Goal: Task Accomplishment & Management: Complete application form

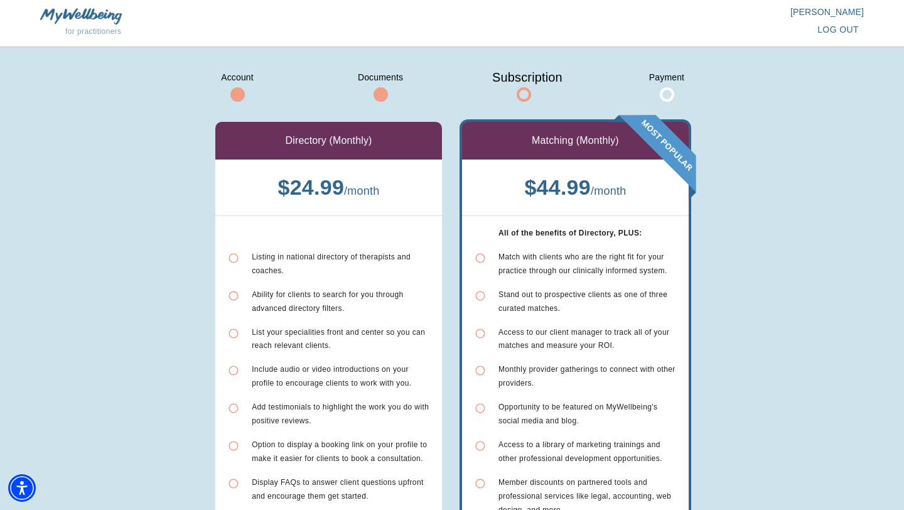
click at [621, 262] on div "Match with clients who are the right fit for your practice through our clinical…" at bounding box center [588, 264] width 178 height 28
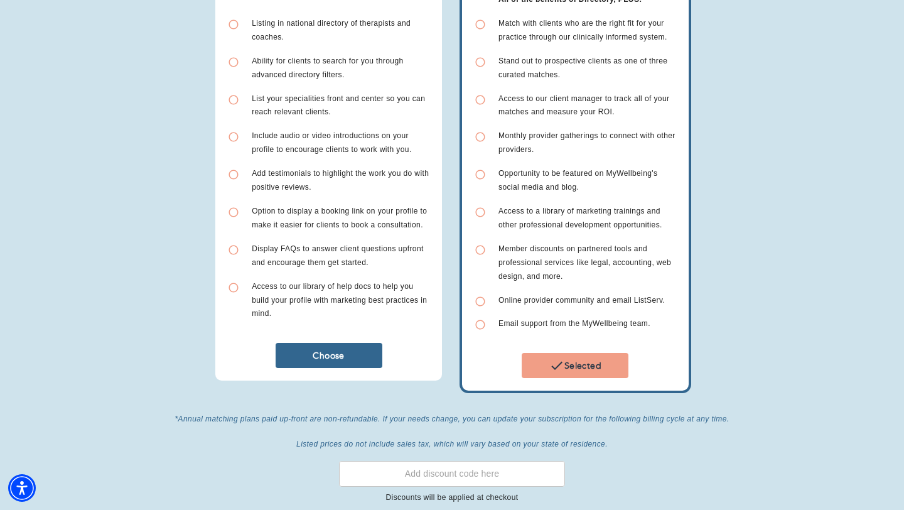
scroll to position [239, 0]
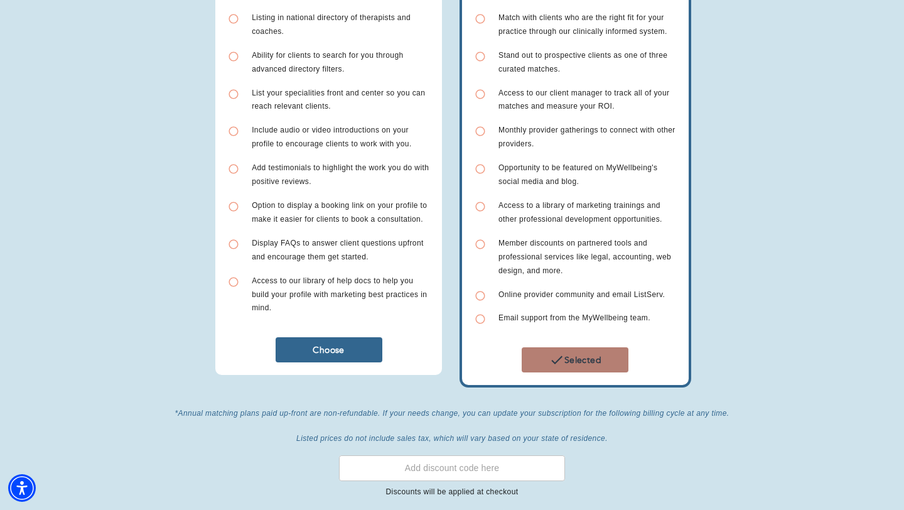
click at [582, 353] on span "Selected" at bounding box center [575, 359] width 97 height 15
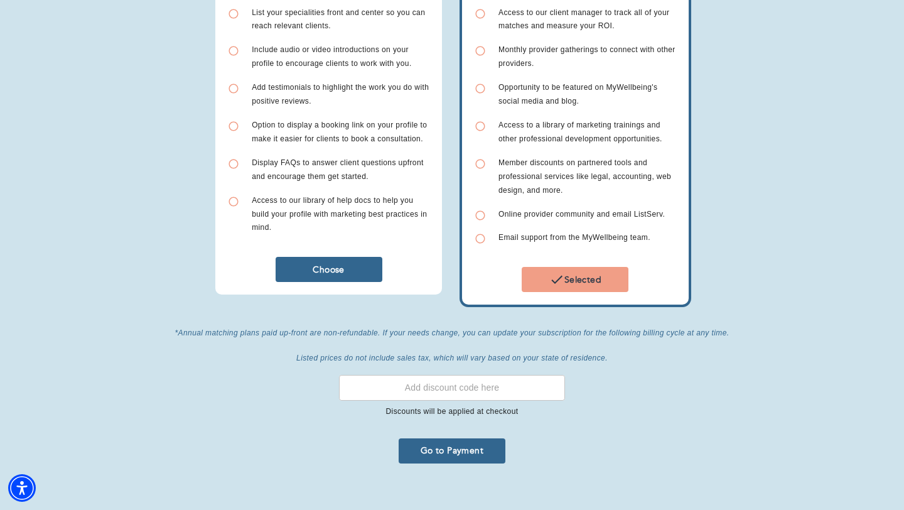
scroll to position [321, 0]
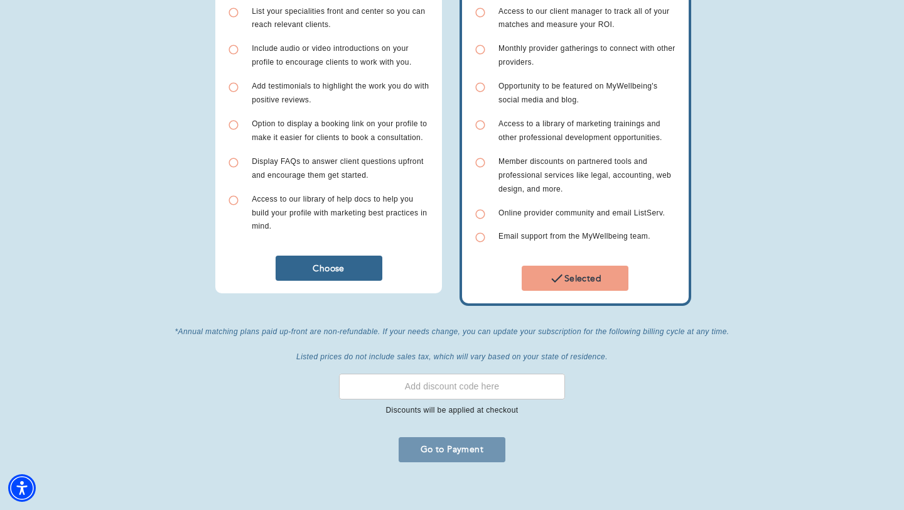
click at [470, 443] on span "Go to Payment" at bounding box center [452, 449] width 97 height 12
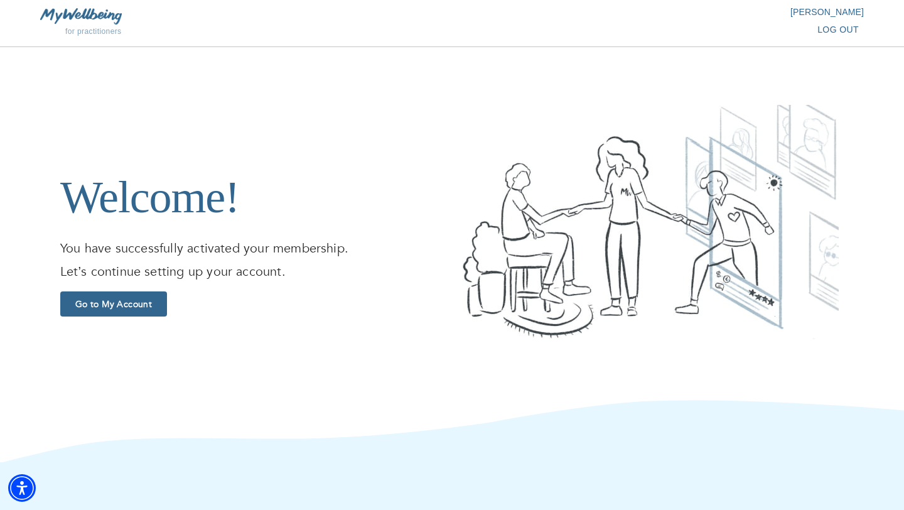
click at [129, 308] on span "Go to My Account" at bounding box center [113, 304] width 97 height 12
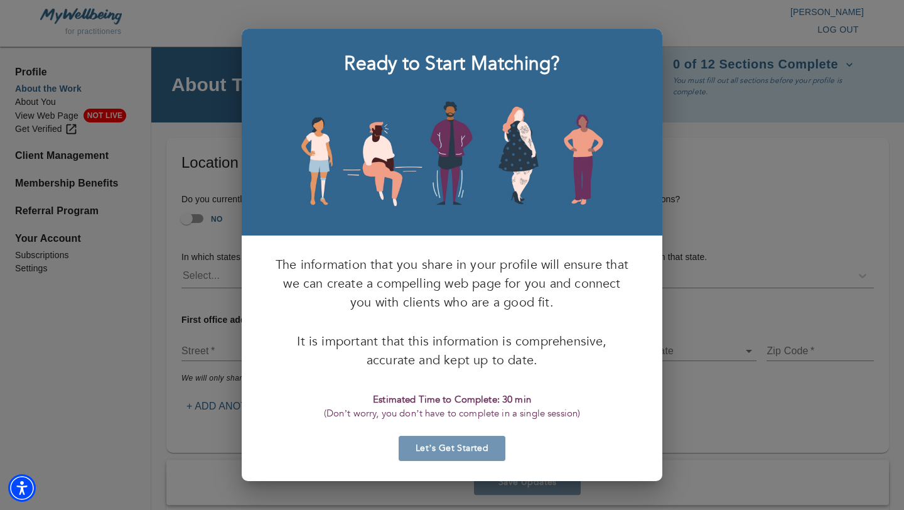
click at [448, 446] on span "Let’s Get Started" at bounding box center [452, 448] width 97 height 12
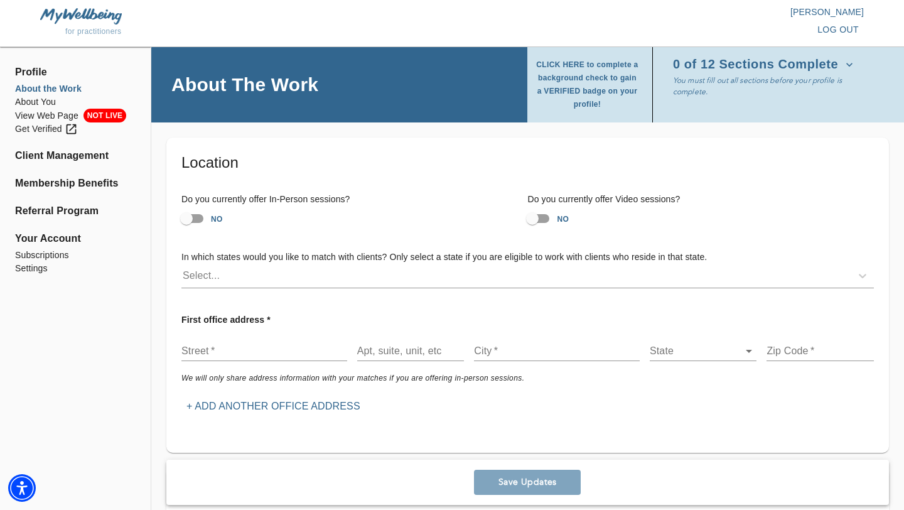
click at [538, 219] on input "NO" at bounding box center [533, 219] width 72 height 24
checkbox input "true"
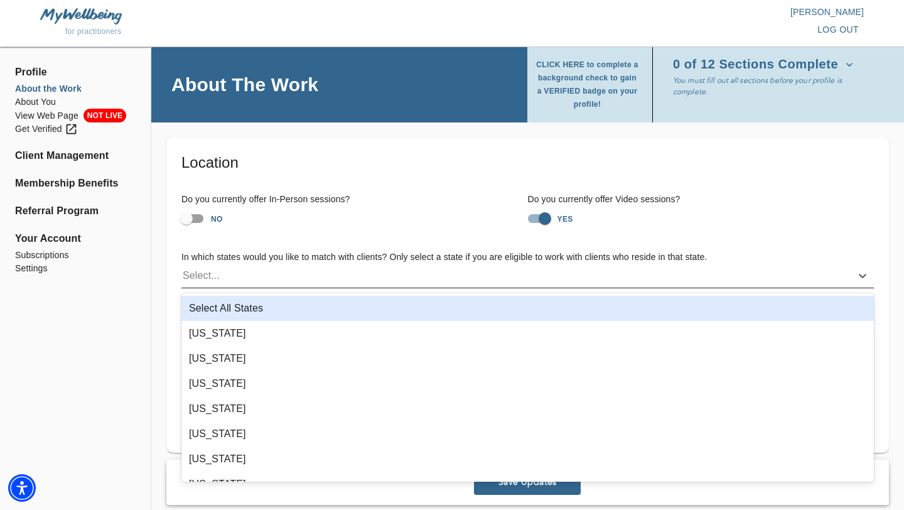
click at [227, 279] on div "Select..." at bounding box center [516, 276] width 670 height 20
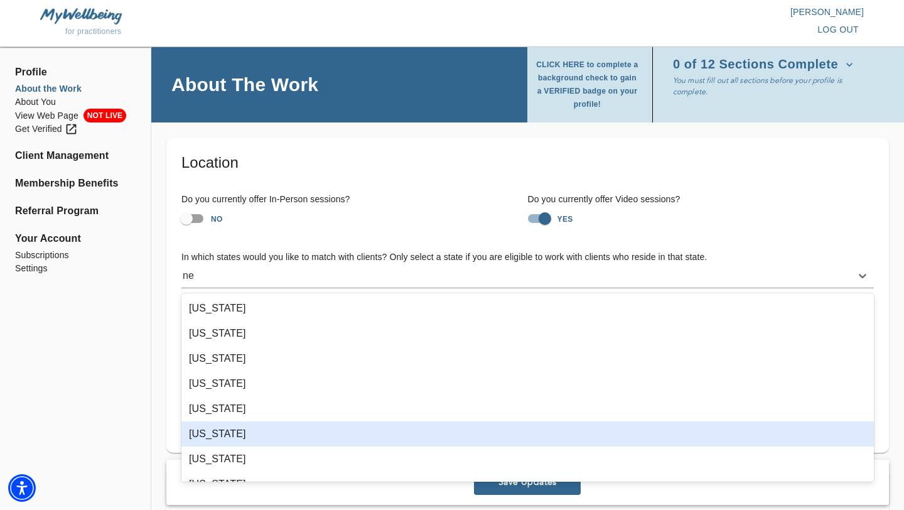
type input "n"
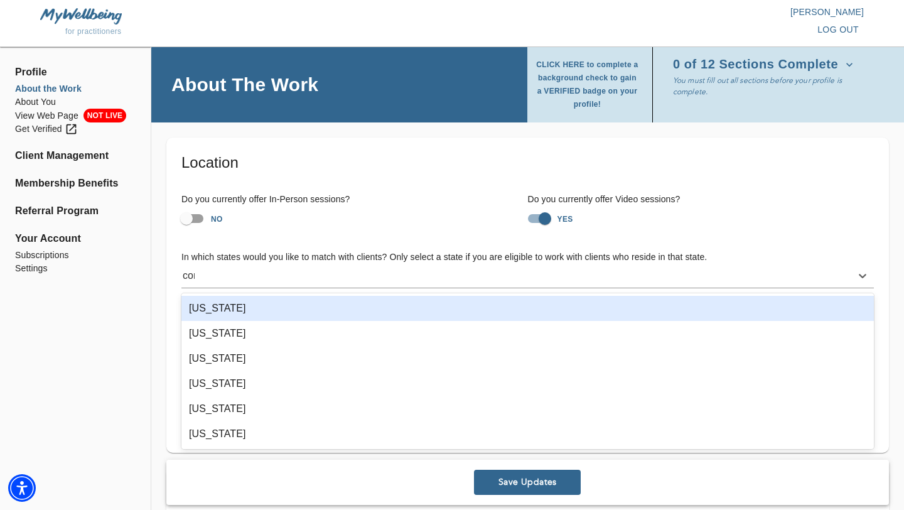
type input "conn"
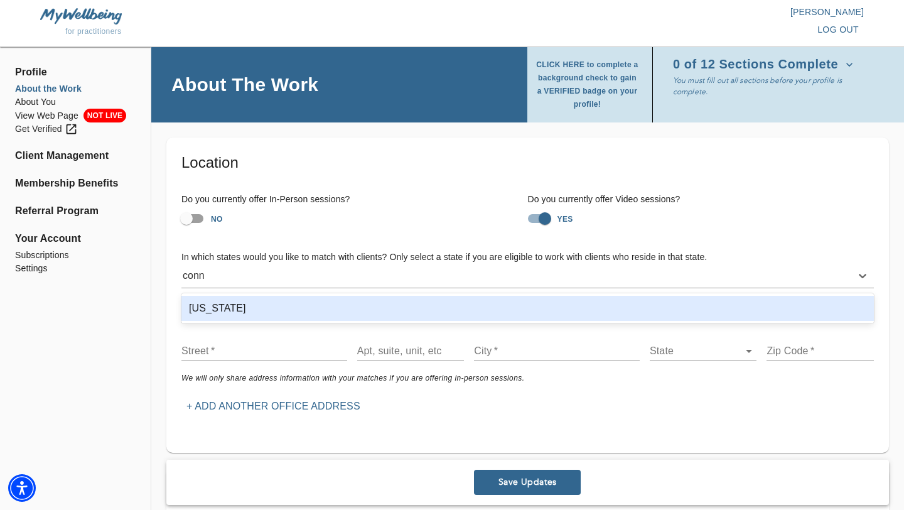
click at [225, 313] on div "[US_STATE]" at bounding box center [527, 308] width 693 height 25
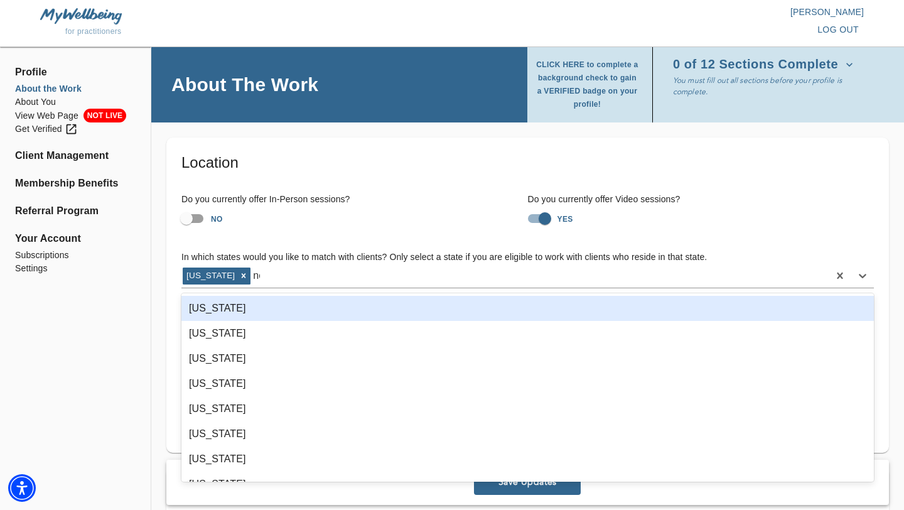
type input "new"
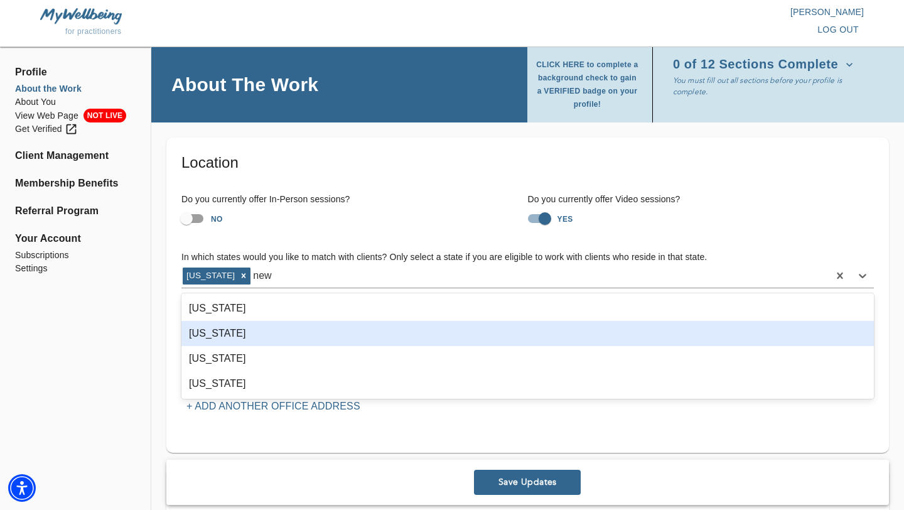
click at [215, 336] on div "[US_STATE]" at bounding box center [527, 333] width 693 height 25
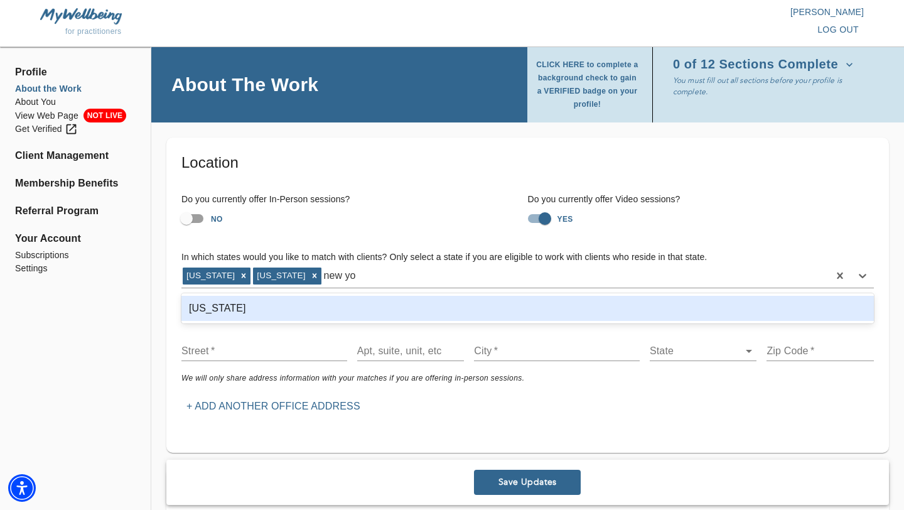
type input "new yor"
click at [214, 312] on div "[US_STATE]" at bounding box center [527, 308] width 693 height 25
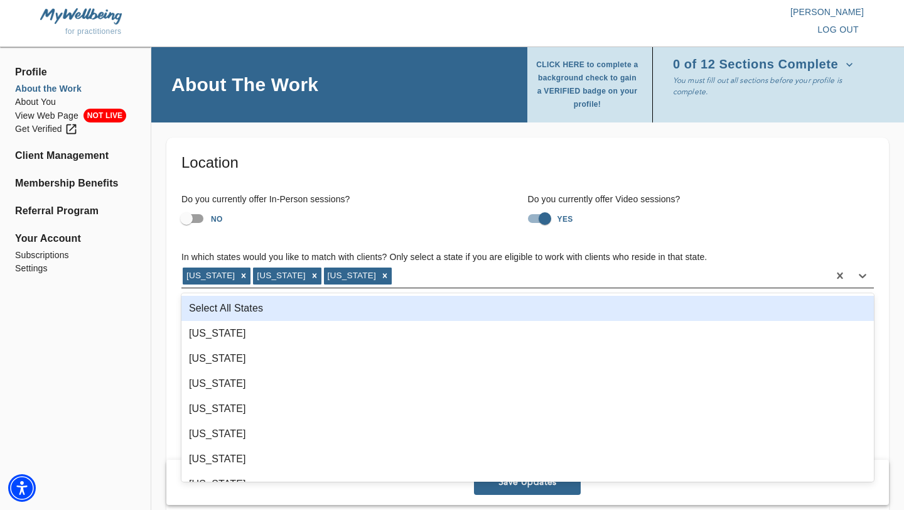
type input "c"
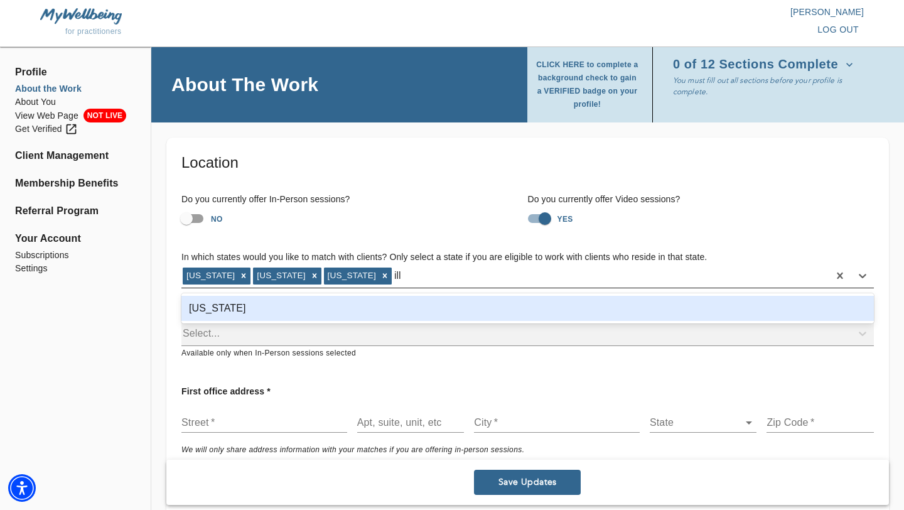
type input "illi"
type input "cali"
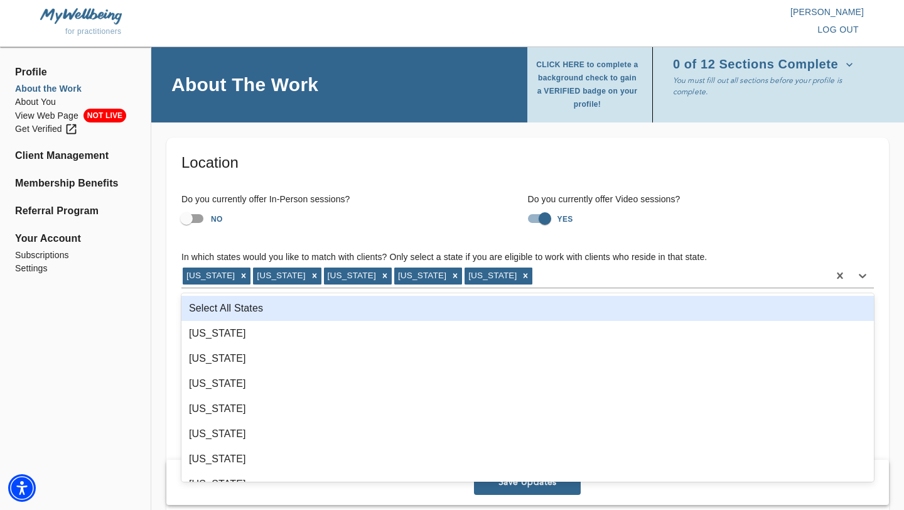
click at [212, 306] on div "Select All States" at bounding box center [527, 308] width 693 height 25
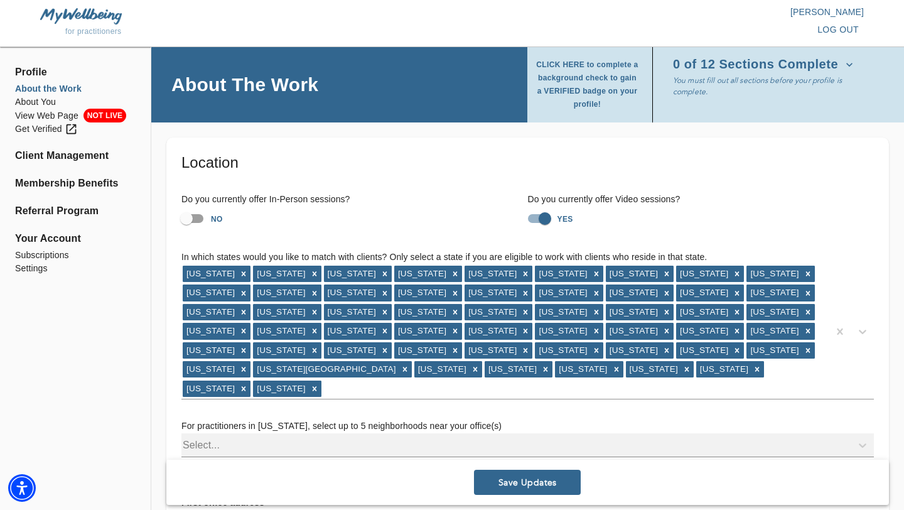
click at [221, 433] on div "Select..." at bounding box center [527, 445] width 693 height 24
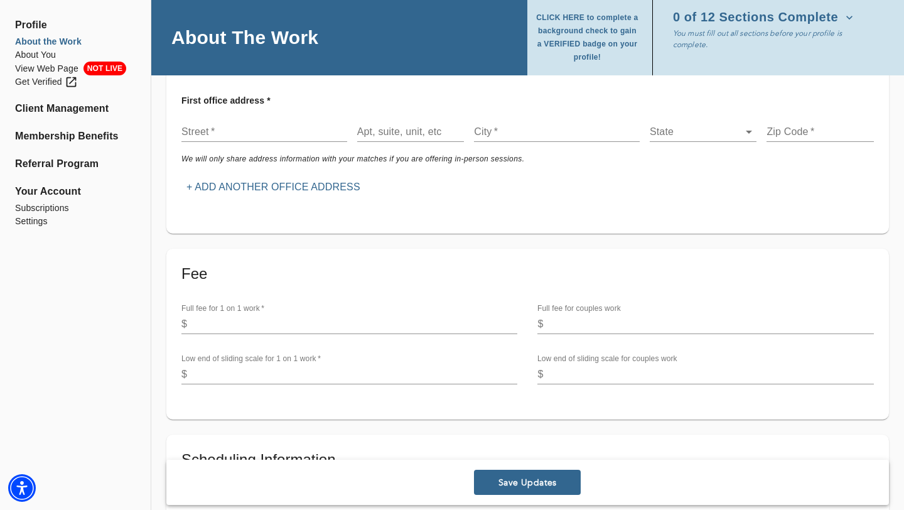
scroll to position [411, 0]
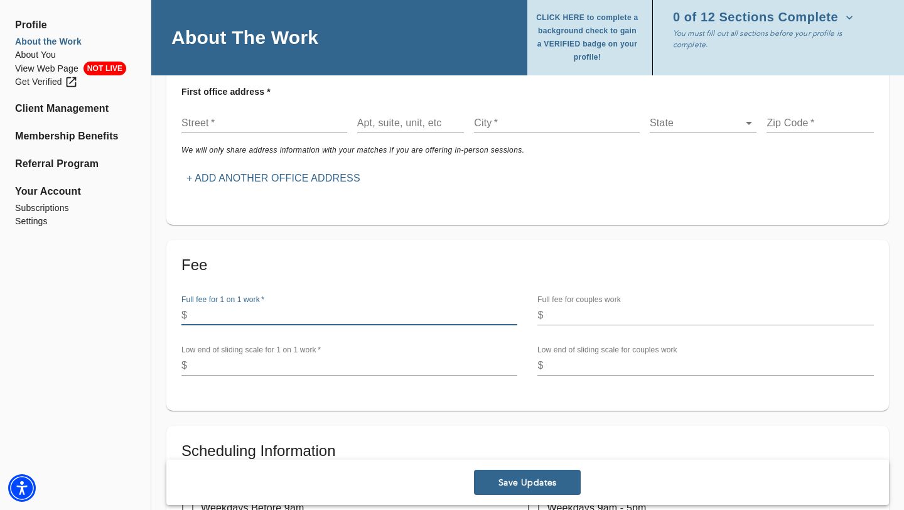
click at [218, 305] on input "number" at bounding box center [354, 315] width 325 height 20
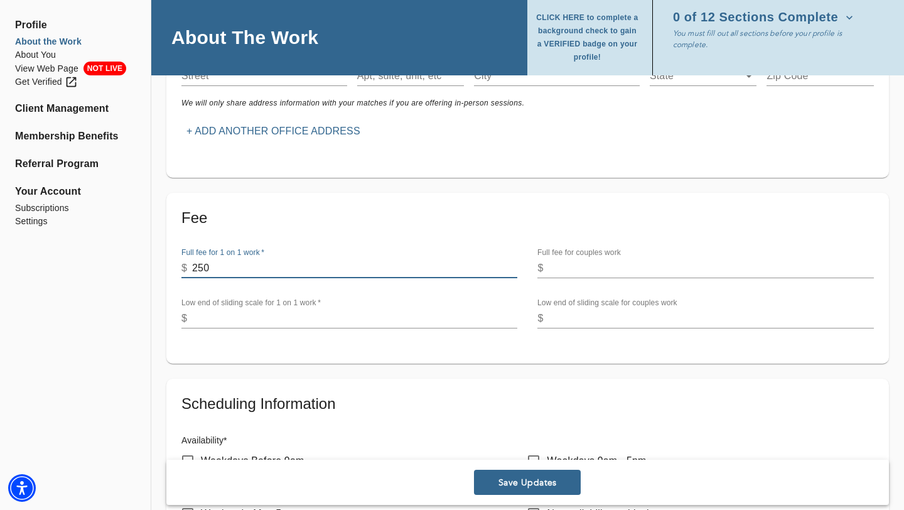
scroll to position [461, 0]
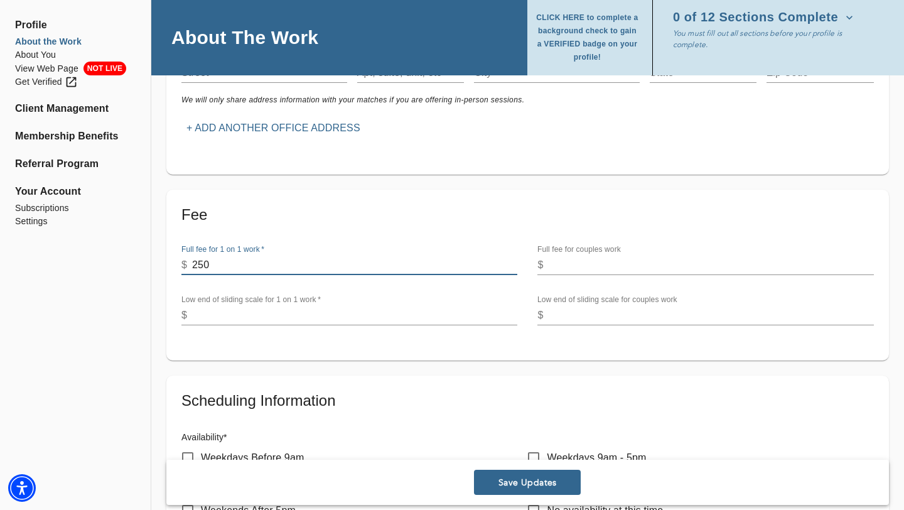
type input "250"
click at [571, 255] on input "number" at bounding box center [711, 265] width 325 height 20
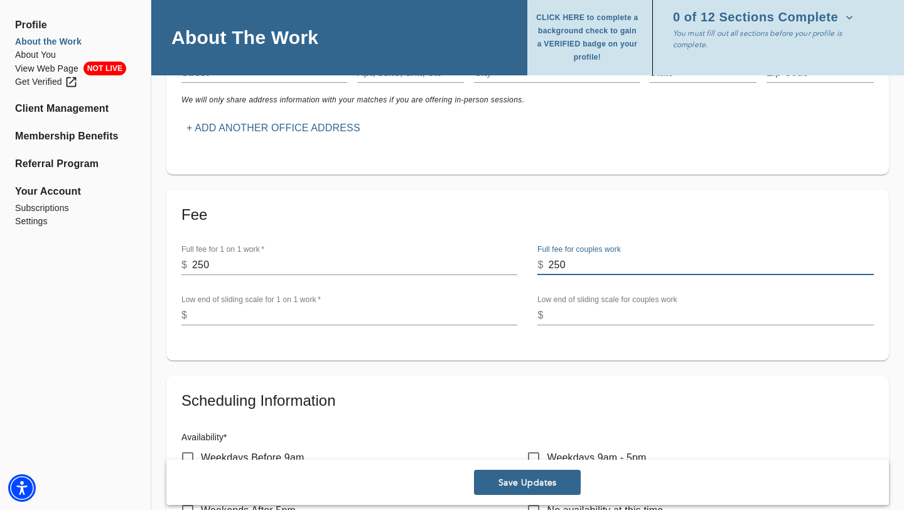
type input "250"
click at [231, 305] on input "number" at bounding box center [354, 315] width 325 height 20
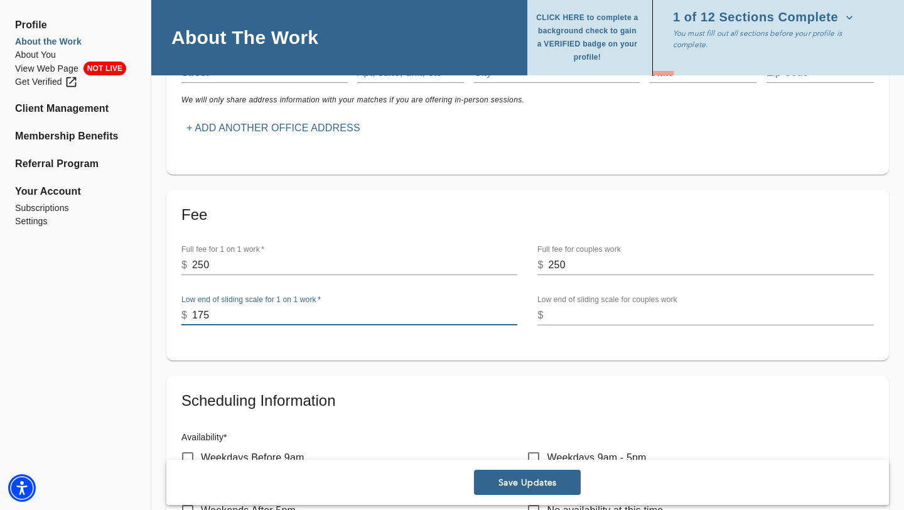
type input "175"
click at [597, 305] on input "number" at bounding box center [711, 315] width 325 height 20
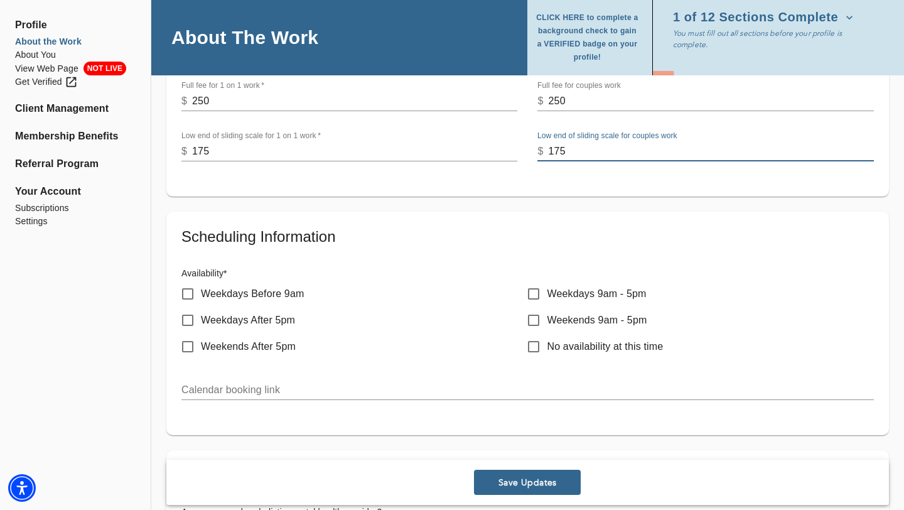
scroll to position [634, 0]
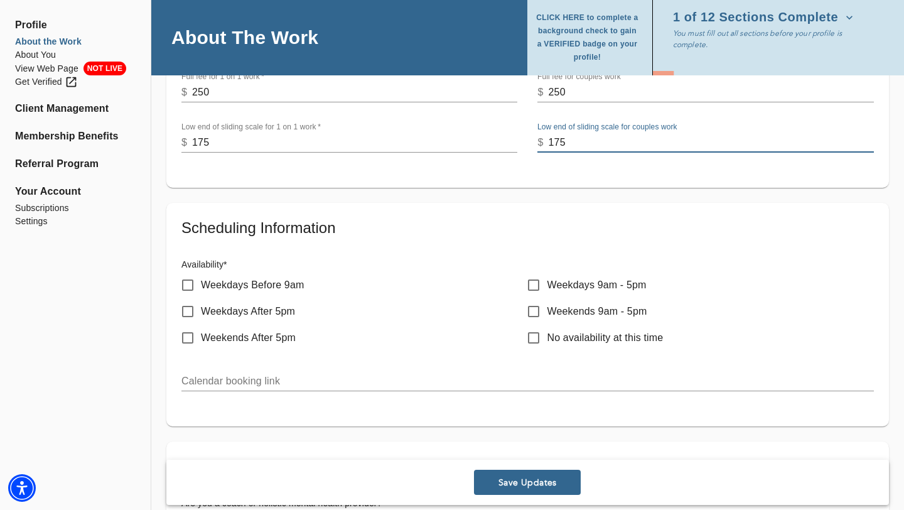
type input "175"
click at [187, 272] on input "Weekdays Before 9am" at bounding box center [188, 285] width 26 height 26
checkbox input "true"
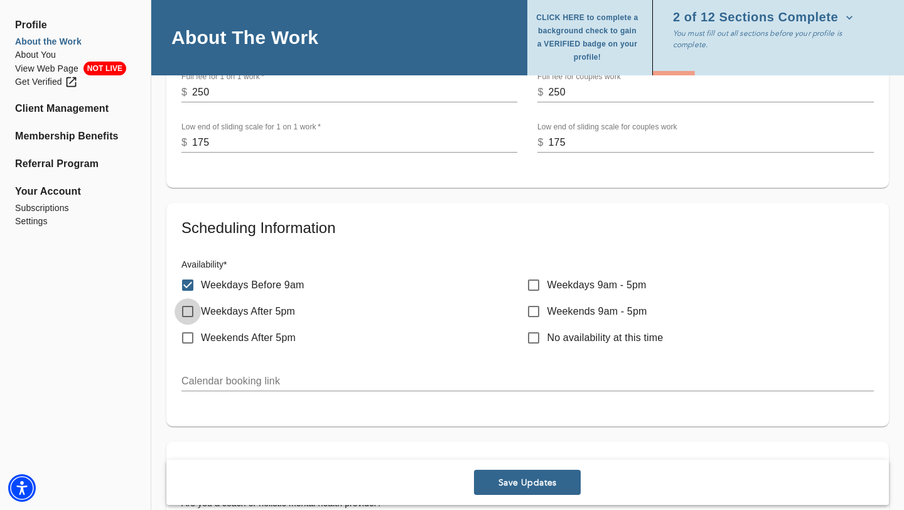
click at [189, 298] on input "Weekdays After 5pm" at bounding box center [188, 311] width 26 height 26
checkbox input "true"
click at [537, 272] on input "Weekdays 9am - 5pm" at bounding box center [533, 285] width 26 height 26
checkbox input "true"
click at [536, 298] on input "Weekends 9am - 5pm" at bounding box center [533, 311] width 26 height 26
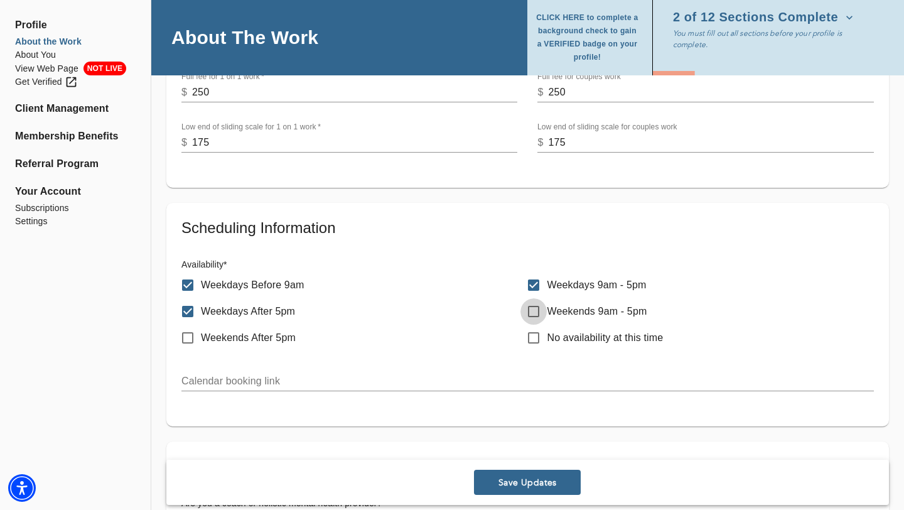
checkbox input "true"
click at [279, 371] on input "text" at bounding box center [527, 381] width 693 height 20
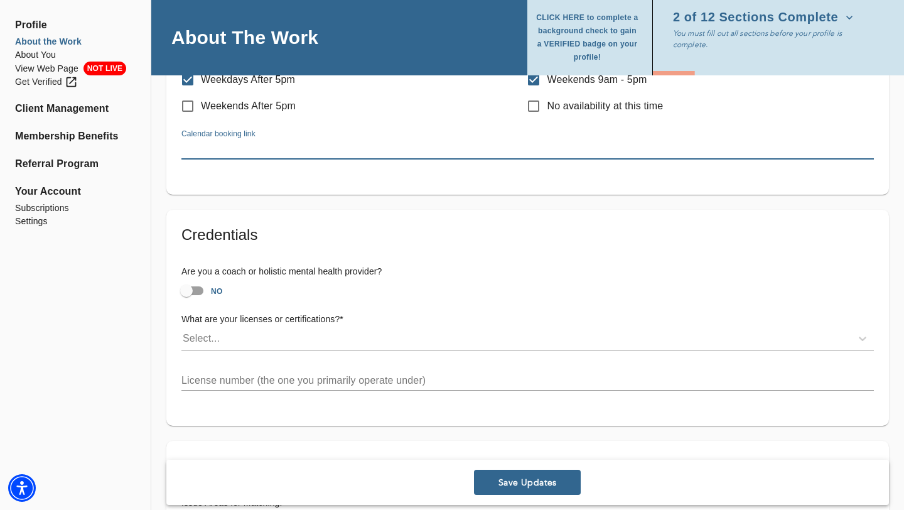
scroll to position [873, 0]
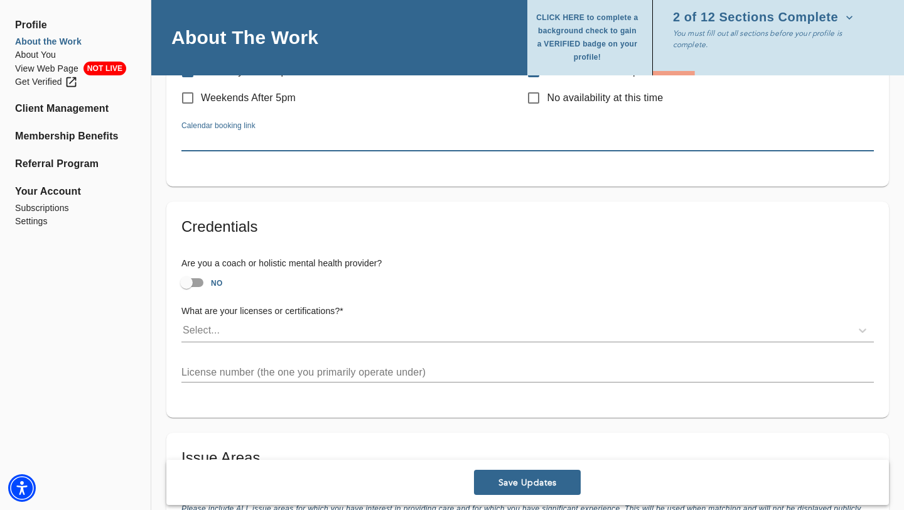
click at [190, 271] on input "NO" at bounding box center [187, 283] width 72 height 24
checkbox input "true"
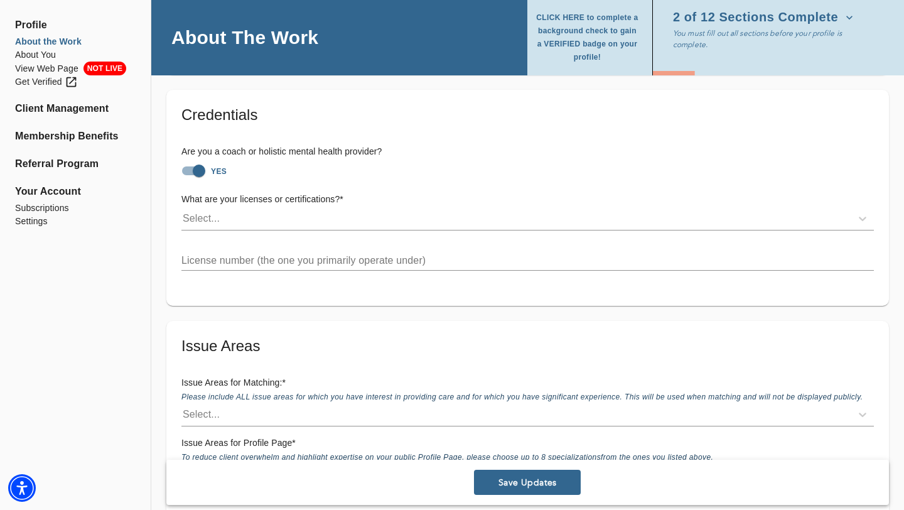
scroll to position [993, 0]
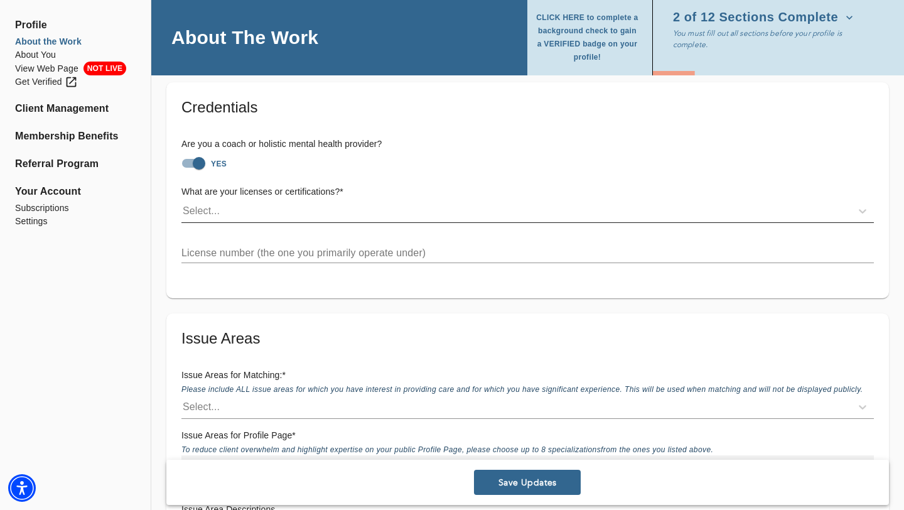
click at [256, 201] on div "Select..." at bounding box center [516, 211] width 670 height 20
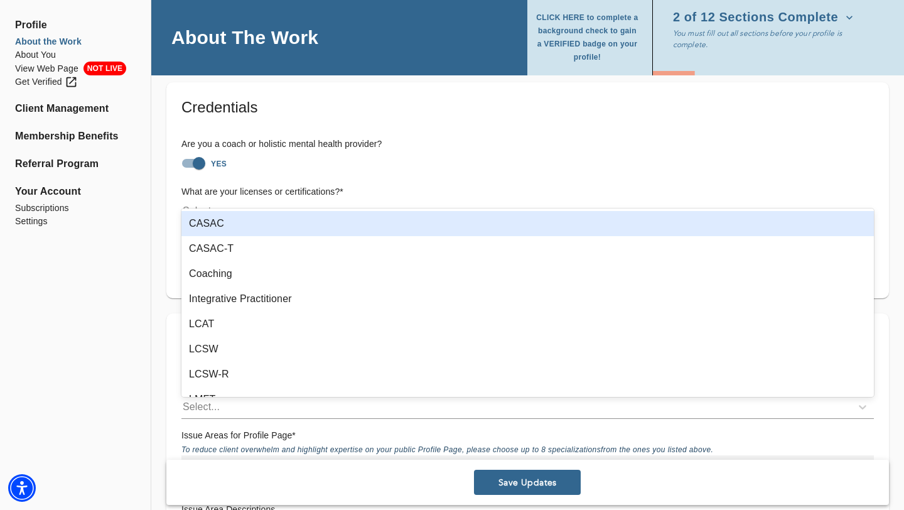
click at [256, 201] on div "Select..." at bounding box center [516, 211] width 670 height 20
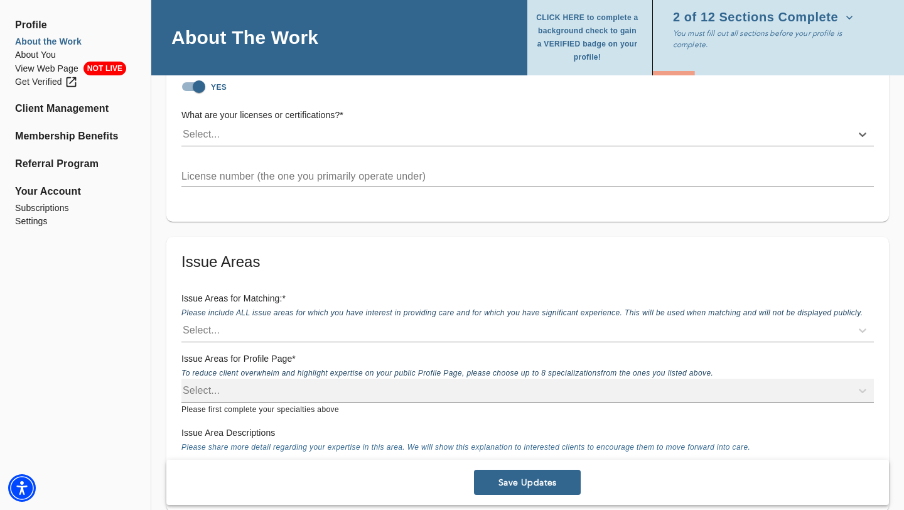
scroll to position [1076, 0]
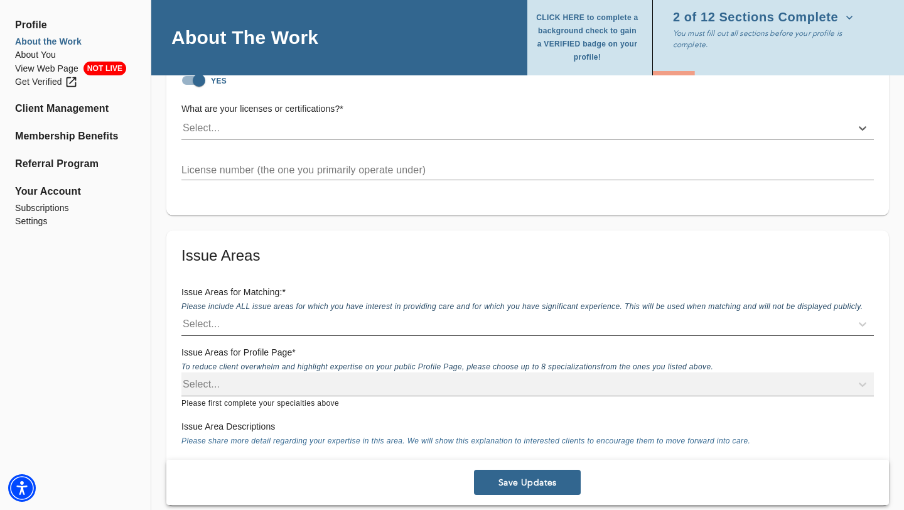
click at [207, 316] on div "Select..." at bounding box center [201, 323] width 37 height 15
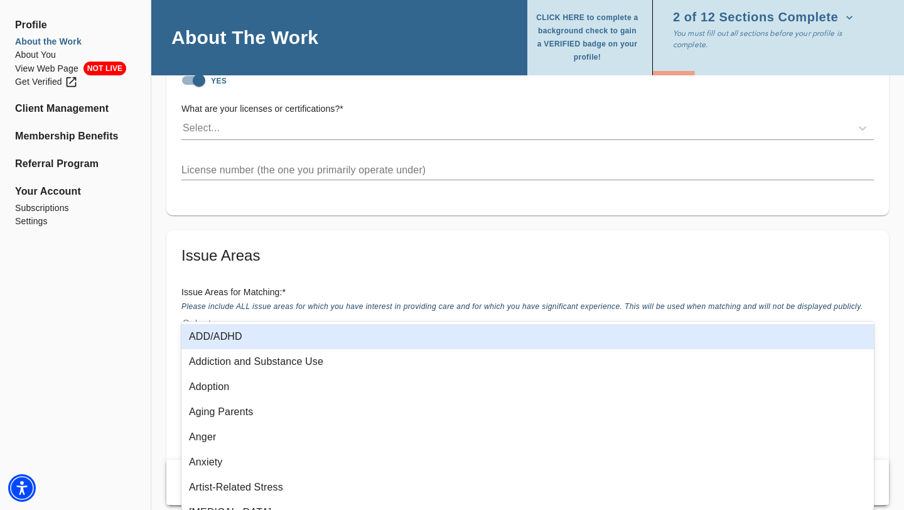
click at [219, 339] on div "ADD/ADHD" at bounding box center [527, 336] width 693 height 25
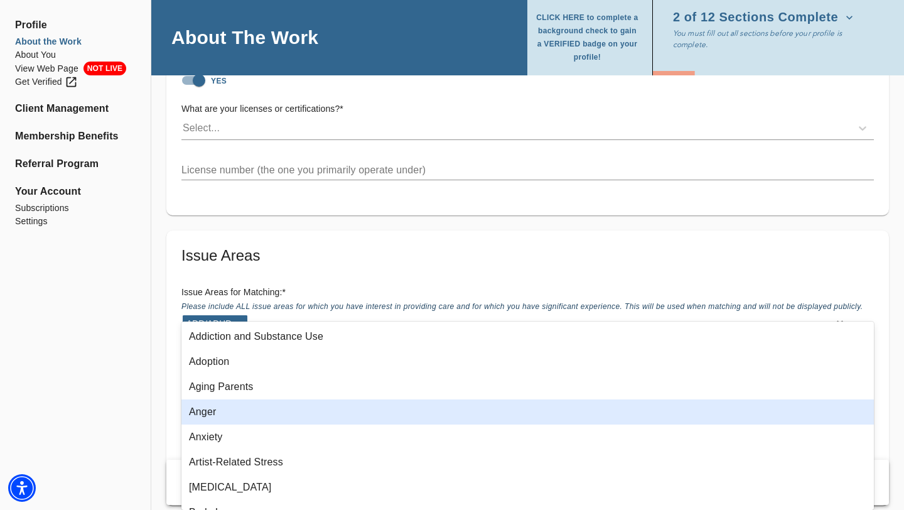
click at [208, 420] on div "Anger" at bounding box center [527, 411] width 693 height 25
click at [208, 420] on div "Anxiety" at bounding box center [527, 411] width 693 height 25
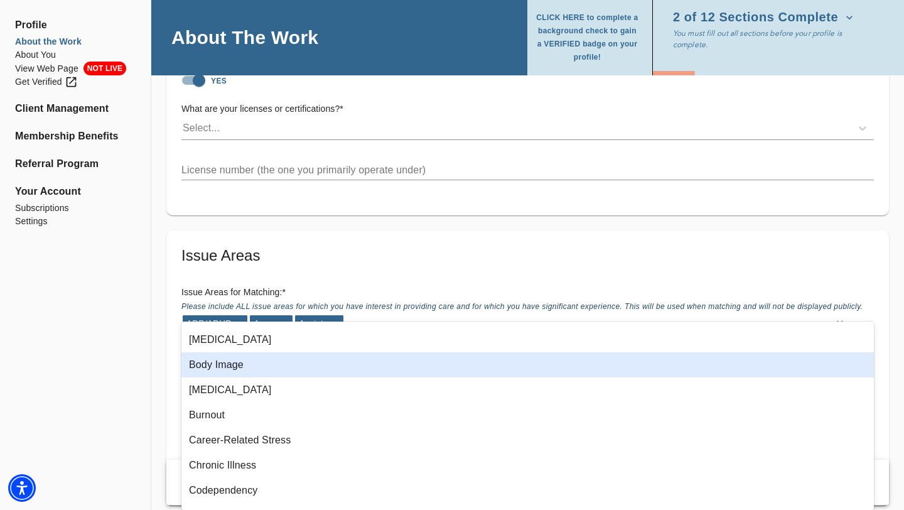
scroll to position [99, 0]
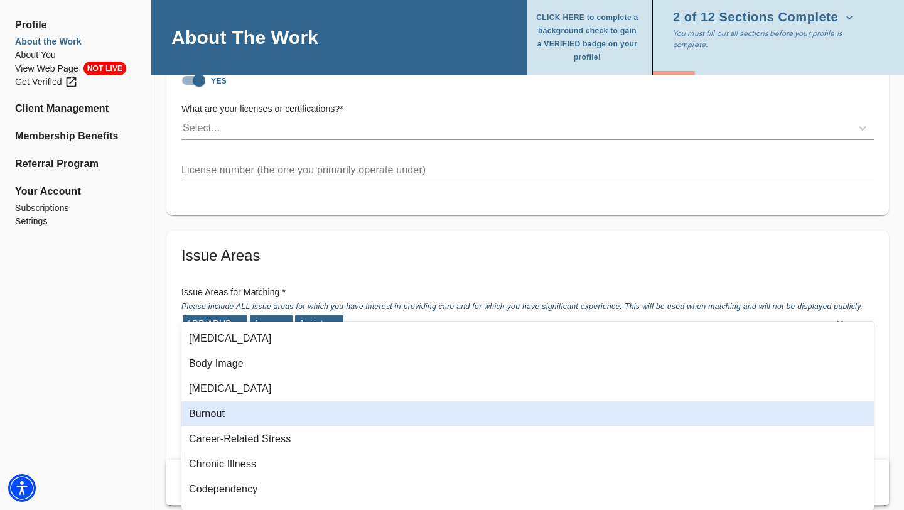
click at [217, 416] on div "Burnout" at bounding box center [527, 413] width 693 height 25
click at [224, 416] on div "Career-Related Stress" at bounding box center [527, 413] width 693 height 25
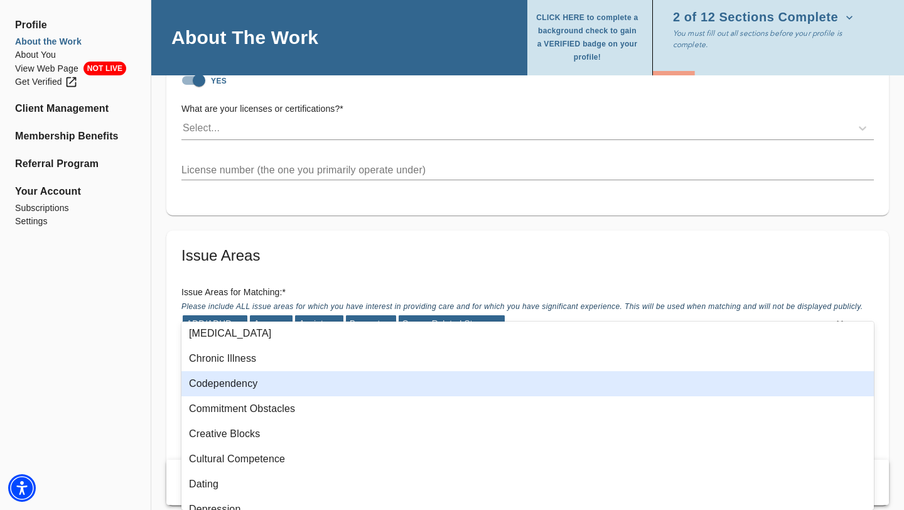
scroll to position [156, 0]
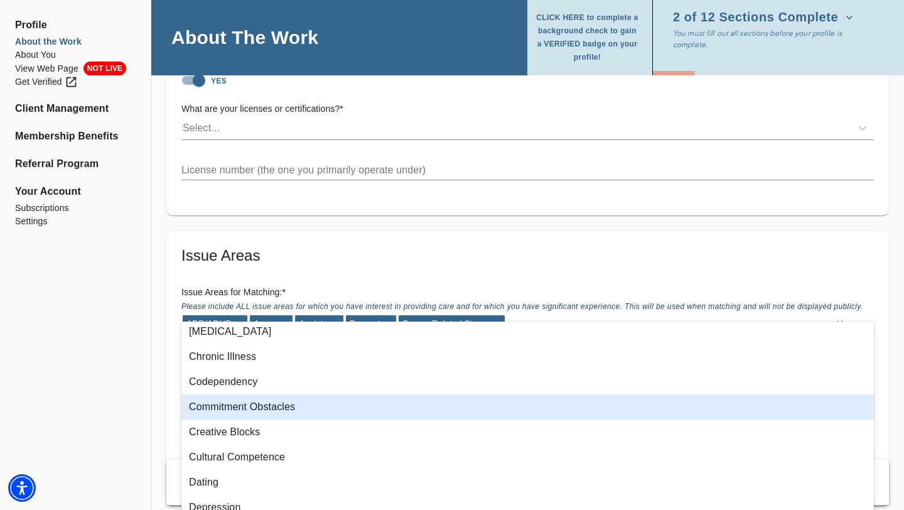
click at [239, 407] on div "Commitment Obstacles" at bounding box center [527, 406] width 693 height 25
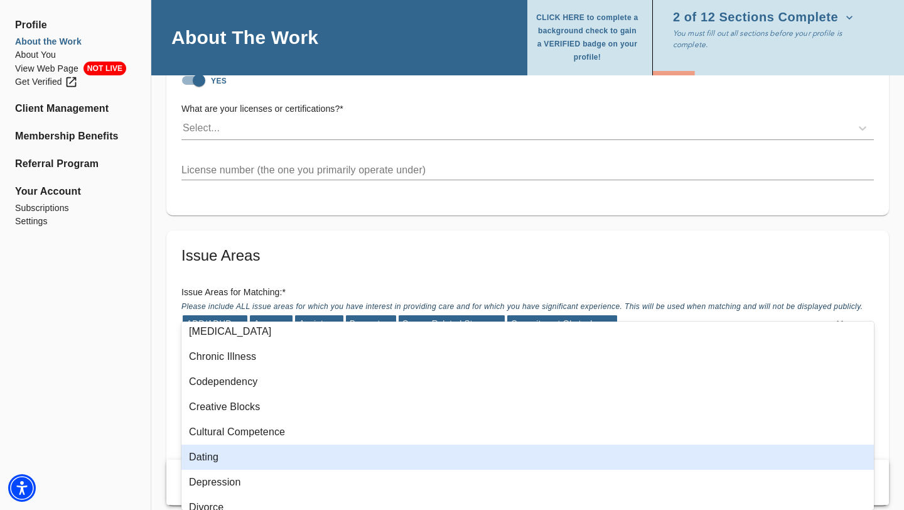
click at [210, 458] on div "Dating" at bounding box center [527, 457] width 693 height 25
click at [220, 461] on div "Depression" at bounding box center [527, 457] width 693 height 25
click at [222, 456] on div "Divorce" at bounding box center [527, 457] width 693 height 25
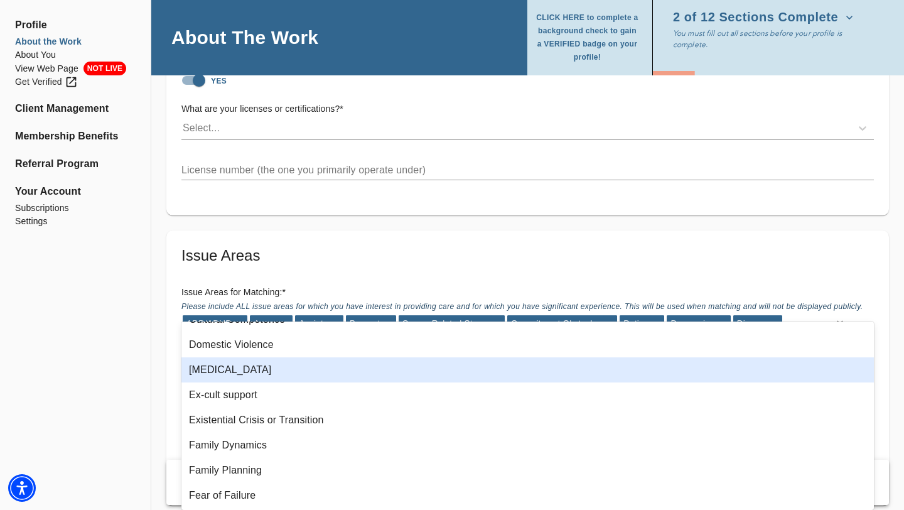
scroll to position [278, 0]
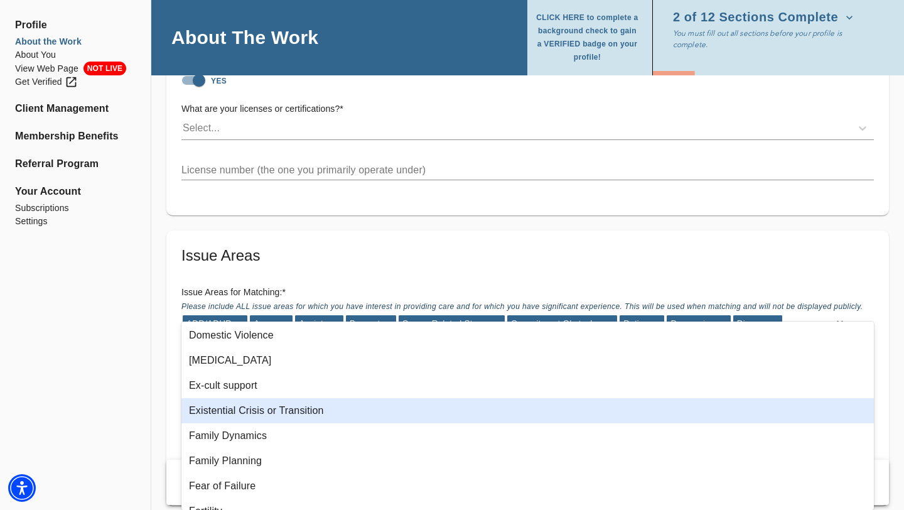
click at [239, 416] on div "Existential Crisis or Transition" at bounding box center [527, 410] width 693 height 25
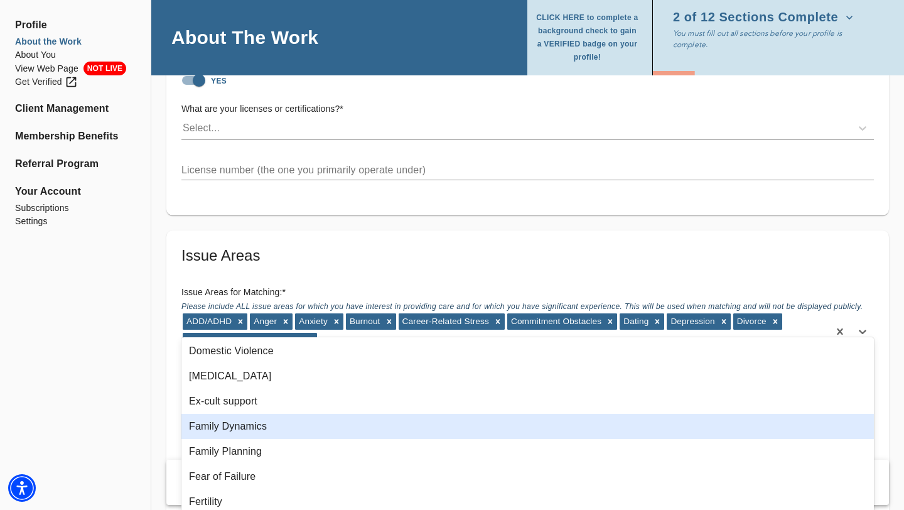
click at [240, 427] on div "Family Dynamics" at bounding box center [527, 426] width 693 height 25
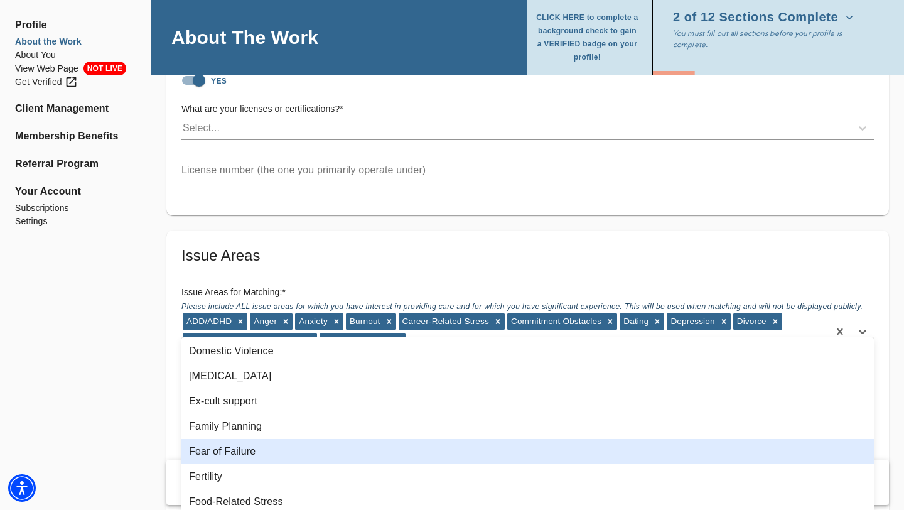
click at [230, 450] on div "Fear of Failure" at bounding box center [527, 451] width 693 height 25
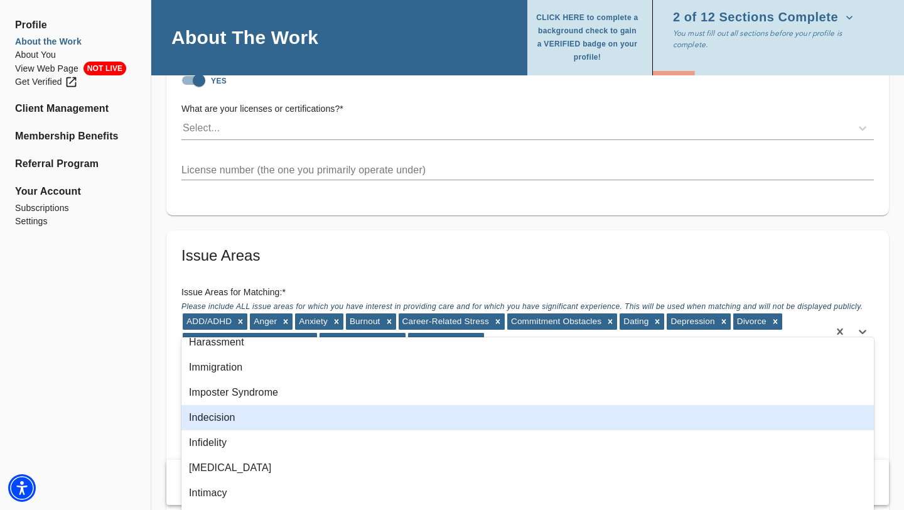
scroll to position [538, 0]
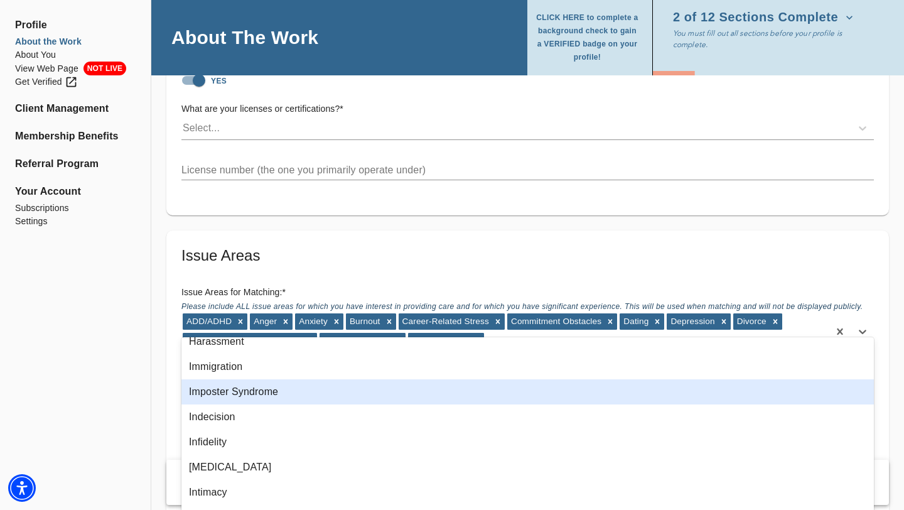
click at [239, 388] on div "Imposter Syndrome" at bounding box center [527, 391] width 693 height 25
click at [227, 392] on div "Indecision" at bounding box center [527, 391] width 693 height 25
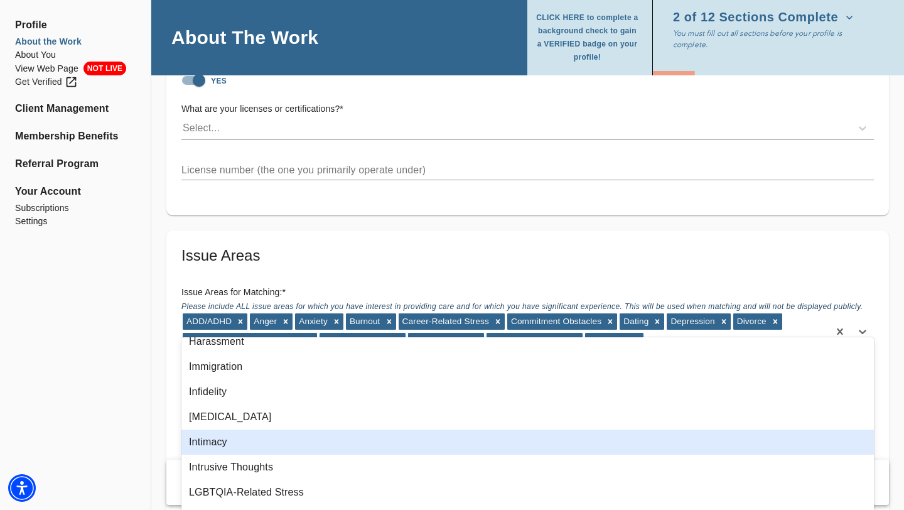
click at [217, 441] on div "Intimacy" at bounding box center [527, 441] width 693 height 25
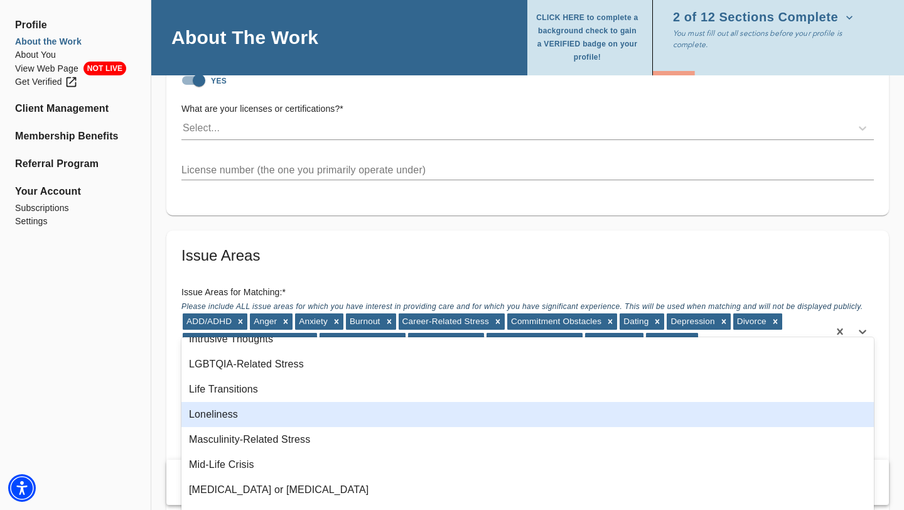
scroll to position [645, 0]
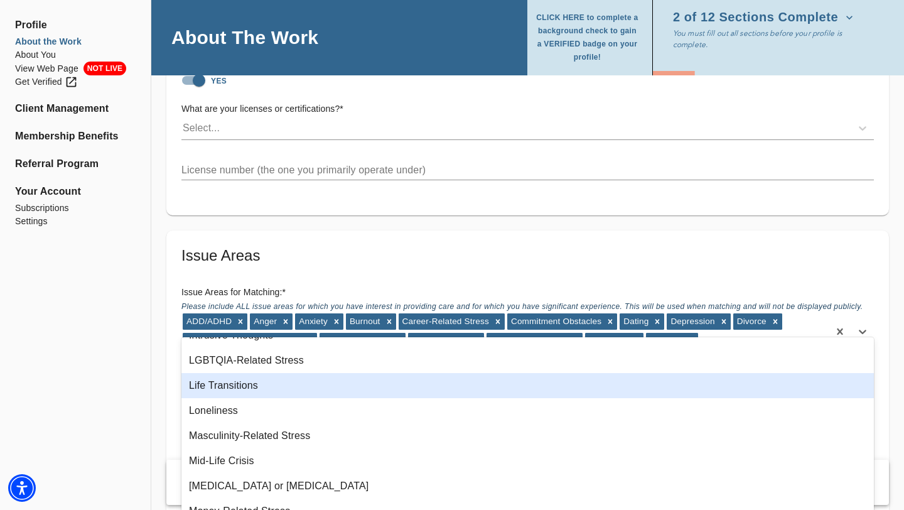
click at [222, 382] on div "Life Transitions" at bounding box center [527, 385] width 693 height 25
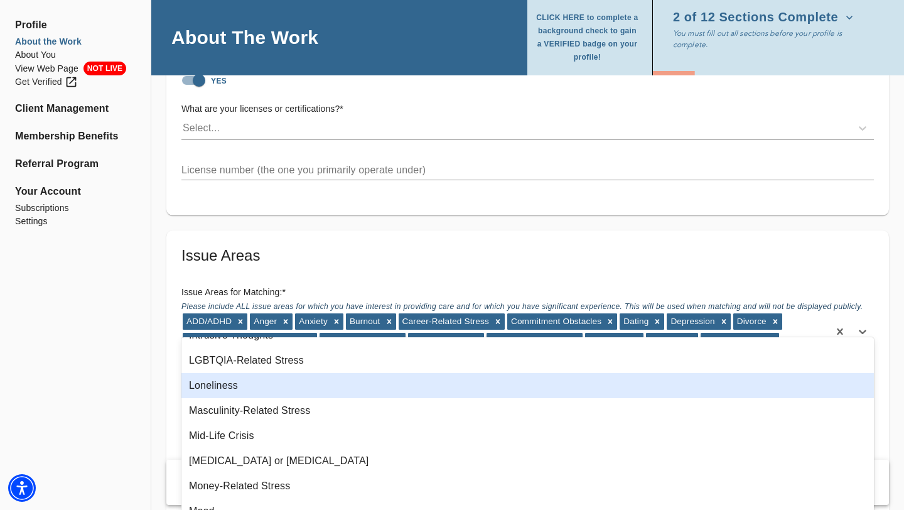
click at [221, 383] on div "Loneliness" at bounding box center [527, 385] width 693 height 25
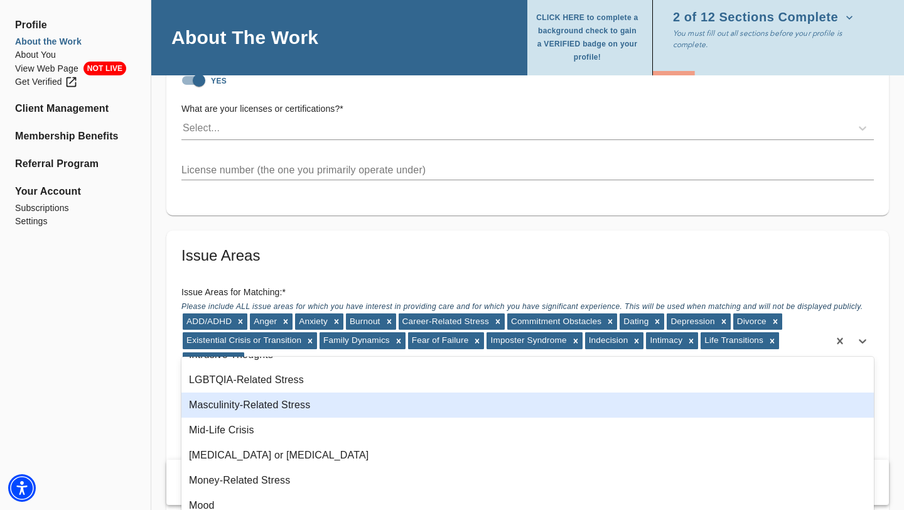
click at [222, 402] on div "Masculinity-Related Stress" at bounding box center [527, 404] width 693 height 25
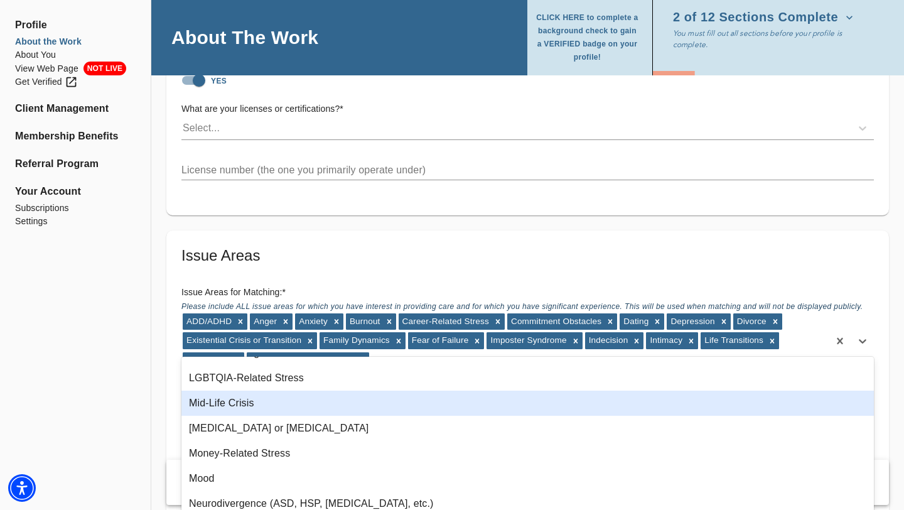
scroll to position [648, 0]
click at [222, 402] on div "Mid-Life Crisis" at bounding box center [527, 401] width 693 height 25
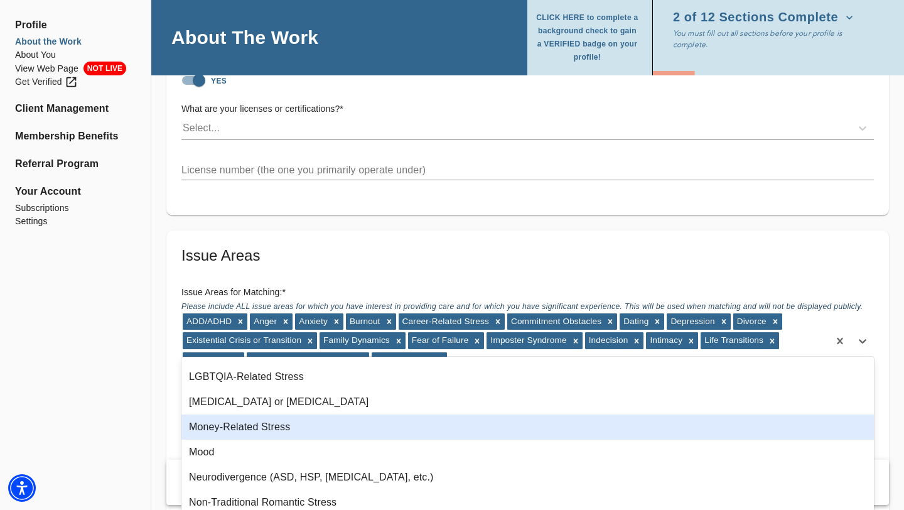
click at [224, 424] on div "Money-Related Stress" at bounding box center [527, 426] width 693 height 25
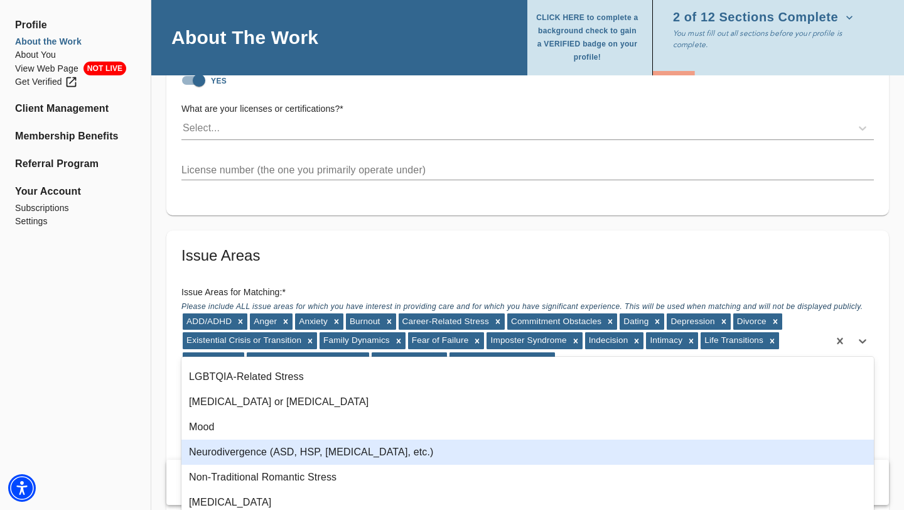
click at [231, 454] on div "Neurodivergence (ASD, HSP, [MEDICAL_DATA], etc.)" at bounding box center [527, 452] width 693 height 25
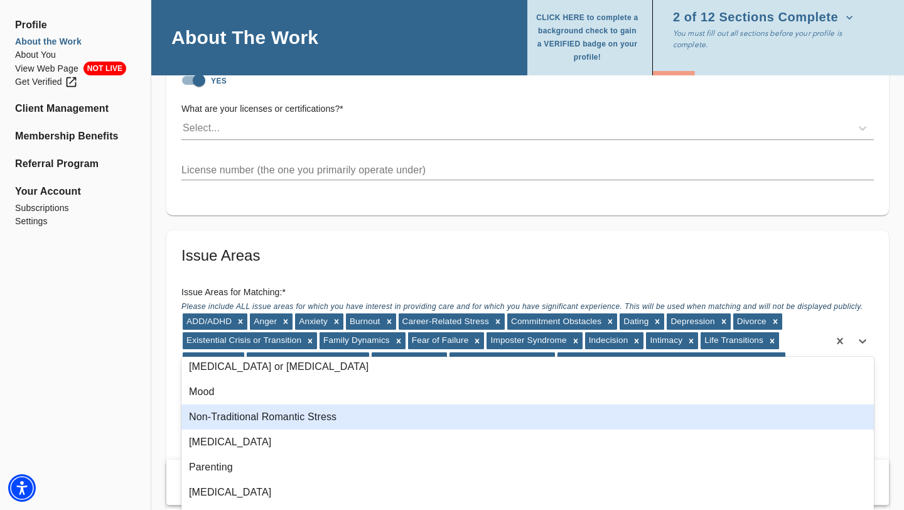
scroll to position [689, 0]
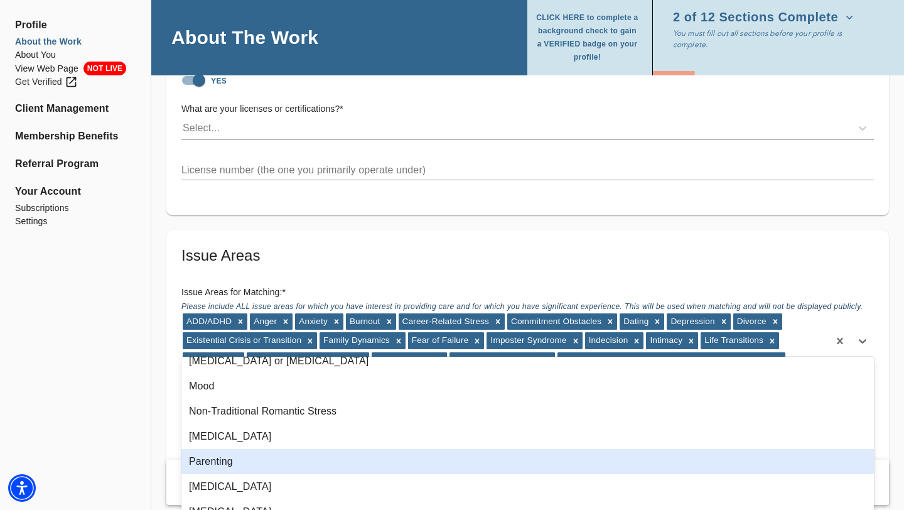
click at [222, 463] on div "Parenting" at bounding box center [527, 461] width 693 height 25
click at [222, 463] on div "[MEDICAL_DATA]" at bounding box center [527, 461] width 693 height 25
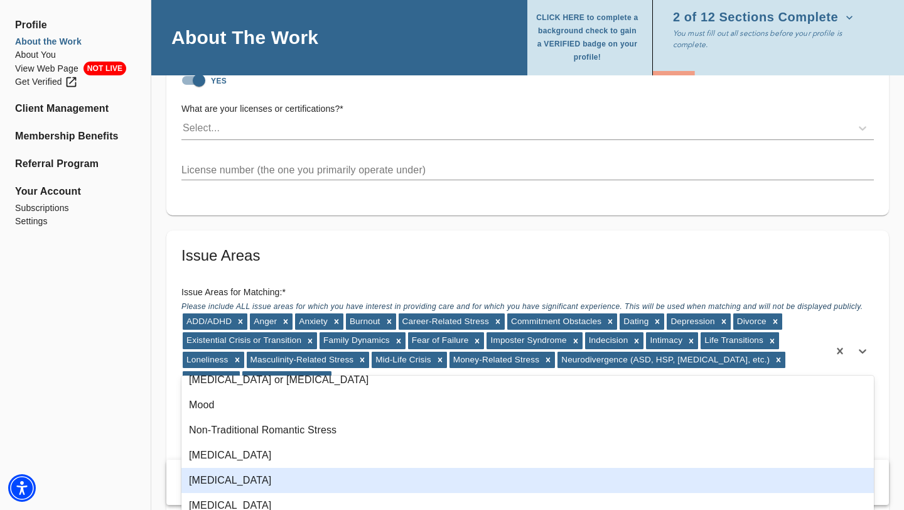
click at [225, 476] on div "[MEDICAL_DATA]" at bounding box center [527, 480] width 693 height 25
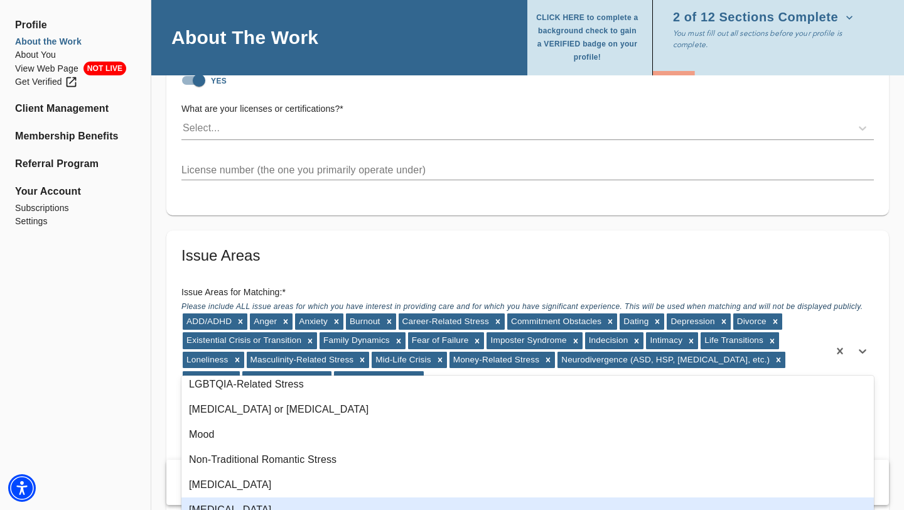
scroll to position [656, 0]
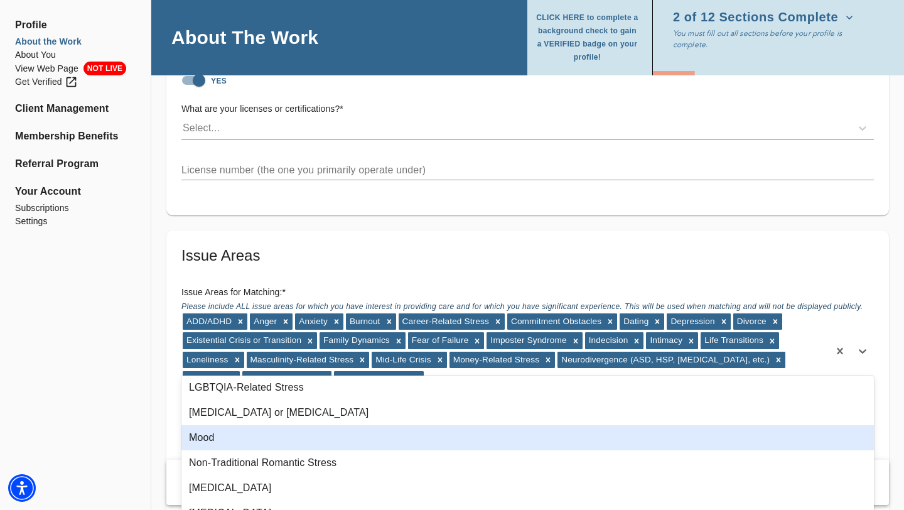
click at [210, 438] on div "Mood" at bounding box center [527, 437] width 693 height 25
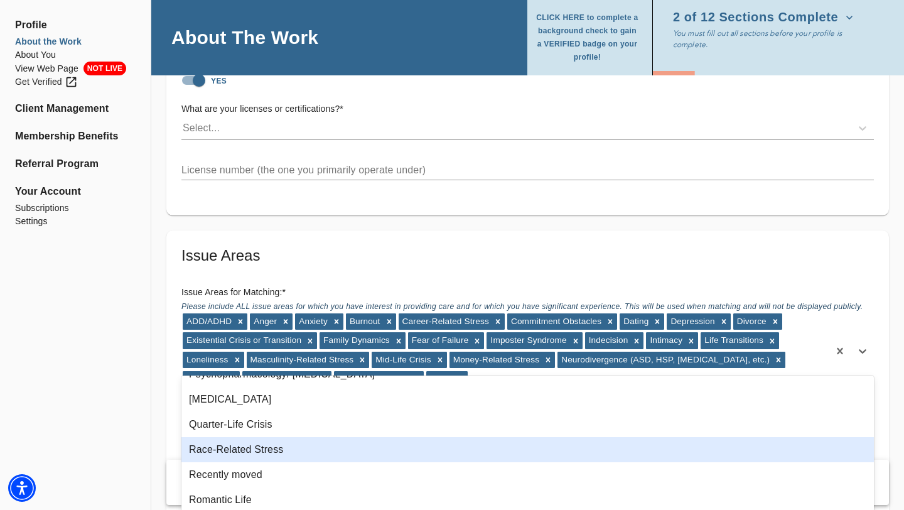
scroll to position [921, 0]
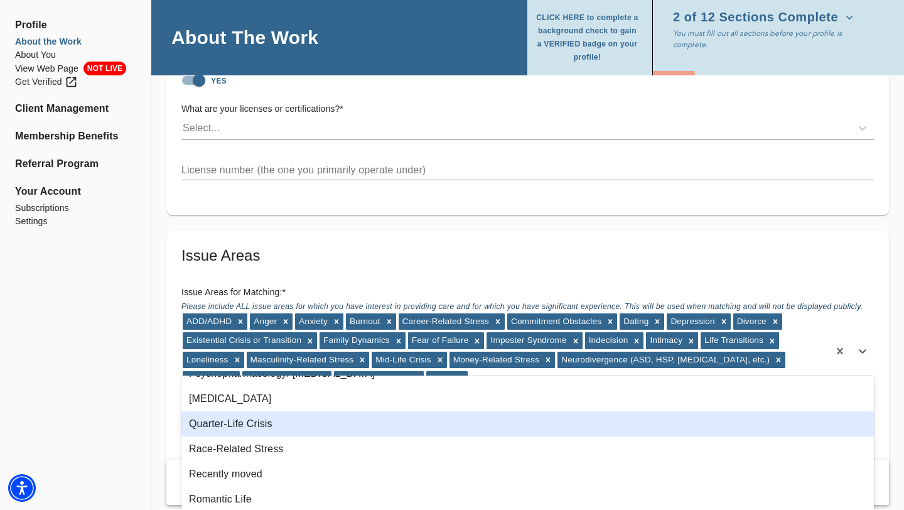
click at [244, 422] on div "Quarter-Life Crisis" at bounding box center [527, 423] width 693 height 25
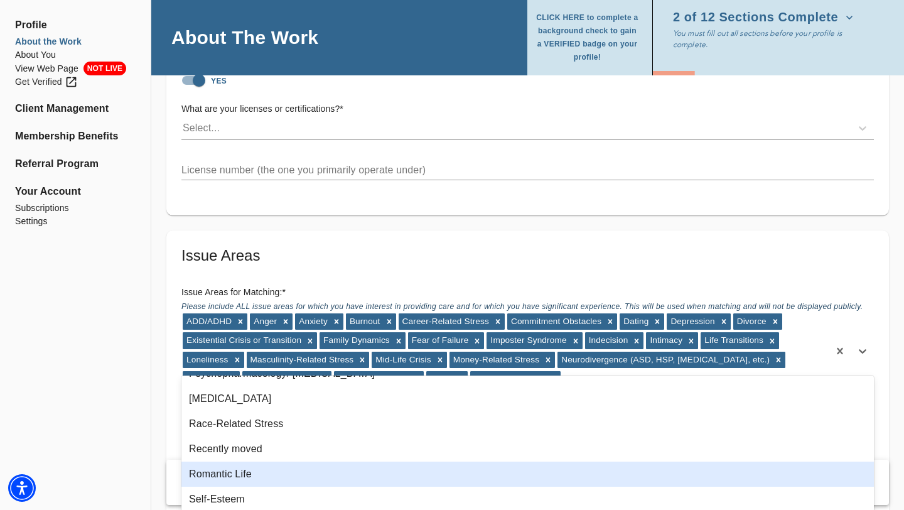
click at [233, 475] on div "Romantic Life" at bounding box center [527, 473] width 693 height 25
click at [233, 475] on div "Self-Esteem" at bounding box center [527, 473] width 693 height 25
click at [233, 475] on div "Self-Reflection" at bounding box center [527, 473] width 693 height 25
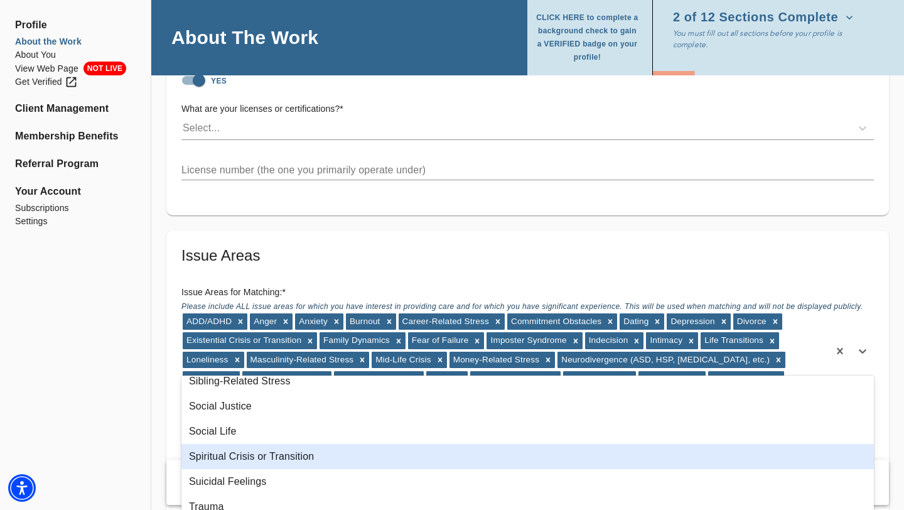
scroll to position [1147, 0]
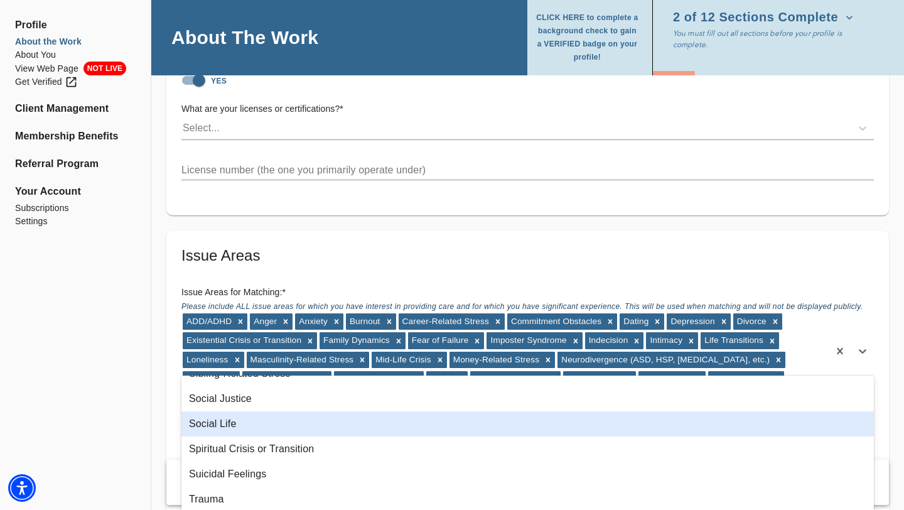
click at [226, 424] on div "Social Life" at bounding box center [527, 423] width 693 height 25
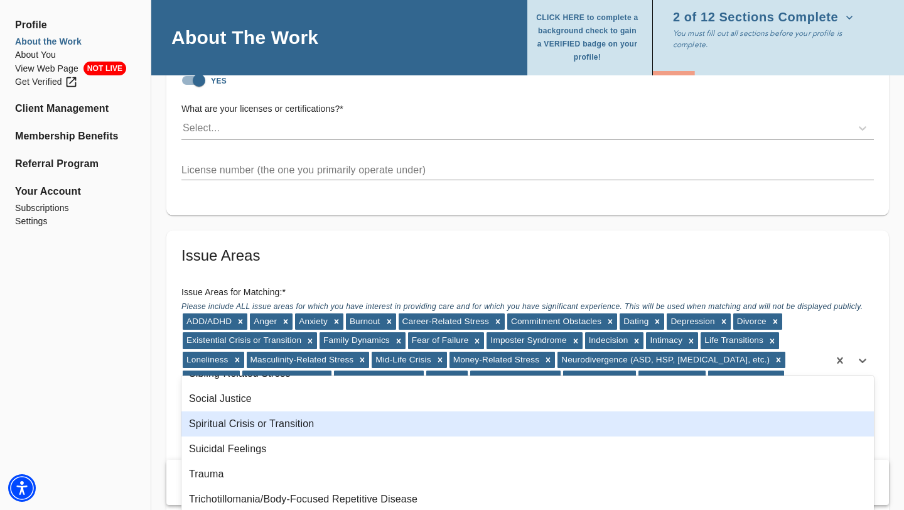
click at [237, 423] on div "Spiritual Crisis or Transition" at bounding box center [527, 423] width 693 height 25
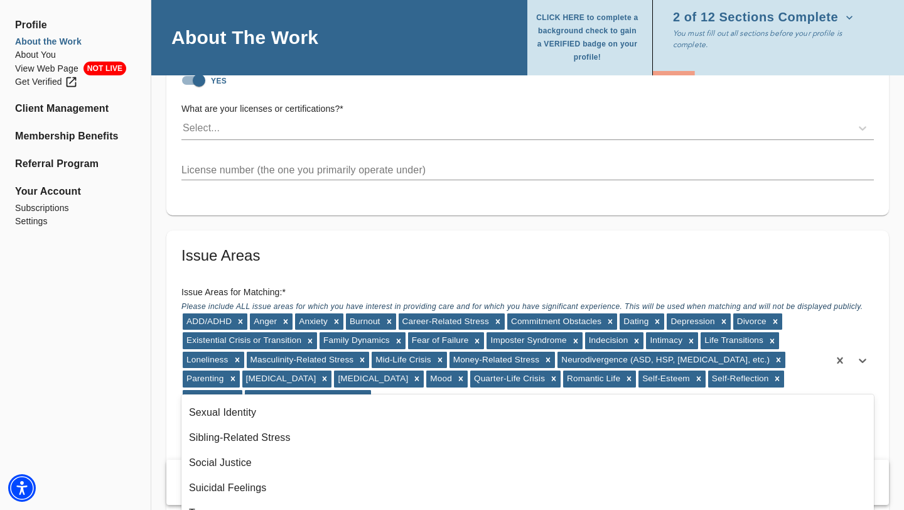
scroll to position [1198, 0]
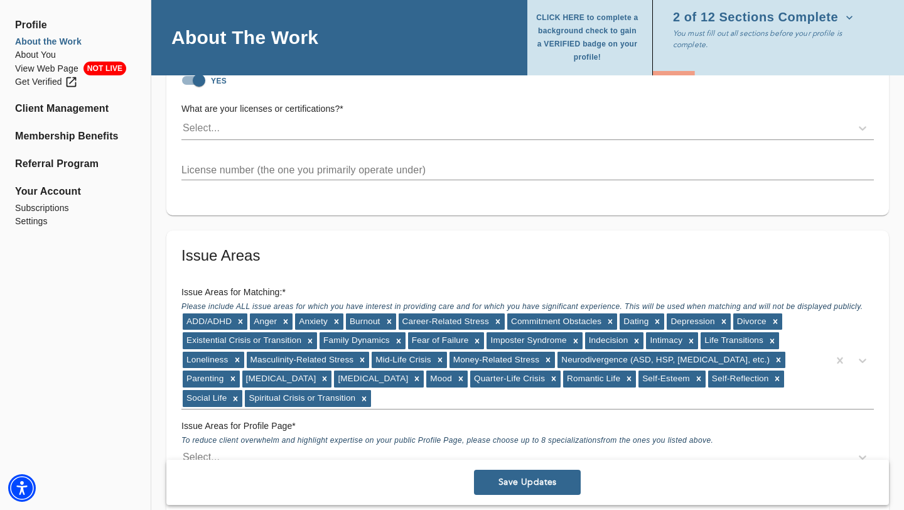
click at [142, 446] on div "Profile About the Work About You View Web Page NOT LIVE Get Verified Client Man…" at bounding box center [75, 491] width 151 height 3019
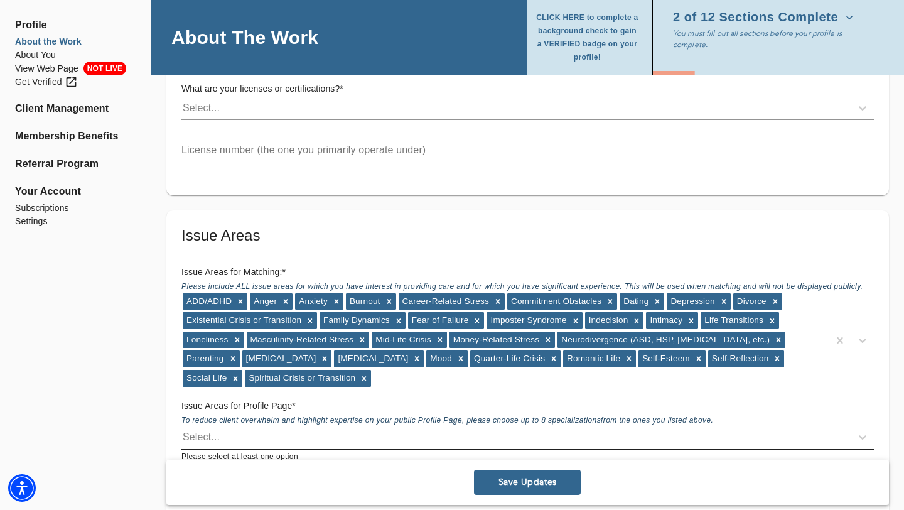
scroll to position [1098, 0]
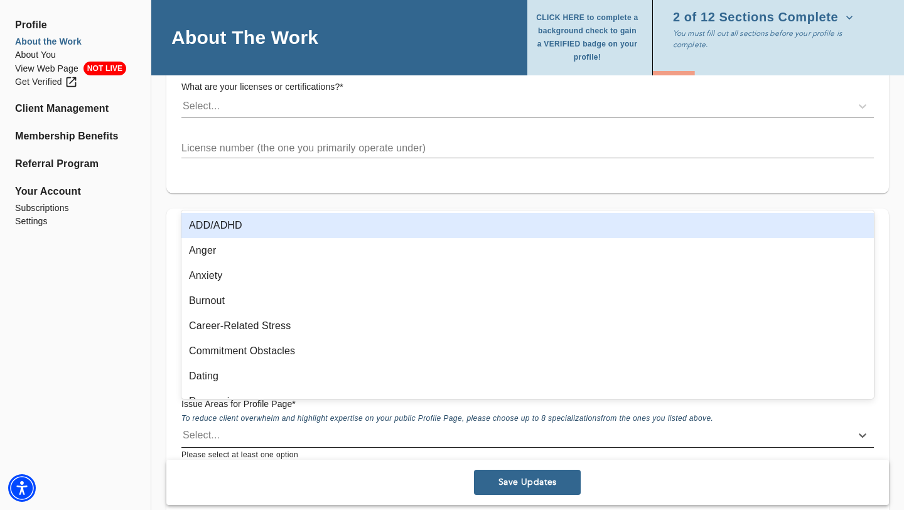
click at [353, 425] on div "Select..." at bounding box center [516, 435] width 670 height 20
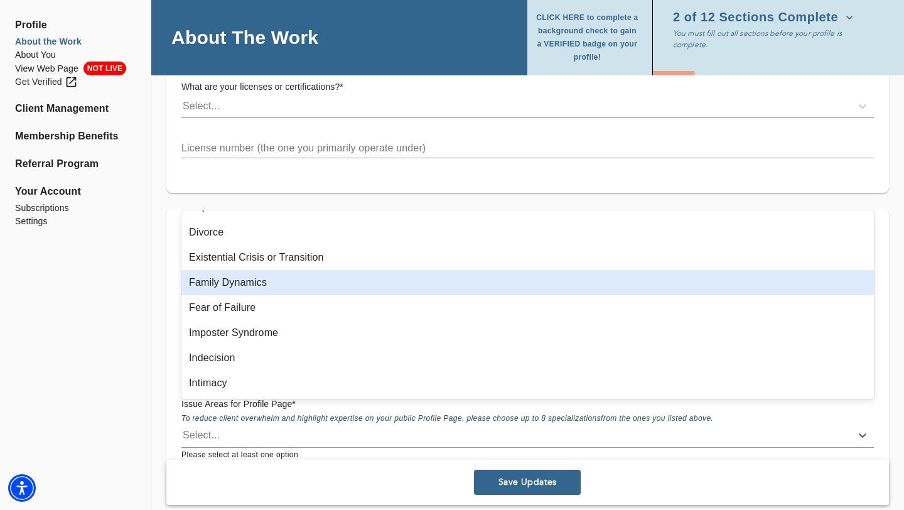
scroll to position [195, 0]
click at [266, 286] on div "Family Dynamics" at bounding box center [527, 281] width 693 height 25
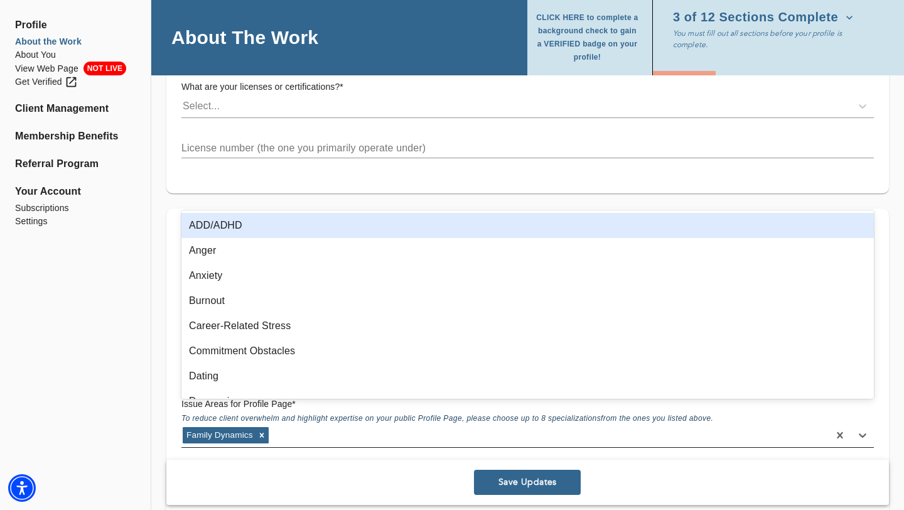
click at [566, 425] on div "Family Dynamics" at bounding box center [504, 435] width 647 height 20
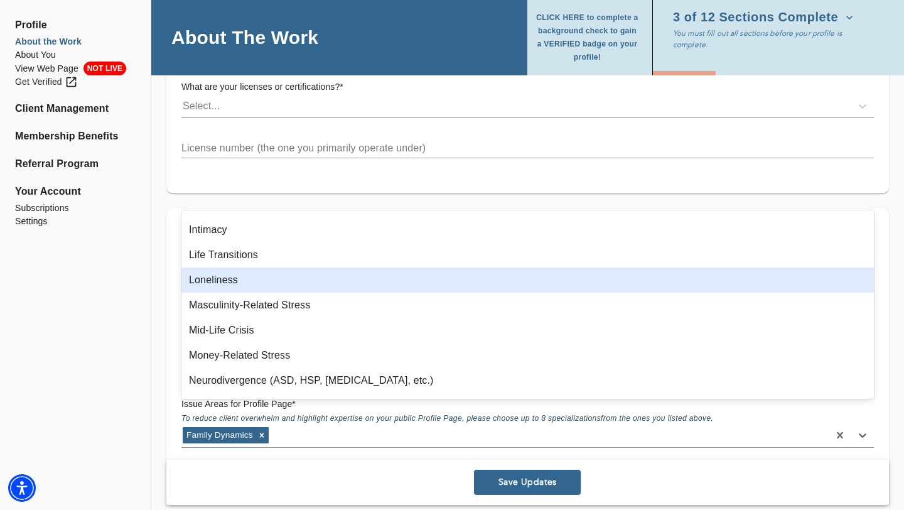
scroll to position [327, 0]
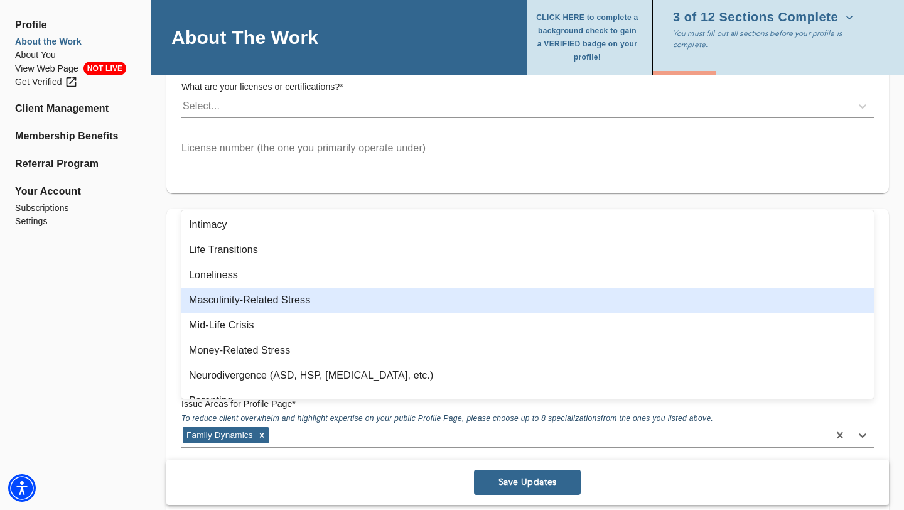
click at [267, 300] on div "Masculinity-Related Stress" at bounding box center [527, 300] width 693 height 25
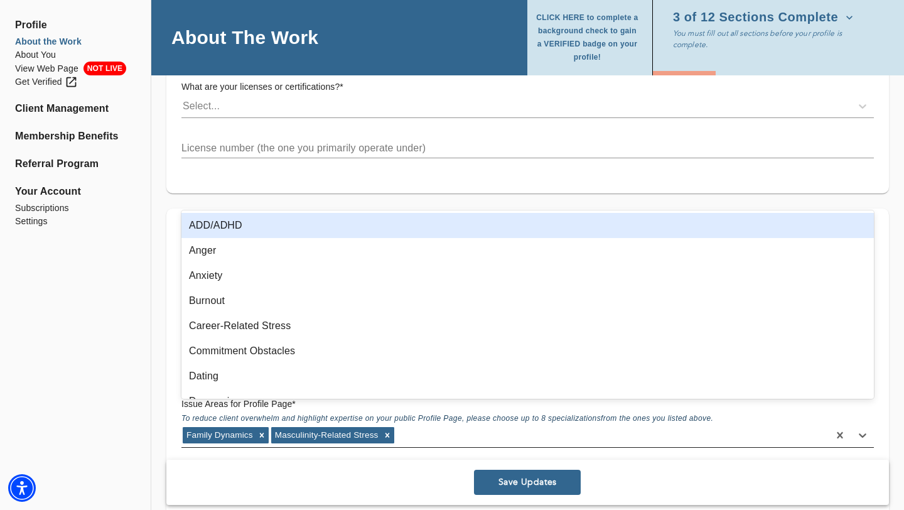
click at [445, 425] on div "Family Dynamics Masculinity-Related Stress" at bounding box center [504, 435] width 647 height 20
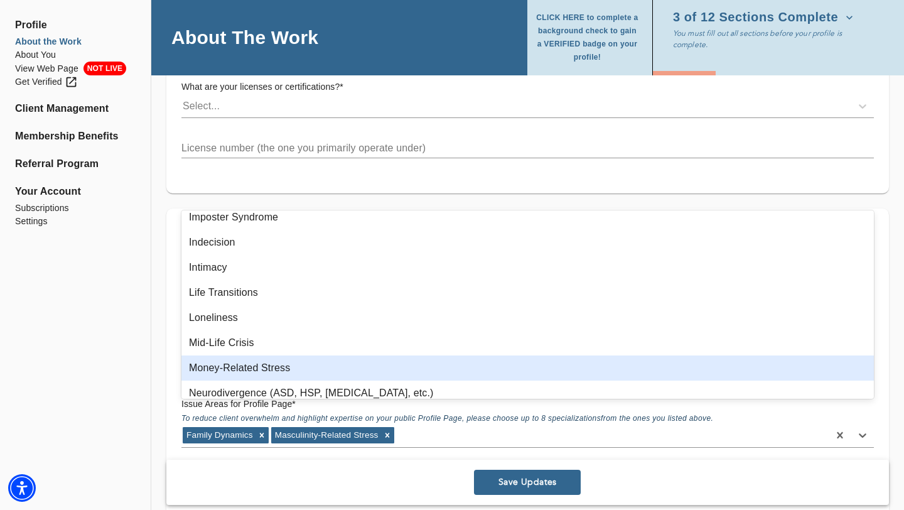
scroll to position [286, 0]
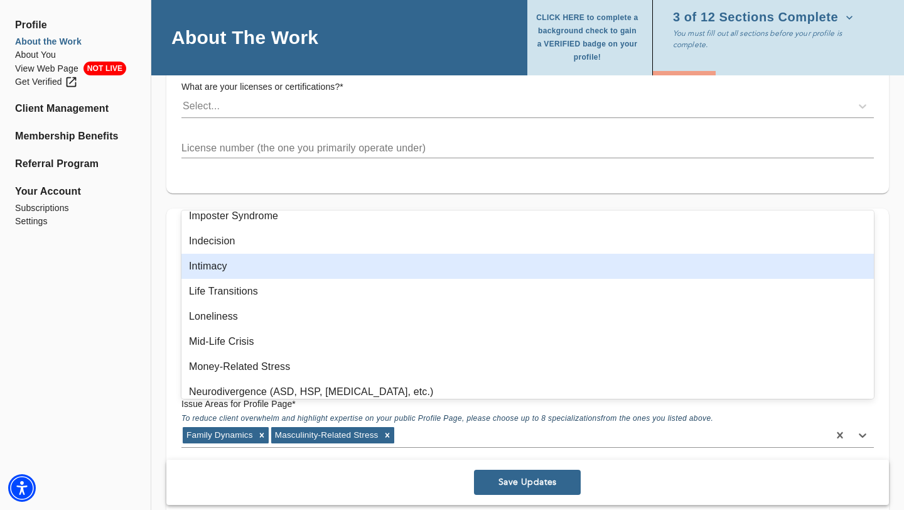
click at [209, 268] on div "Intimacy" at bounding box center [527, 266] width 693 height 25
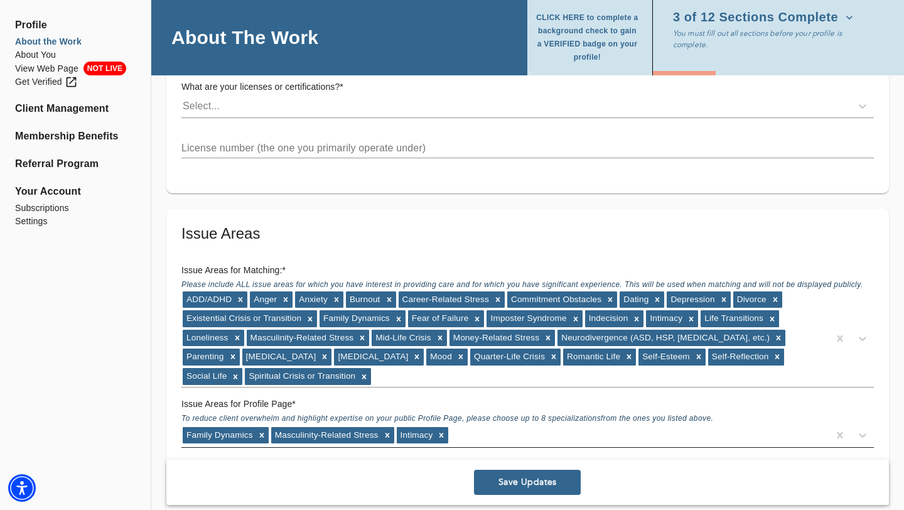
click at [493, 425] on div "Family Dynamics Masculinity-Related Stress Intimacy" at bounding box center [504, 435] width 647 height 20
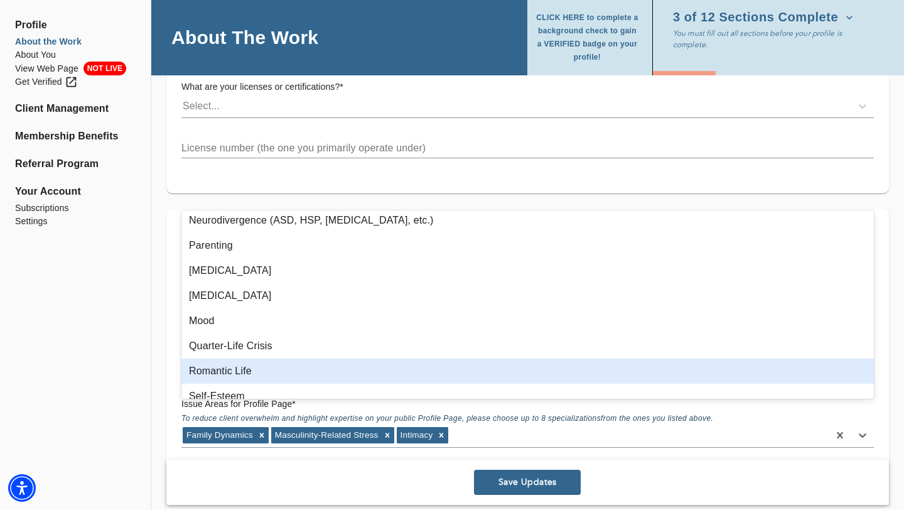
scroll to position [425, 0]
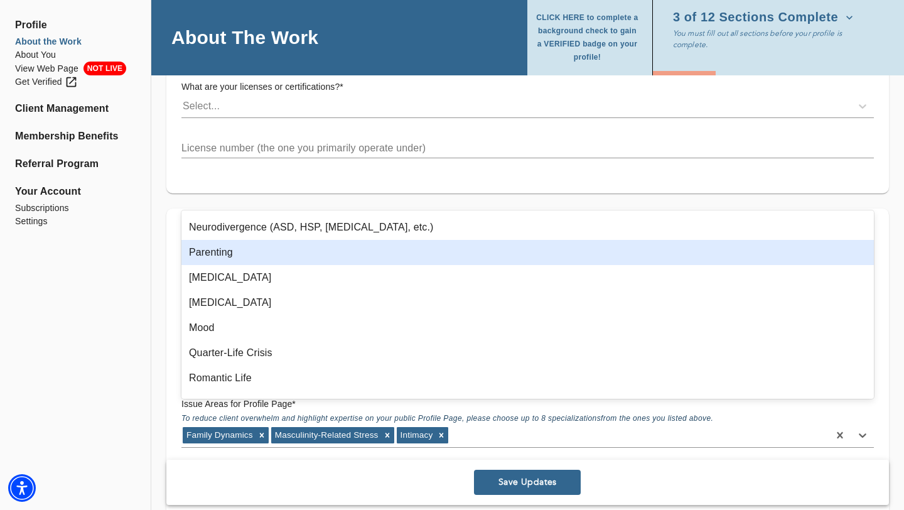
click at [229, 256] on div "Parenting" at bounding box center [527, 252] width 693 height 25
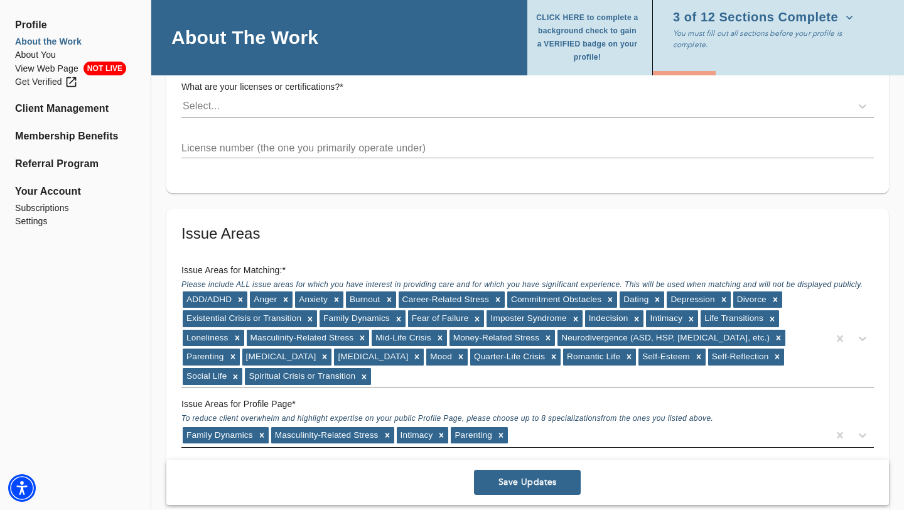
click at [555, 425] on div "Family Dynamics Masculinity-Related Stress Intimacy Parenting" at bounding box center [504, 435] width 647 height 20
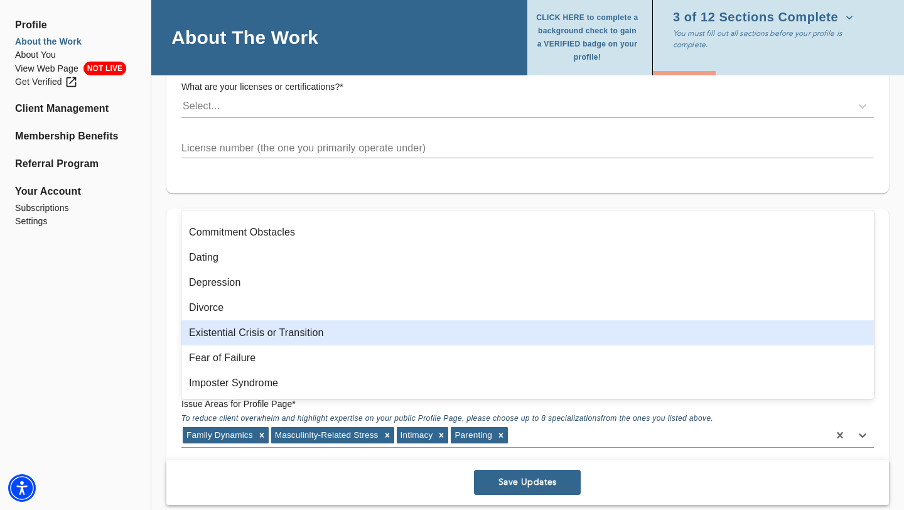
scroll to position [124, 0]
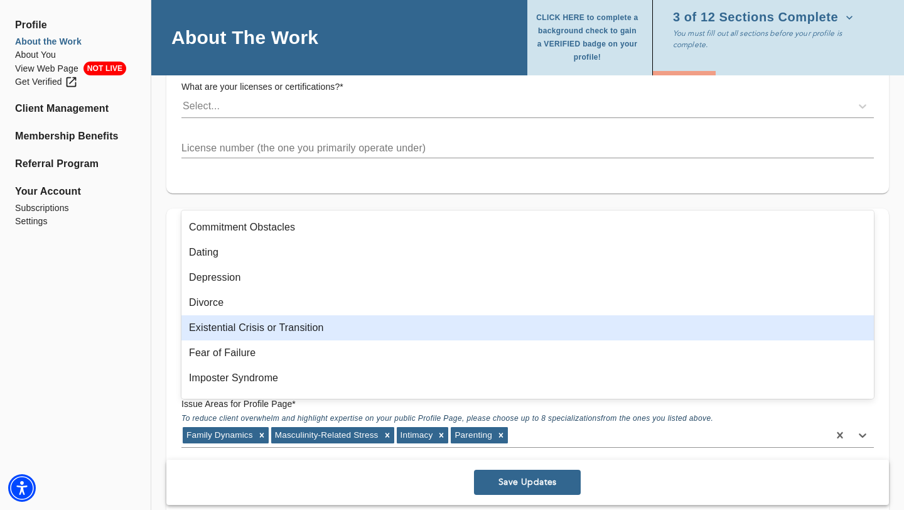
click at [301, 333] on div "Existential Crisis or Transition" at bounding box center [527, 327] width 693 height 25
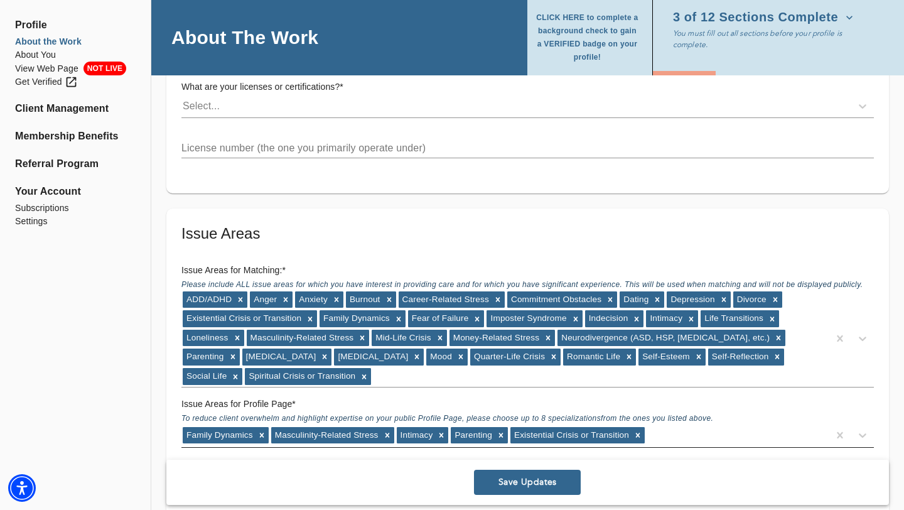
click at [681, 425] on div "Family Dynamics Masculinity-Related Stress Intimacy Parenting Existential Crisi…" at bounding box center [504, 435] width 647 height 20
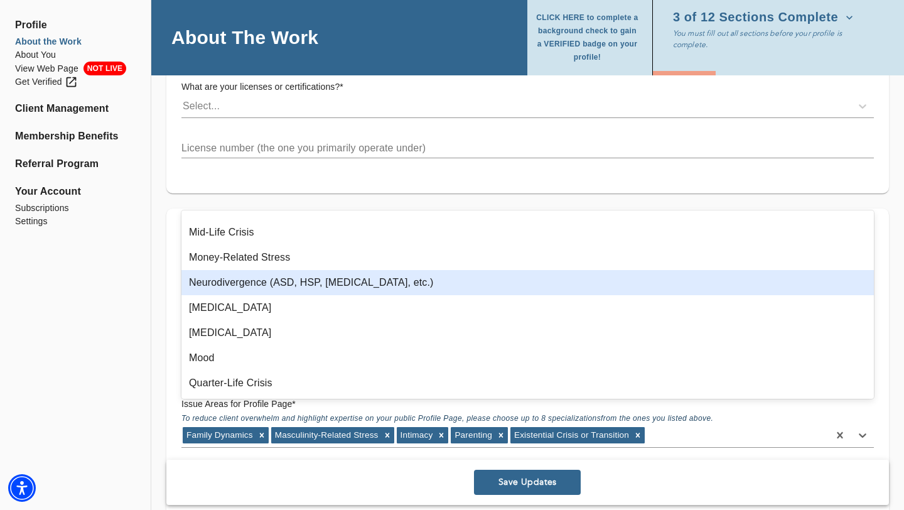
scroll to position [343, 0]
click at [247, 284] on div "Neurodivergence (ASD, HSP, [MEDICAL_DATA], etc.)" at bounding box center [527, 283] width 693 height 25
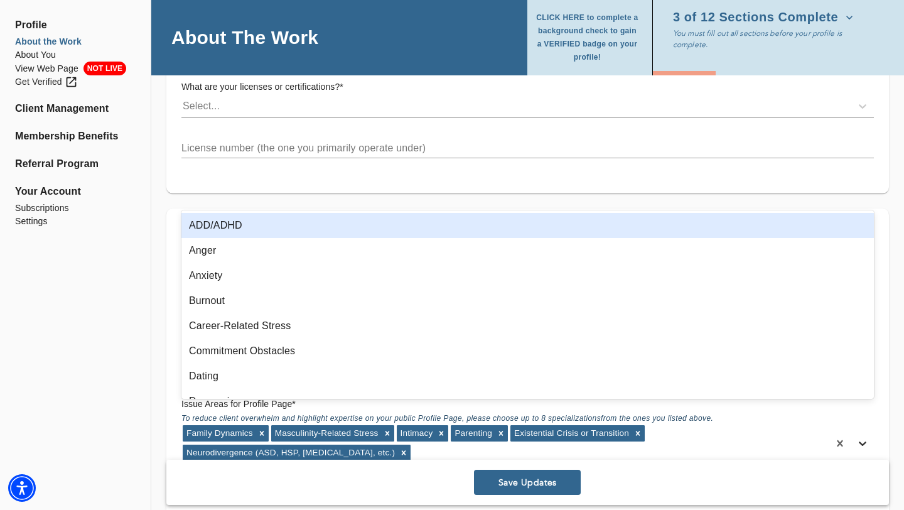
click at [865, 437] on icon at bounding box center [862, 443] width 13 height 13
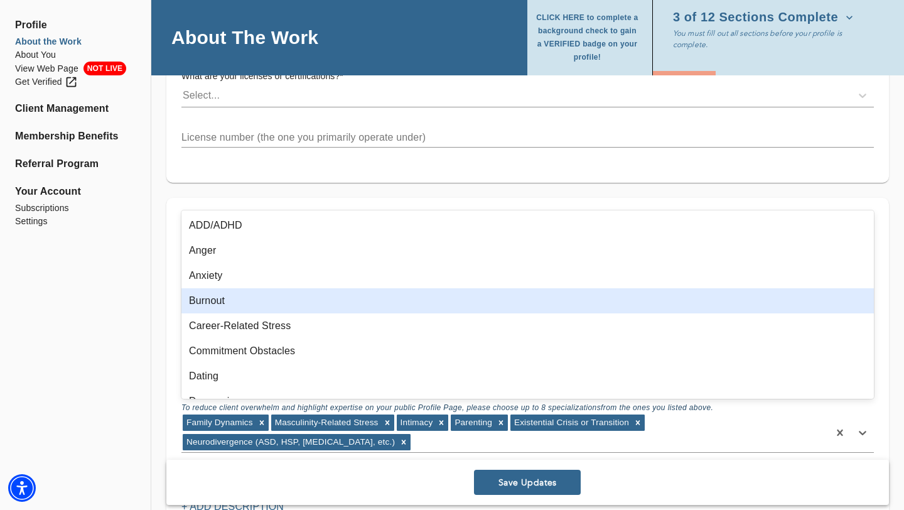
scroll to position [1093, 0]
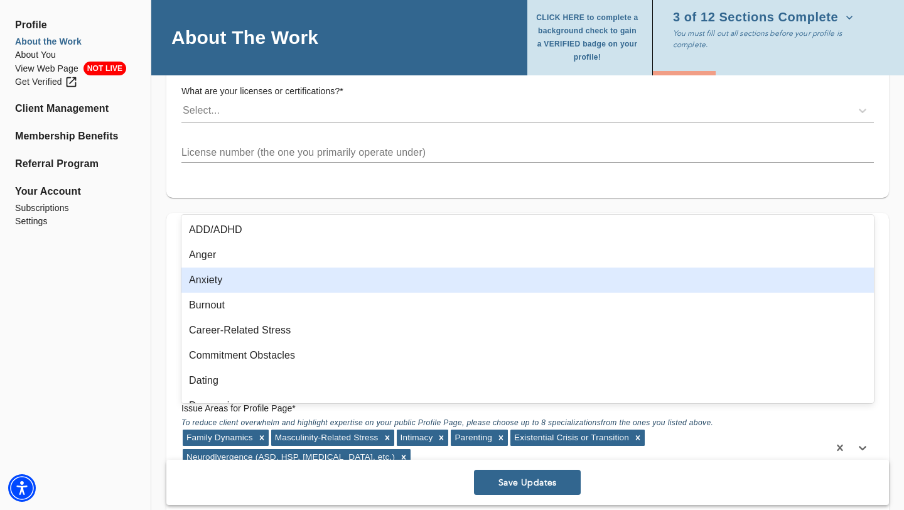
click at [203, 279] on div "Anxiety" at bounding box center [527, 279] width 693 height 25
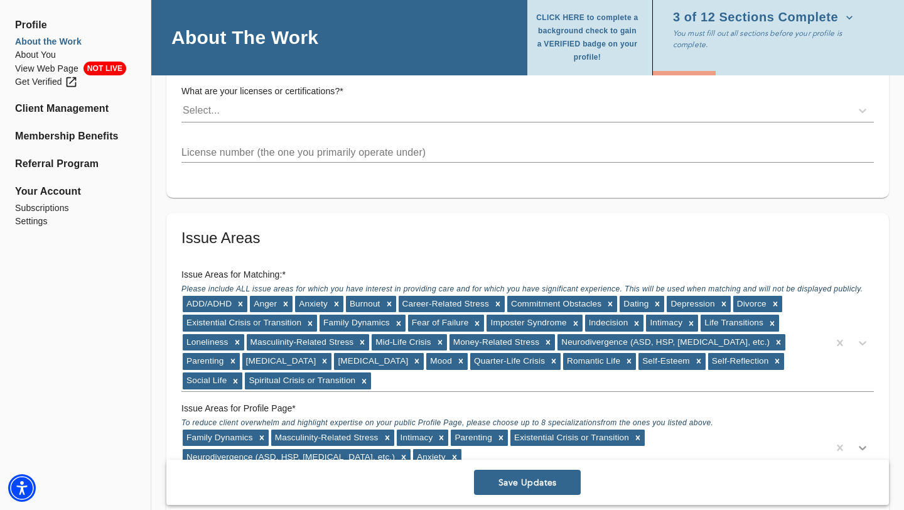
click at [863, 446] on icon at bounding box center [863, 448] width 8 height 4
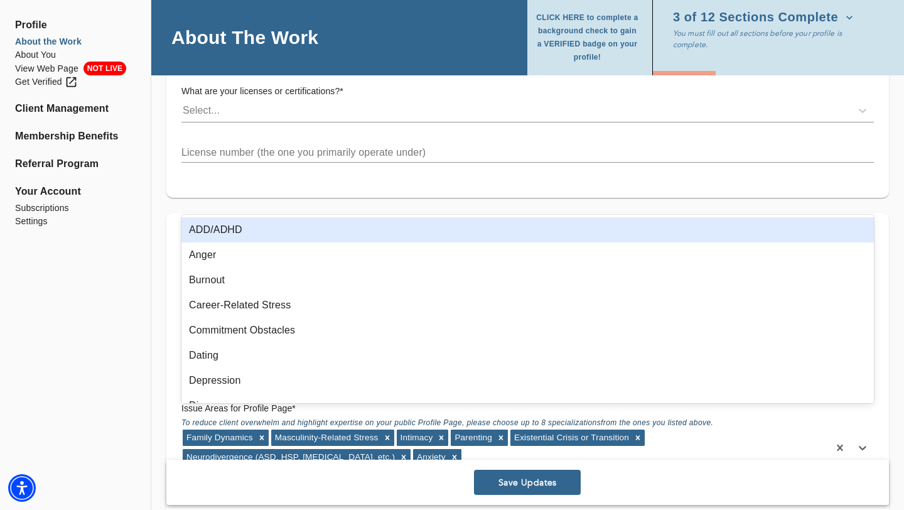
click at [228, 230] on div "ADD/ADHD" at bounding box center [527, 229] width 693 height 25
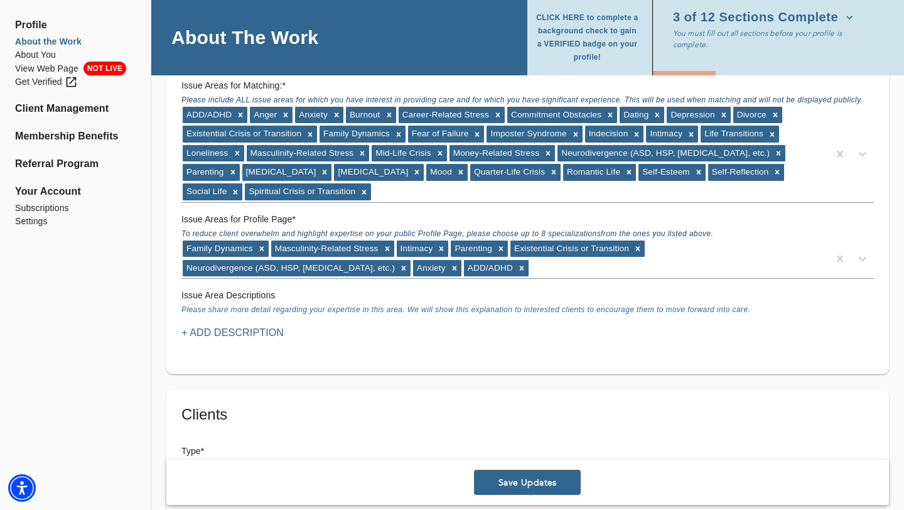
scroll to position [1284, 0]
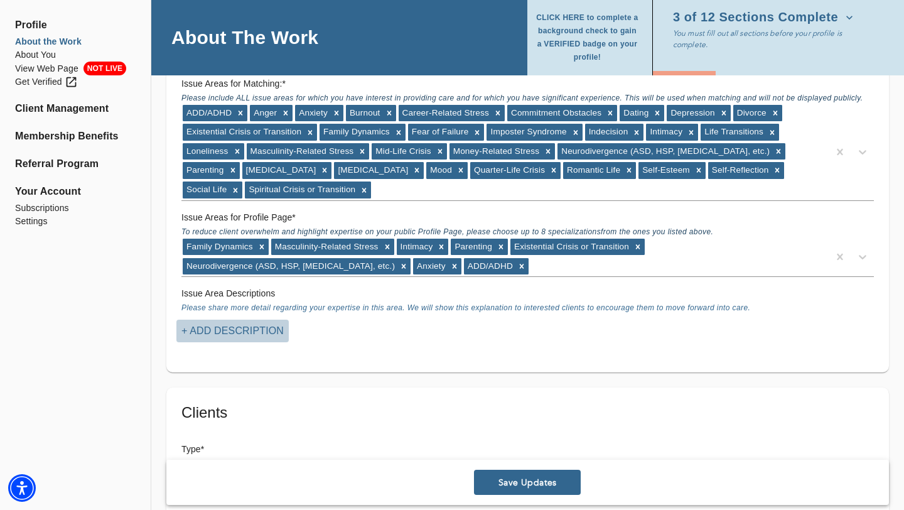
click at [219, 323] on p "+ Add Description" at bounding box center [232, 330] width 102 height 15
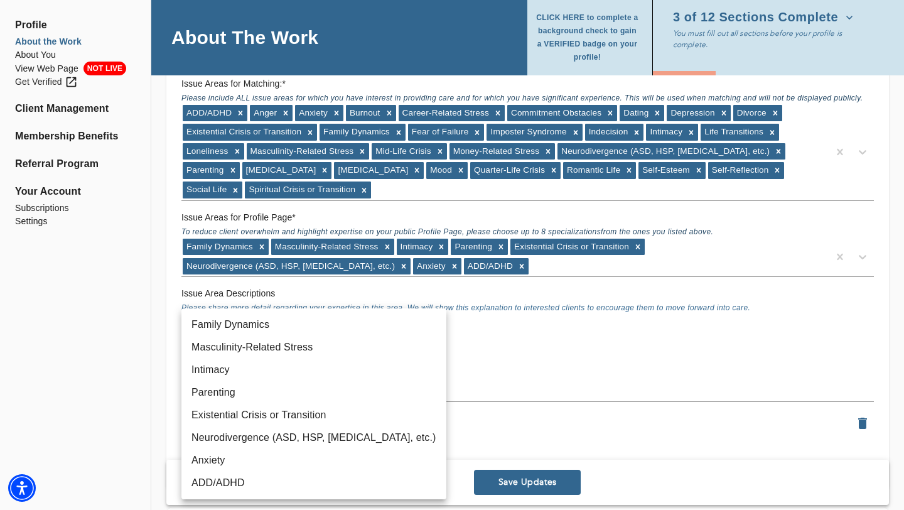
click at [471, 343] on div at bounding box center [452, 255] width 904 height 510
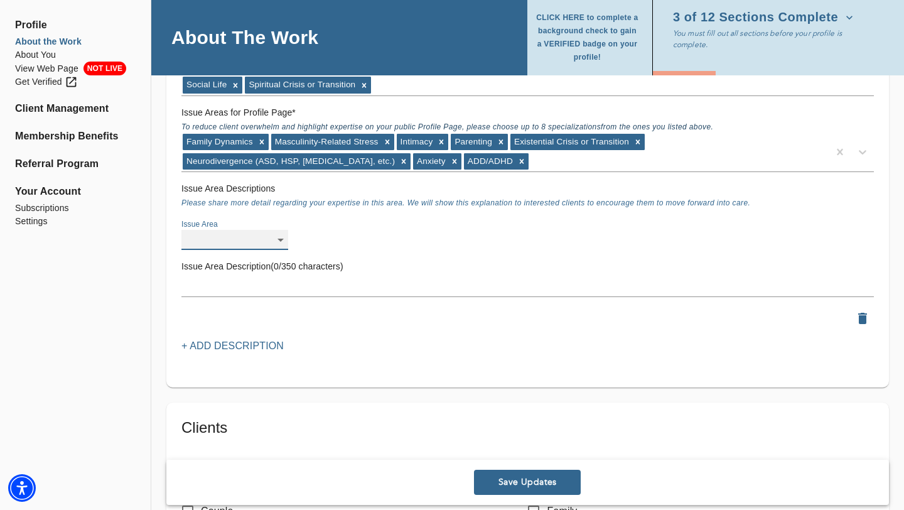
scroll to position [1380, 0]
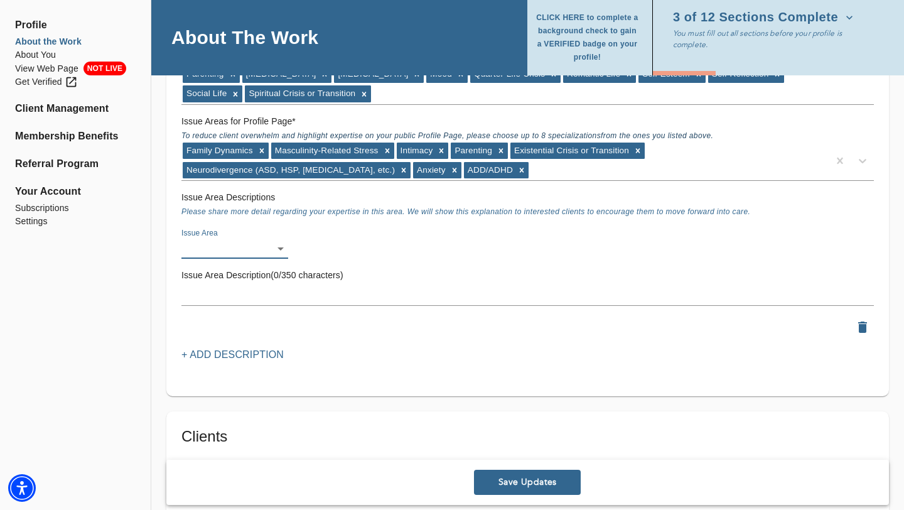
click at [233, 347] on p "+ Add Description" at bounding box center [232, 354] width 102 height 15
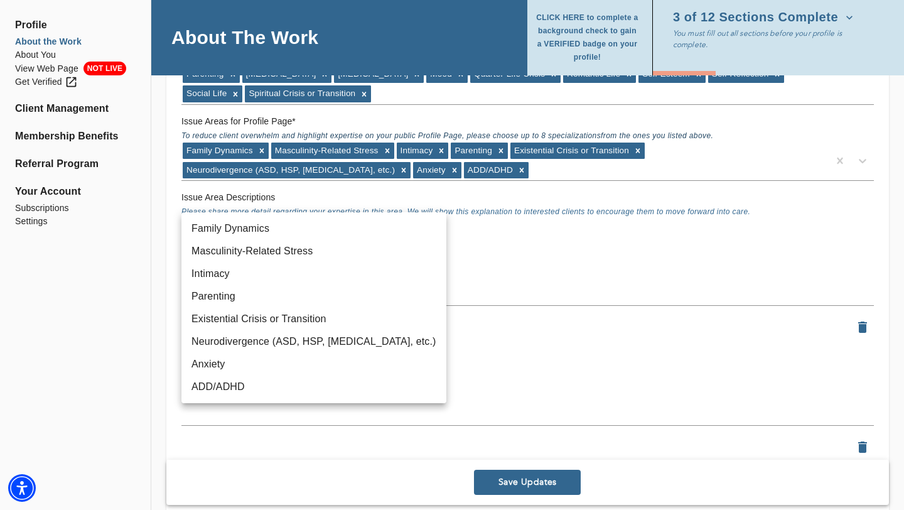
click at [254, 227] on li "Family Dynamics" at bounding box center [313, 228] width 265 height 23
type input "18"
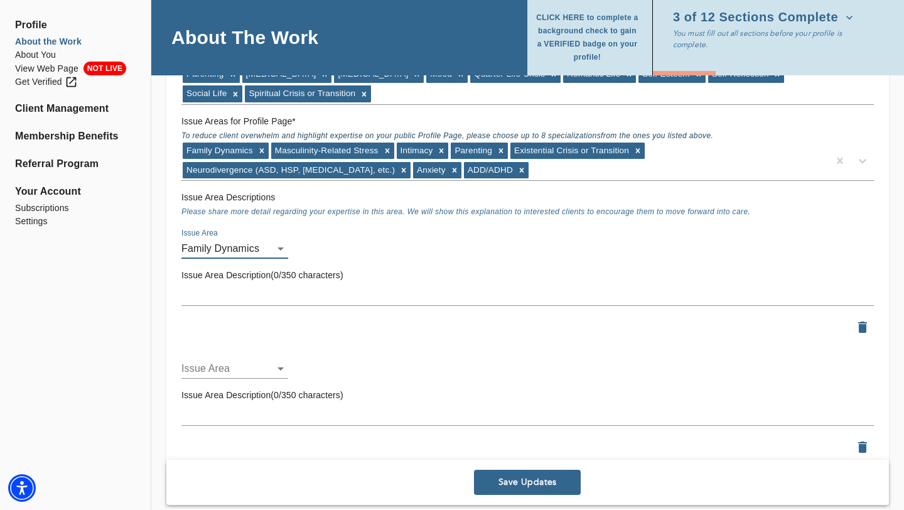
click at [281, 269] on h6 "Issue Area Description(0/350 characters)" at bounding box center [527, 276] width 693 height 14
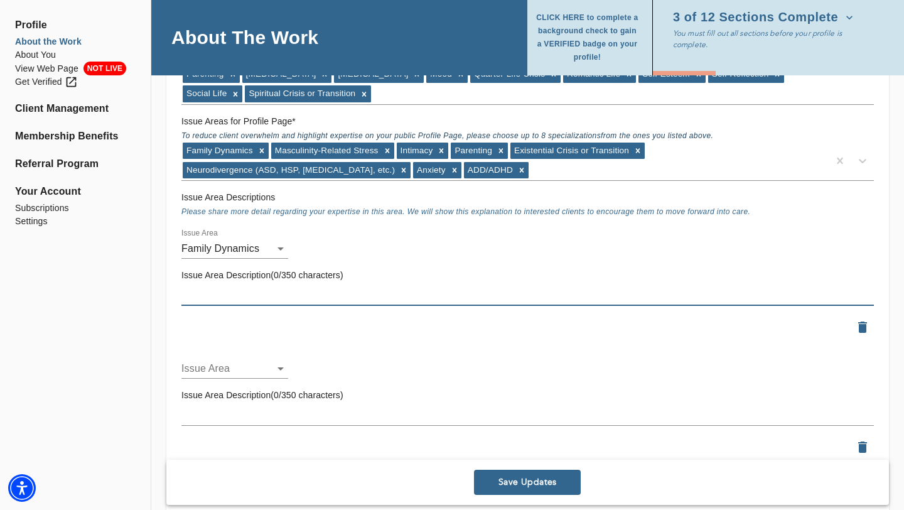
click at [294, 289] on textarea at bounding box center [527, 295] width 693 height 12
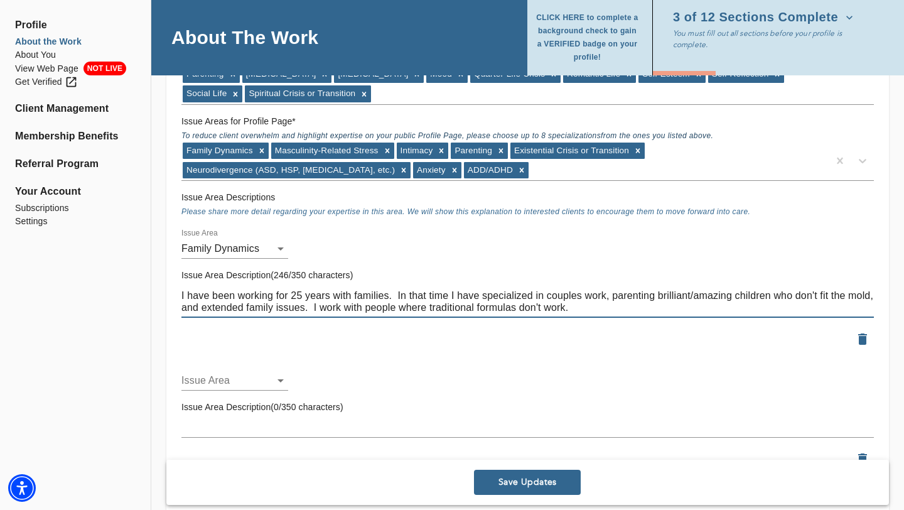
type textarea "I have been working for 25 years with families. In that time I have specialized…"
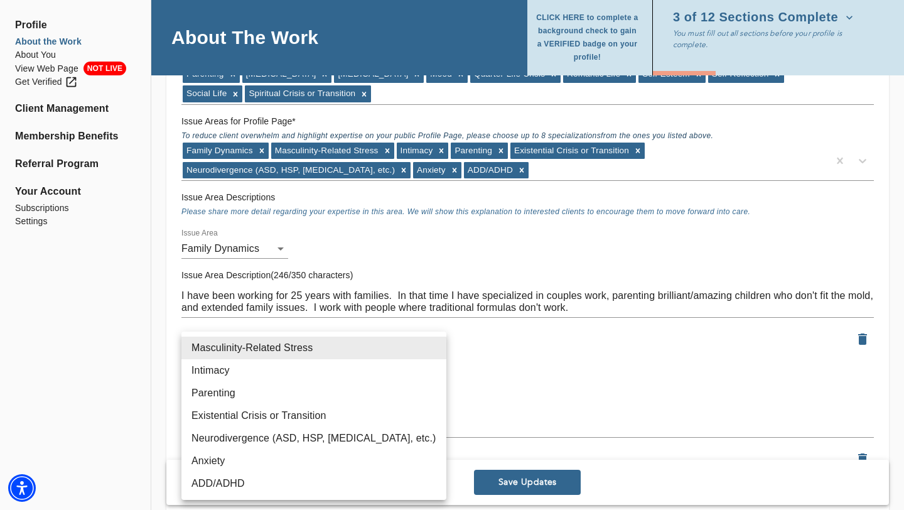
click at [239, 439] on li "Neurodivergence (ASD, HSP, [MEDICAL_DATA], etc.)" at bounding box center [313, 438] width 265 height 23
type input "98"
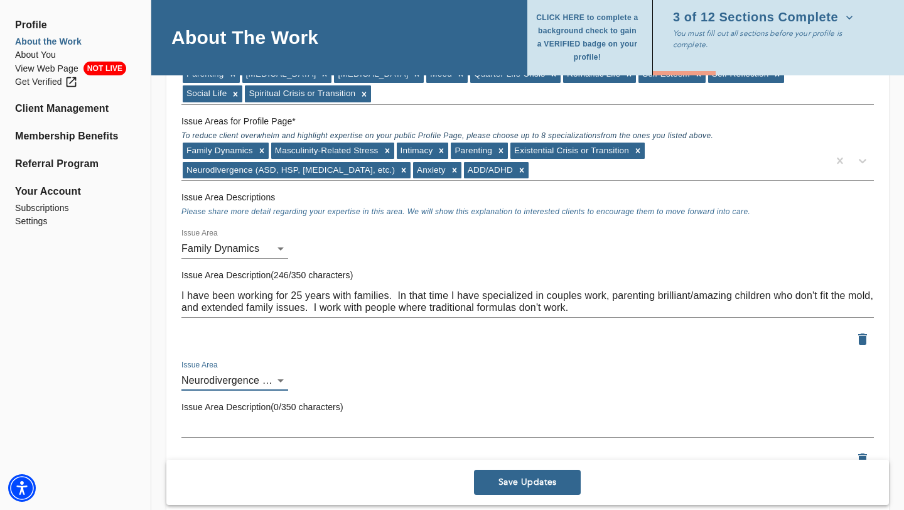
click at [263, 421] on textarea at bounding box center [527, 427] width 693 height 12
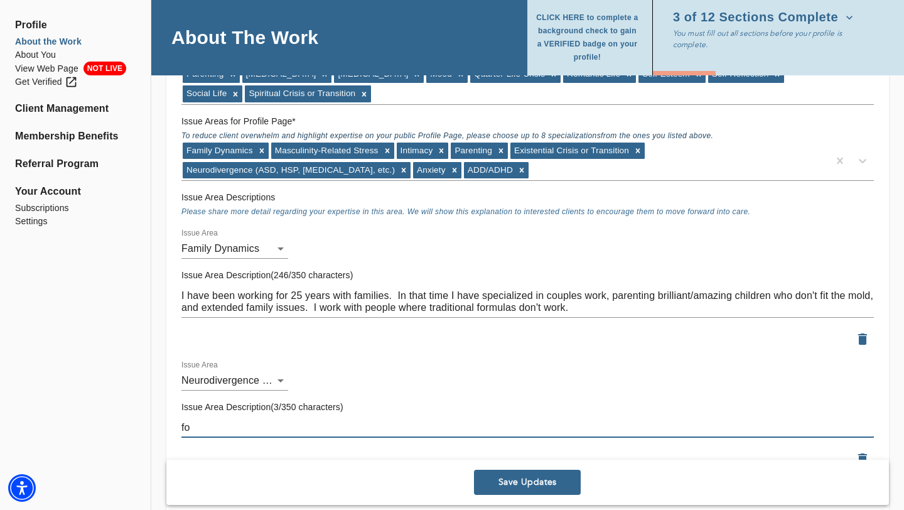
type textarea "f"
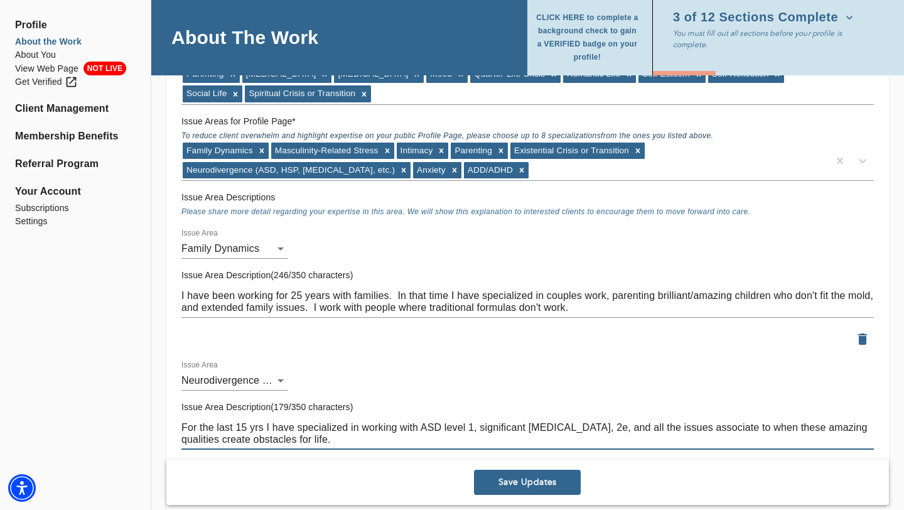
click at [704, 421] on textarea "For the last 15 yrs I have specialized in working with ASD level 1, significant…" at bounding box center [527, 433] width 693 height 24
click at [281, 423] on textarea "For the last 15 yrs I have specialized in working with ASD level 1, significant…" at bounding box center [527, 433] width 693 height 24
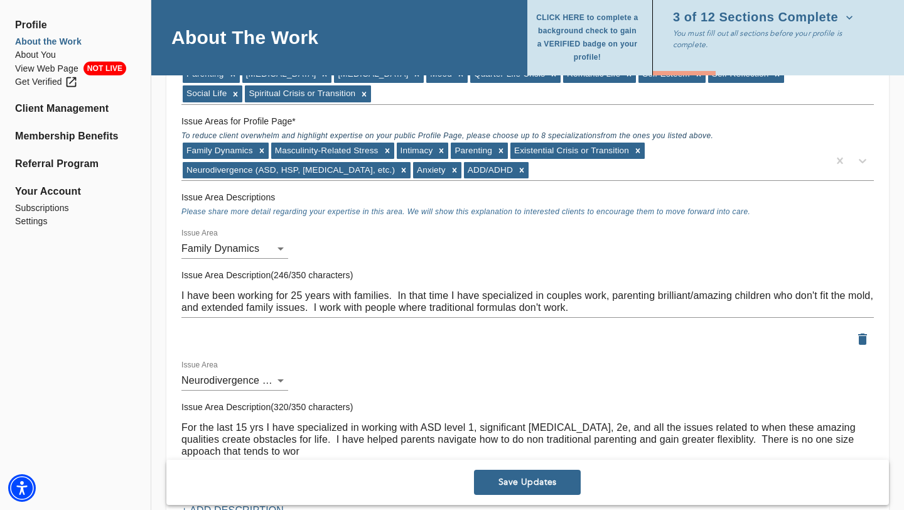
click at [666, 421] on textarea "For the last 15 yrs I have specialized in working with ASD level 1, significant…" at bounding box center [527, 439] width 693 height 36
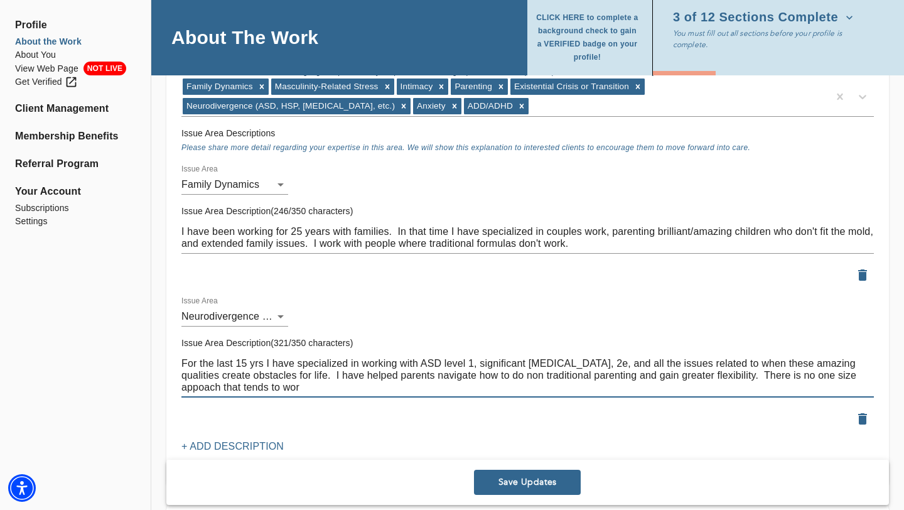
scroll to position [1446, 0]
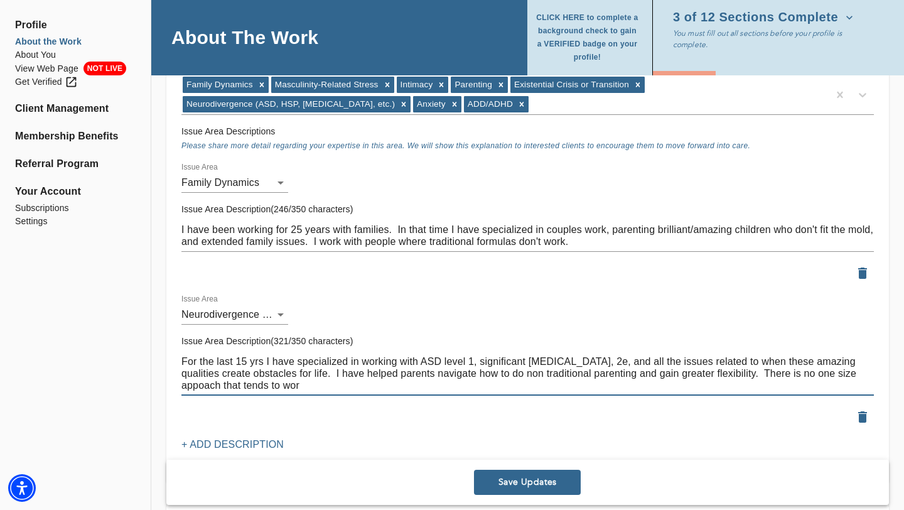
click at [241, 369] on textarea "For the last 15 yrs I have specialized in working with ASD level 1, significant…" at bounding box center [527, 373] width 693 height 36
click at [815, 355] on textarea "For the last 15 yrs I have specialized in working with ASD level 1, significant…" at bounding box center [527, 373] width 693 height 36
click at [243, 367] on textarea "For the last 15 yrs I have specialized in working with ASD level 1, significant…" at bounding box center [527, 373] width 693 height 36
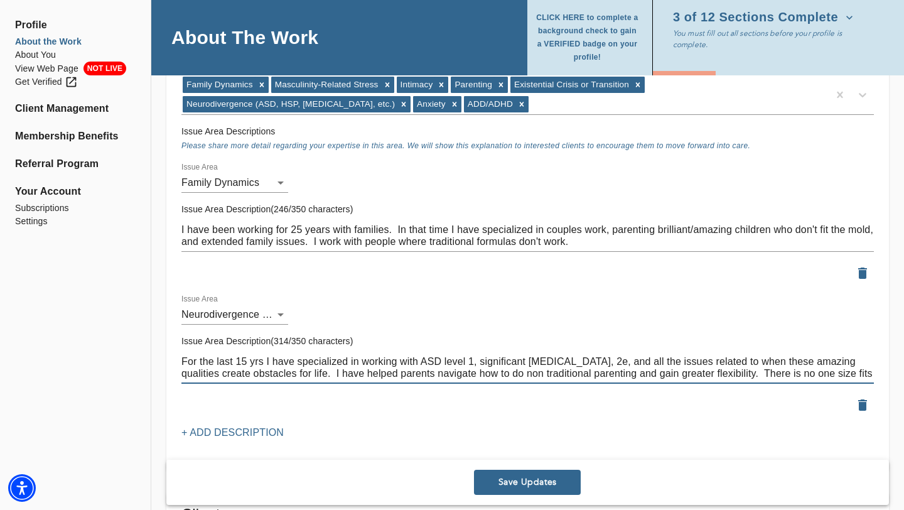
type textarea "For the last 15 yrs I have specialized in working with ASD level 1, significant…"
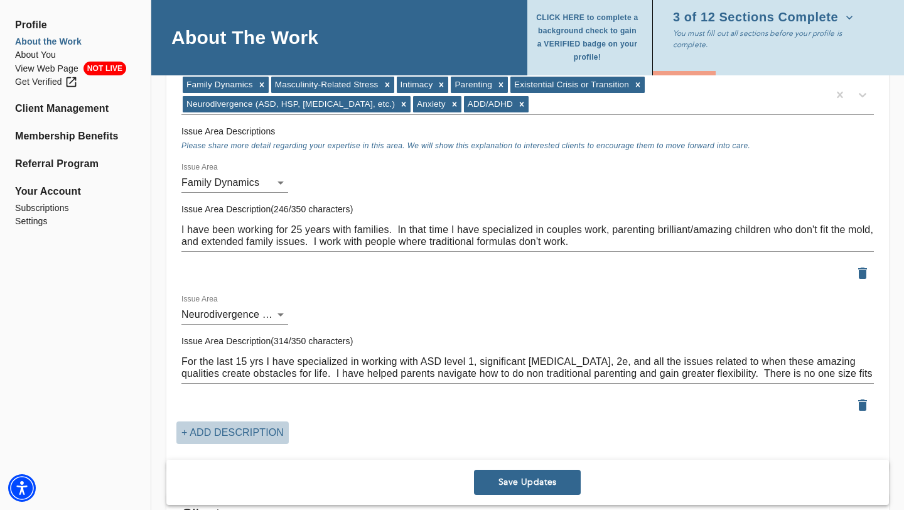
click at [259, 425] on p "+ Add Description" at bounding box center [232, 432] width 102 height 15
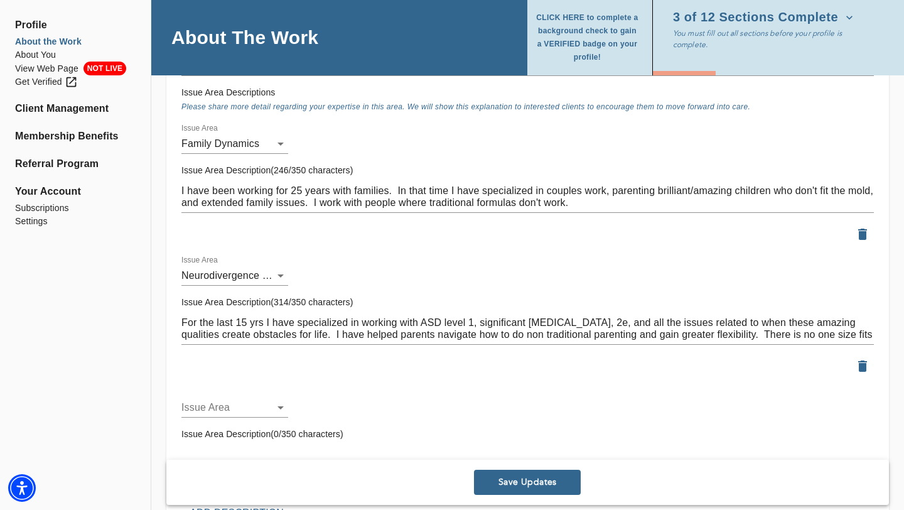
scroll to position [1514, 0]
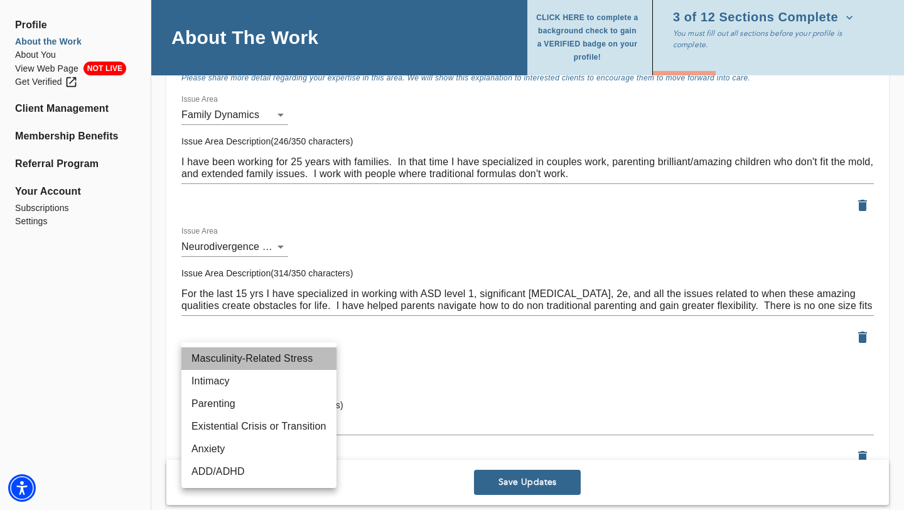
click at [259, 360] on li "Masculinity-Related Stress" at bounding box center [258, 358] width 155 height 23
type input "69"
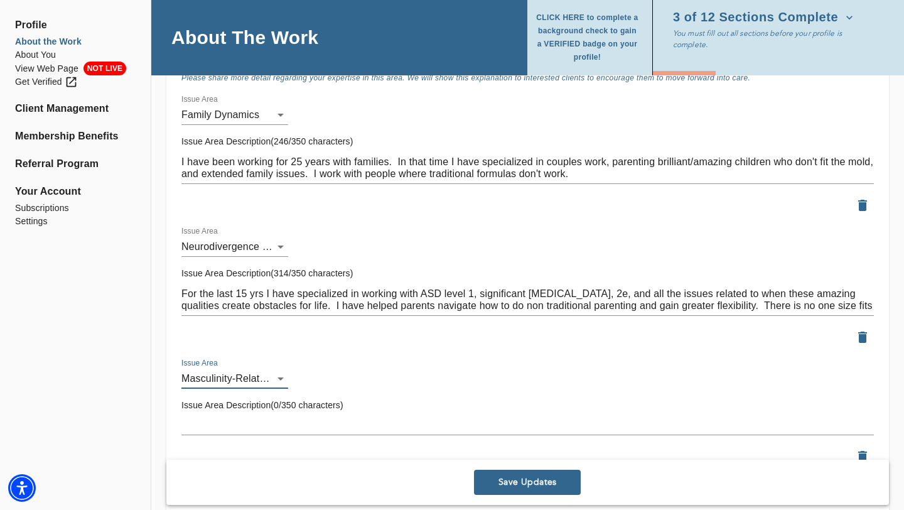
click at [227, 419] on textarea at bounding box center [527, 425] width 693 height 12
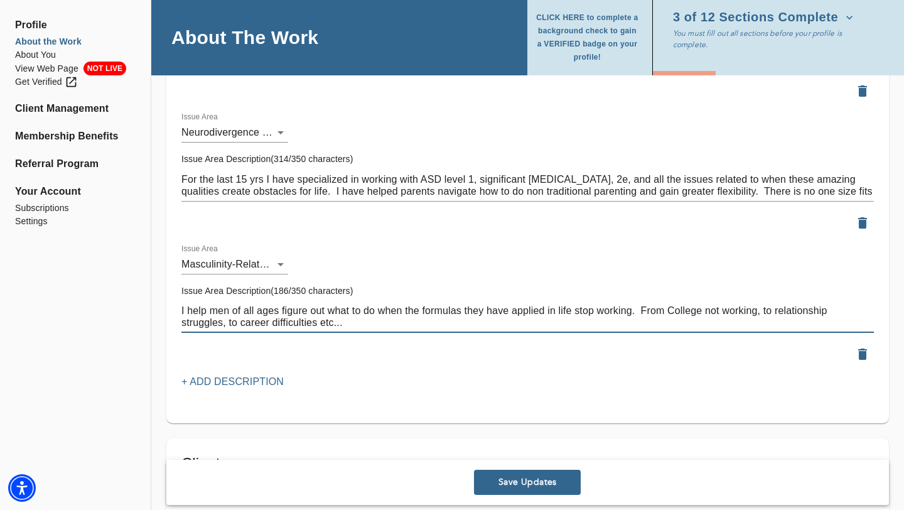
scroll to position [1634, 0]
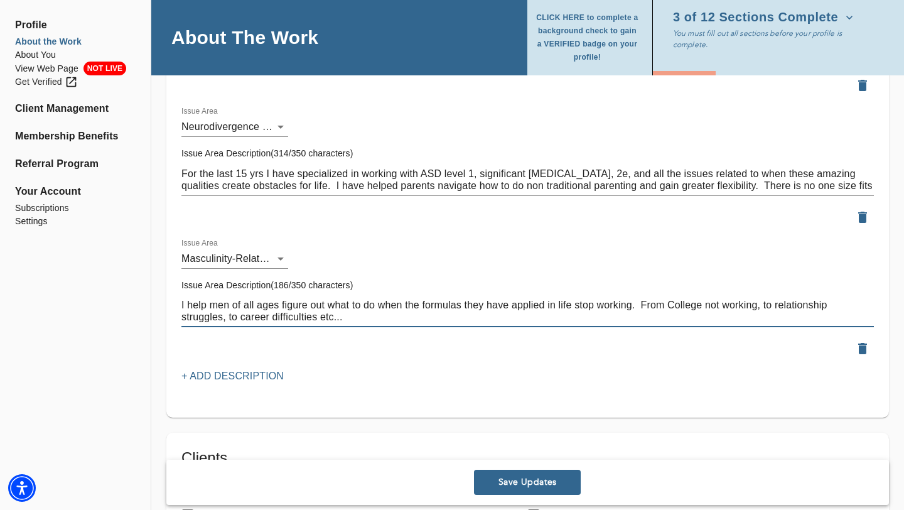
type textarea "I help men of all ages figure out what to do when the formulas they have applie…"
click at [238, 369] on p "+ Add Description" at bounding box center [232, 376] width 102 height 15
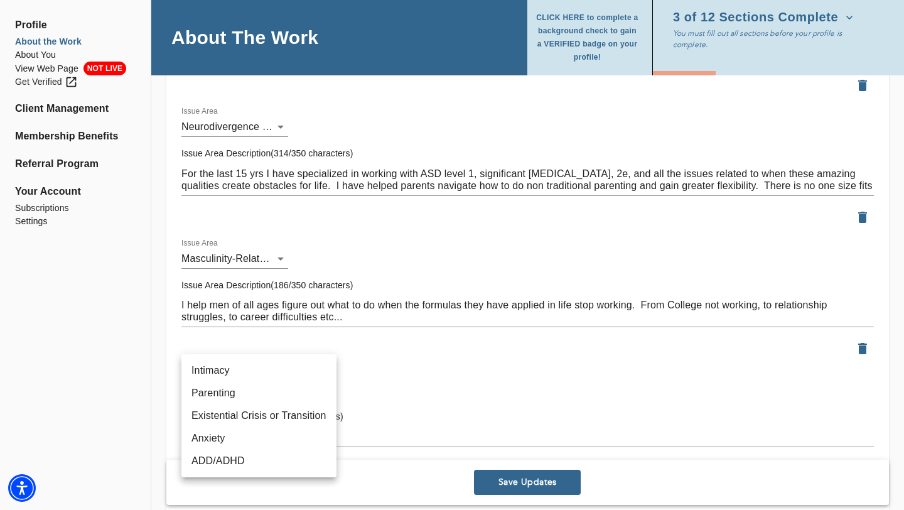
click at [217, 439] on li "Anxiety" at bounding box center [258, 438] width 155 height 23
type input "5"
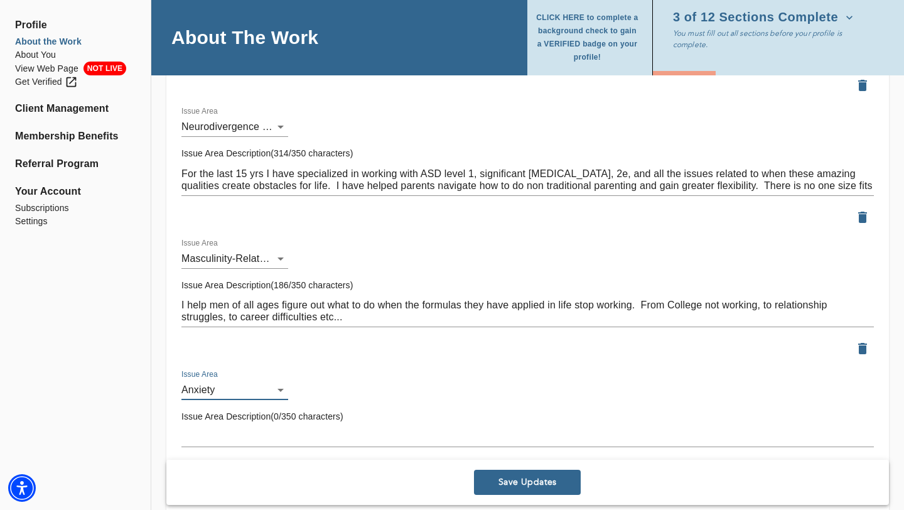
click at [217, 427] on div "x" at bounding box center [527, 437] width 693 height 20
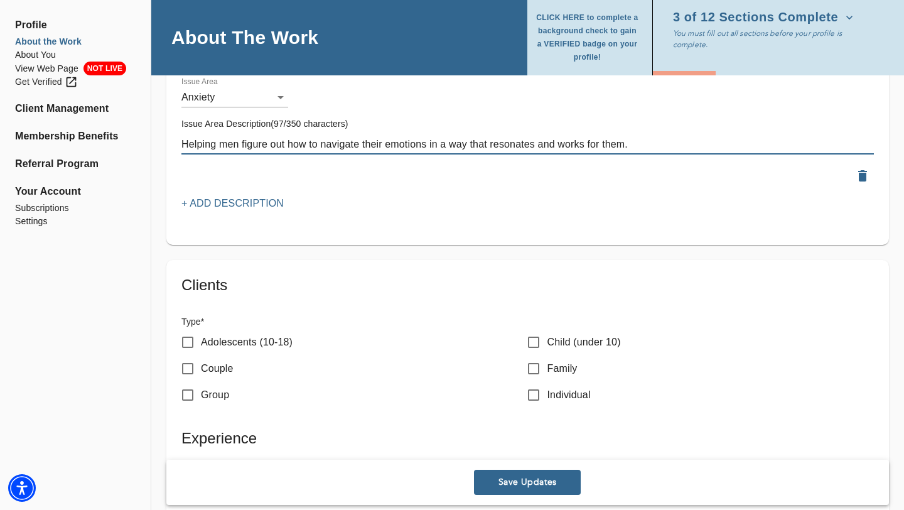
scroll to position [1928, 0]
type textarea "Helping men figure out how to navigate their emotions in a way that resonates a…"
click at [186, 353] on input "Couple" at bounding box center [188, 366] width 26 height 26
checkbox input "true"
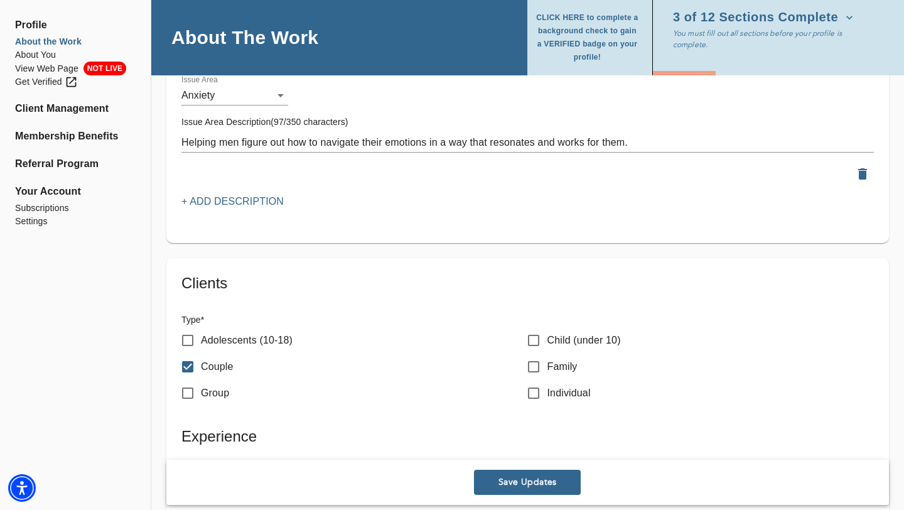
click at [187, 380] on input "Group" at bounding box center [188, 393] width 26 height 26
checkbox input "true"
click at [537, 380] on input "Individual" at bounding box center [533, 393] width 26 height 26
checkbox input "true"
click at [537, 353] on input "Family" at bounding box center [533, 366] width 26 height 26
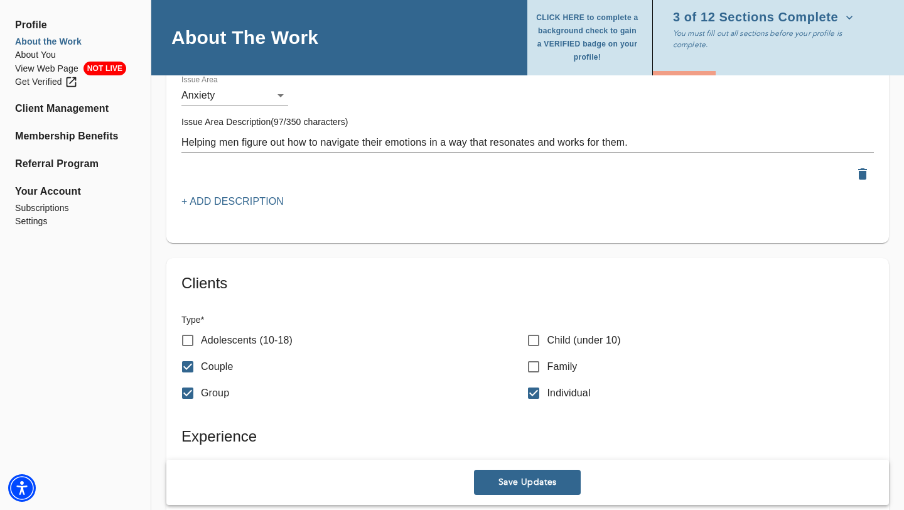
checkbox input "true"
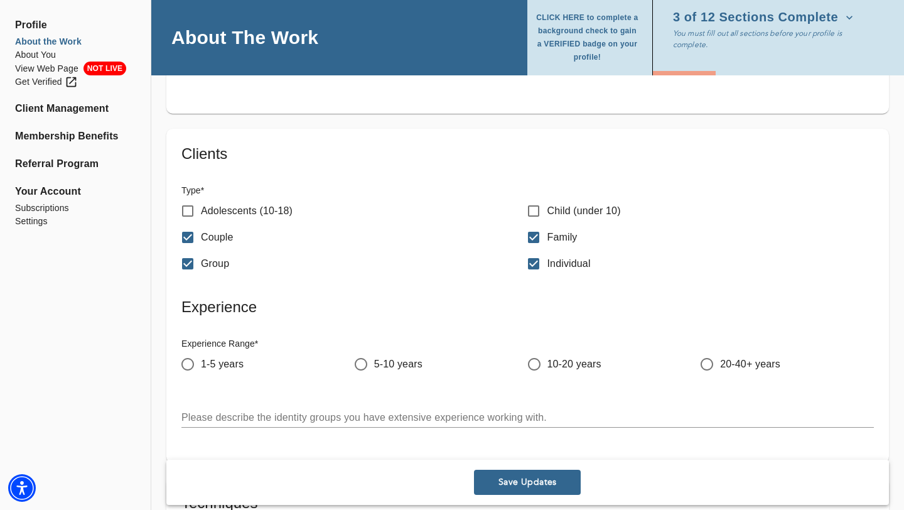
scroll to position [2065, 0]
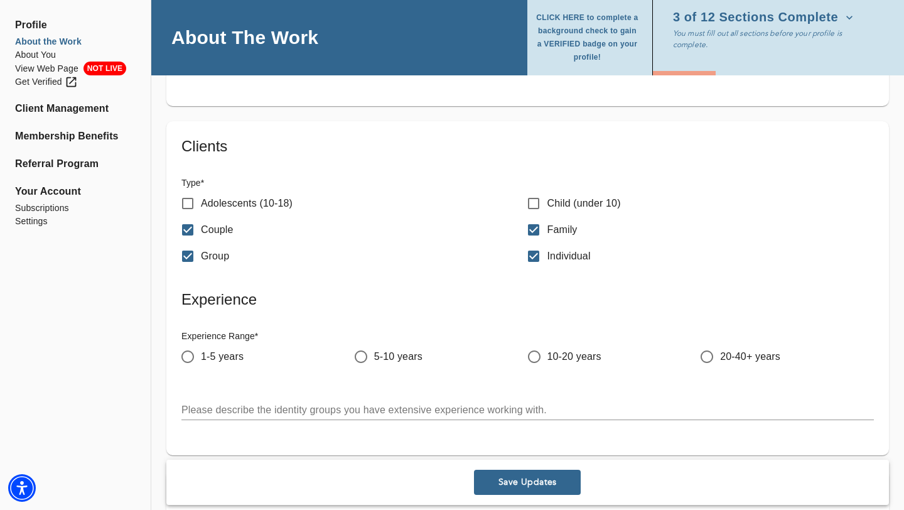
click at [709, 343] on input "20-40+ years" at bounding box center [707, 356] width 26 height 26
radio input "true"
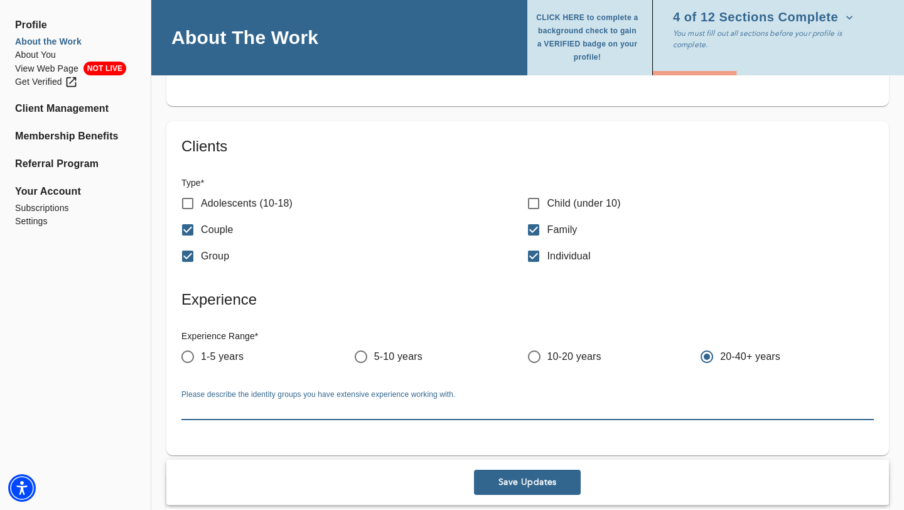
click at [365, 404] on textarea at bounding box center [527, 410] width 693 height 12
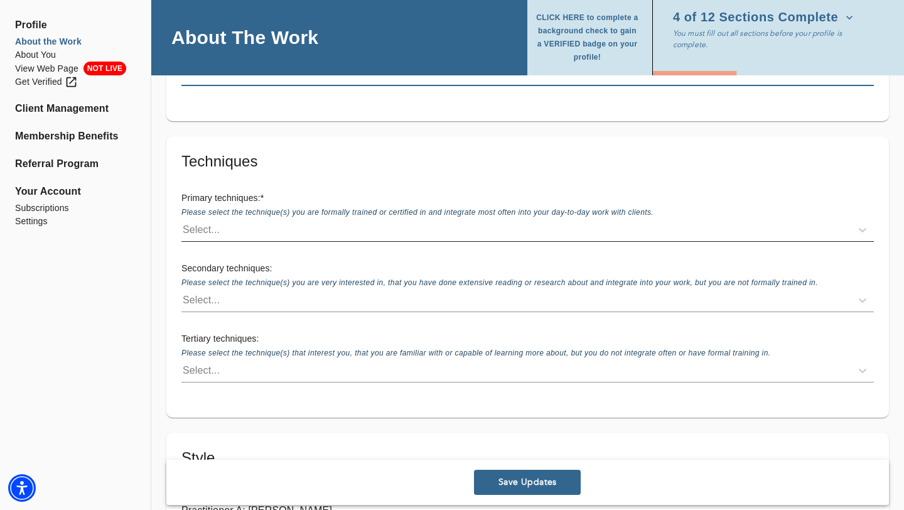
scroll to position [2400, 0]
click at [252, 219] on div "Select..." at bounding box center [516, 229] width 670 height 20
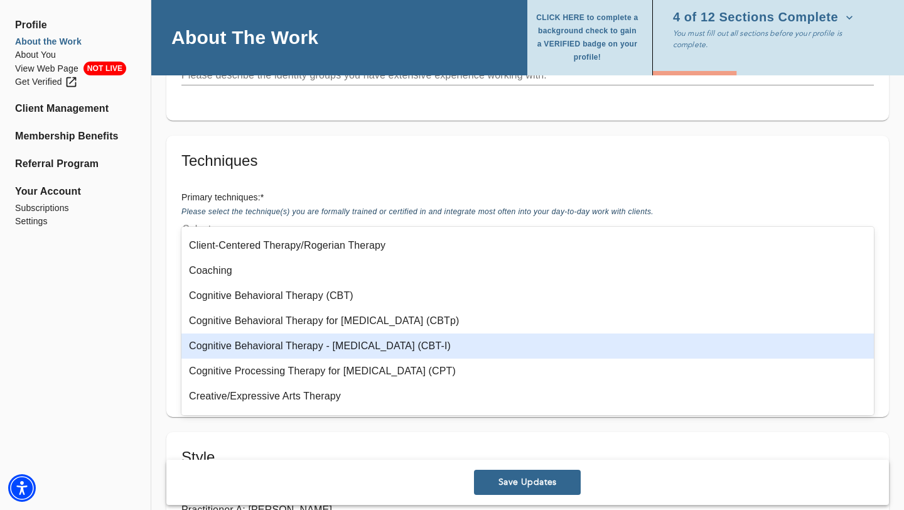
scroll to position [148, 0]
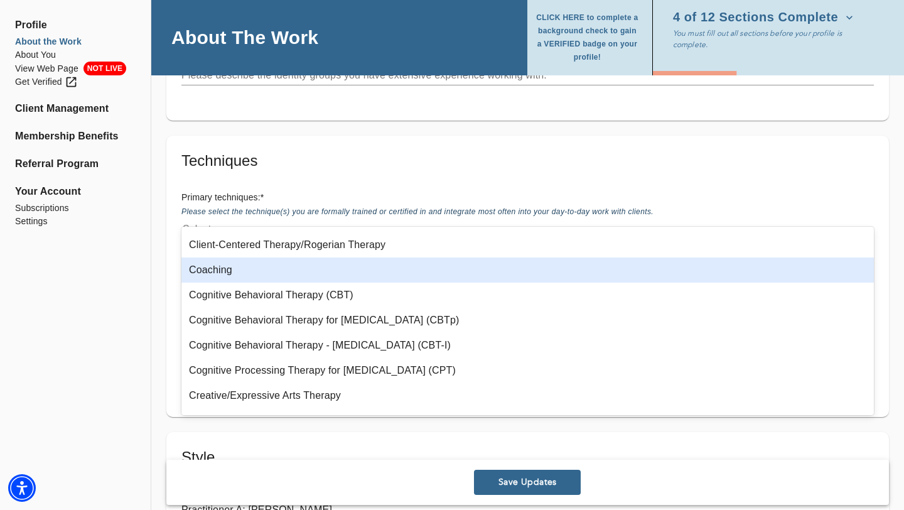
click at [221, 274] on div "Coaching" at bounding box center [527, 269] width 693 height 25
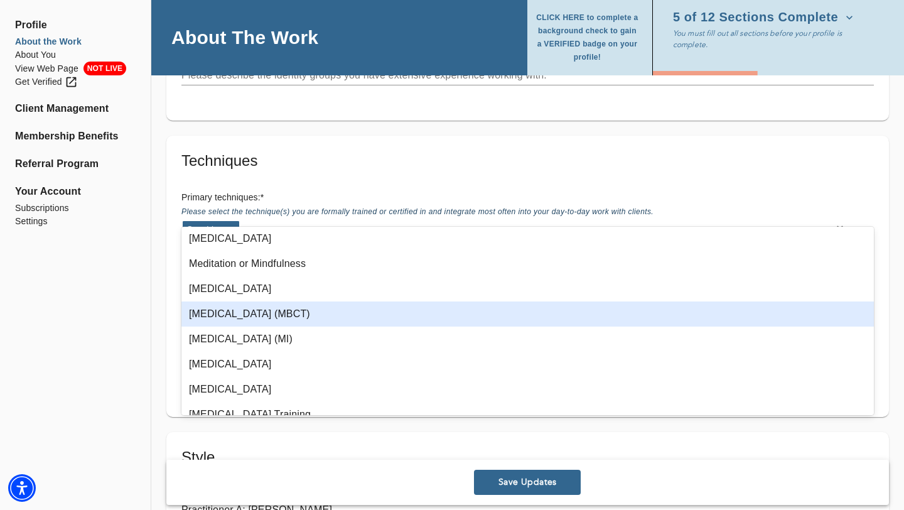
scroll to position [657, 0]
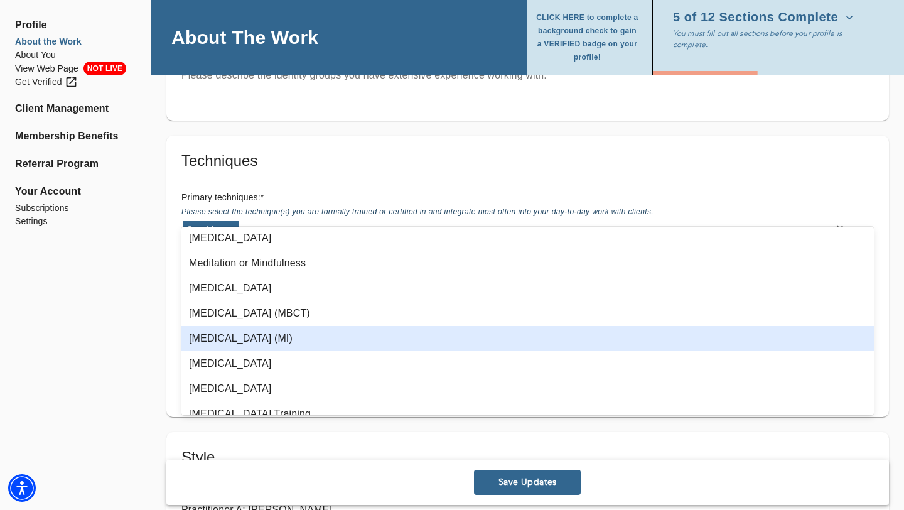
click at [280, 340] on div "[MEDICAL_DATA] (MI)" at bounding box center [527, 338] width 693 height 25
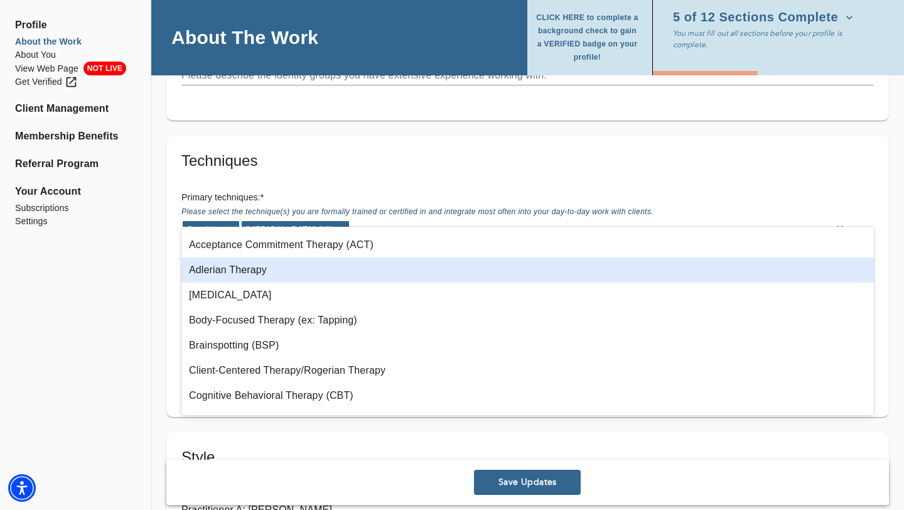
scroll to position [0, 0]
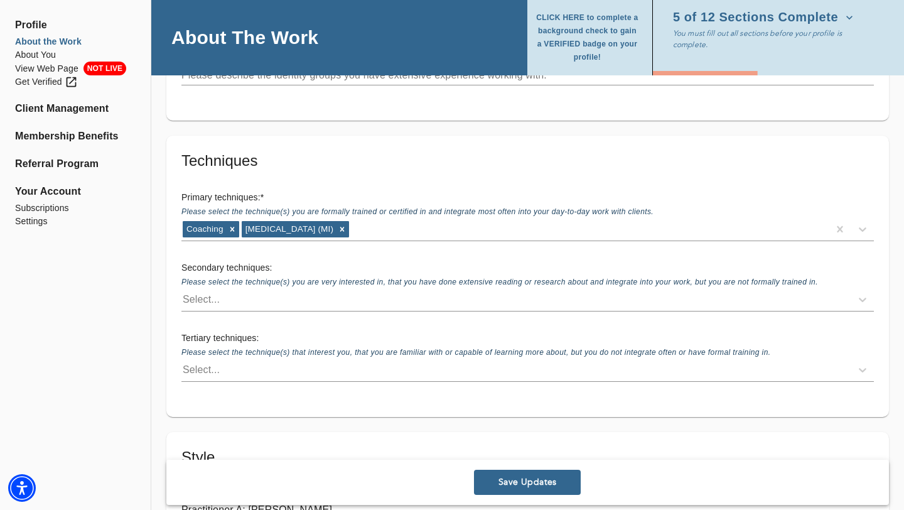
click at [216, 292] on div "Select..." at bounding box center [201, 299] width 37 height 15
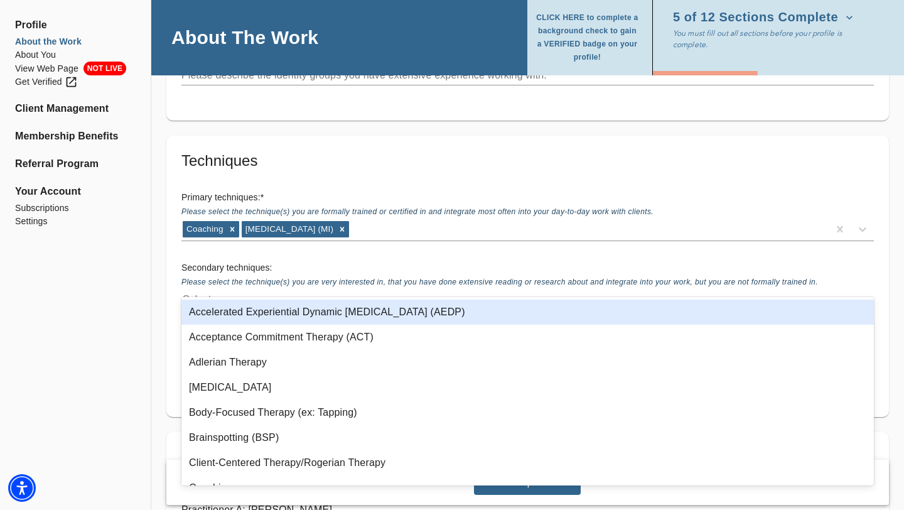
click at [216, 292] on div "Select..." at bounding box center [201, 299] width 37 height 15
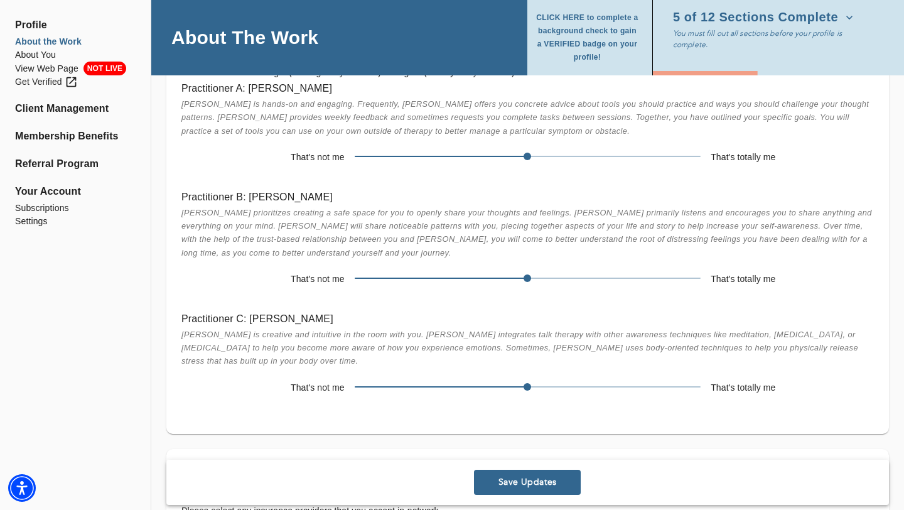
scroll to position [2823, 0]
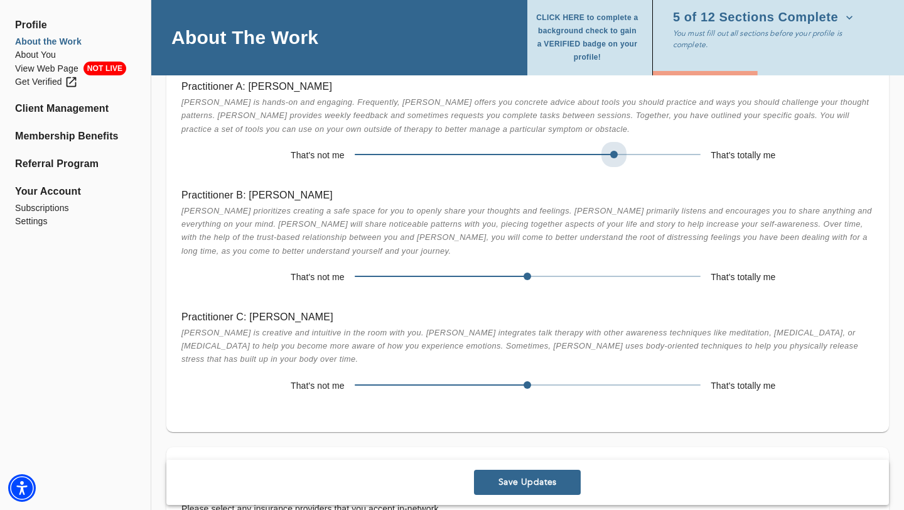
drag, startPoint x: 531, startPoint y: 141, endPoint x: 639, endPoint y: 137, distance: 108.7
click at [639, 146] on span at bounding box center [528, 155] width 346 height 18
drag, startPoint x: 529, startPoint y: 254, endPoint x: 458, endPoint y: 252, distance: 70.3
click at [458, 267] on span at bounding box center [528, 276] width 346 height 18
drag, startPoint x: 526, startPoint y: 365, endPoint x: 458, endPoint y: 364, distance: 67.8
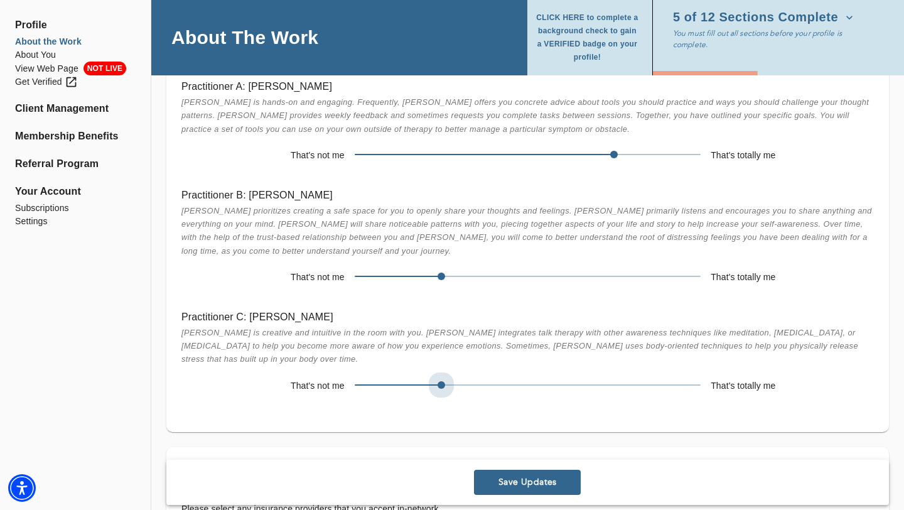
click at [458, 376] on span at bounding box center [528, 385] width 346 height 18
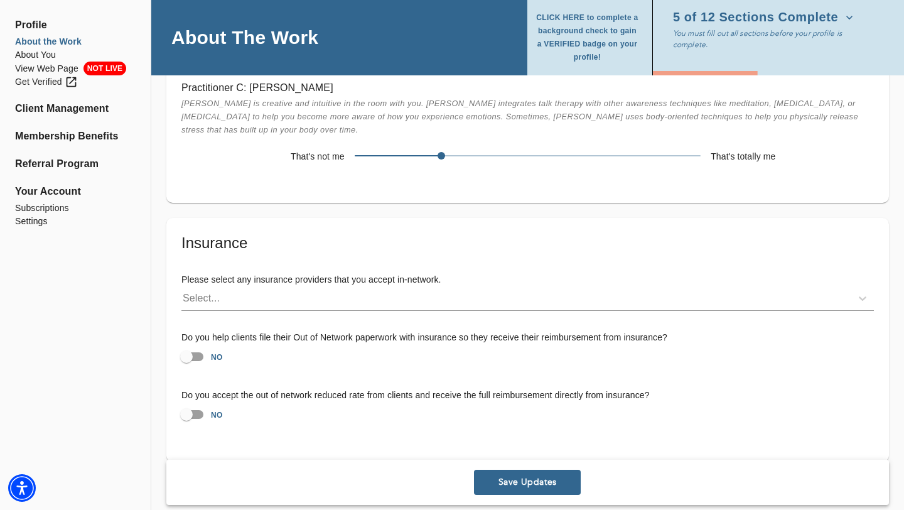
scroll to position [3064, 0]
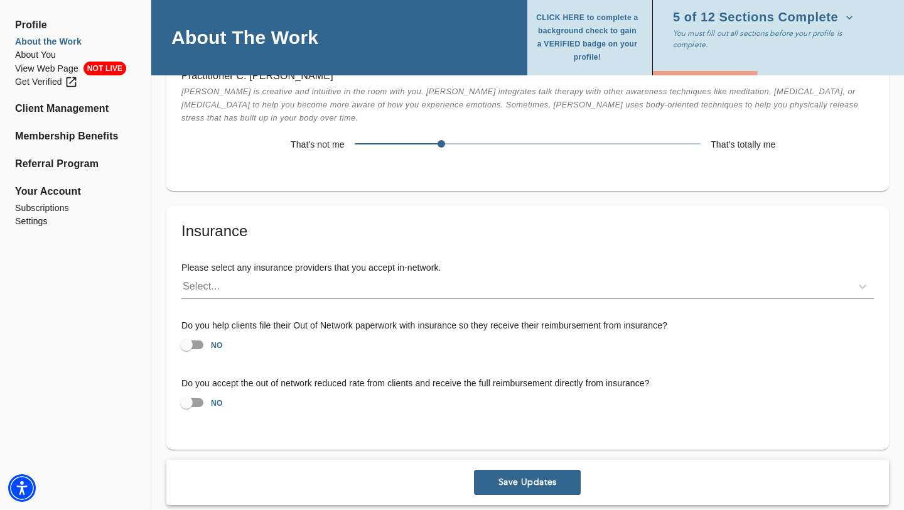
click at [529, 477] on span "Save Updates" at bounding box center [527, 483] width 97 height 12
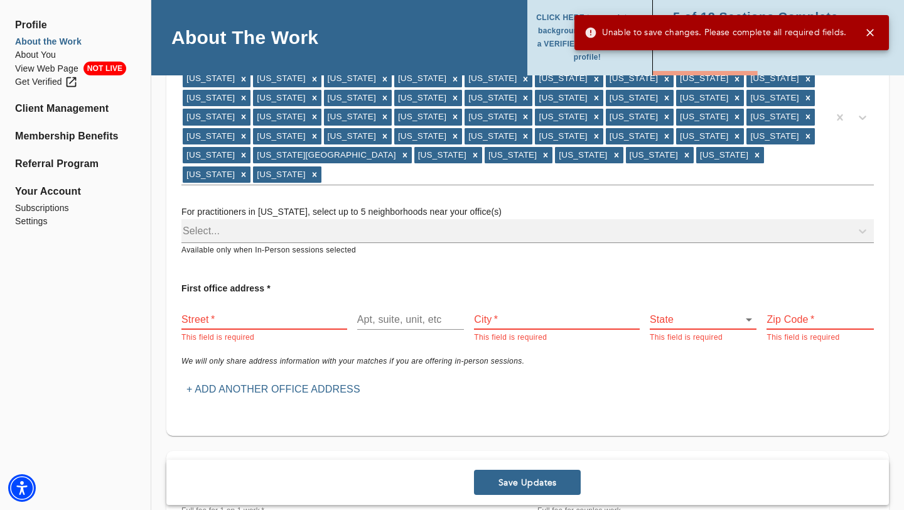
scroll to position [217, 0]
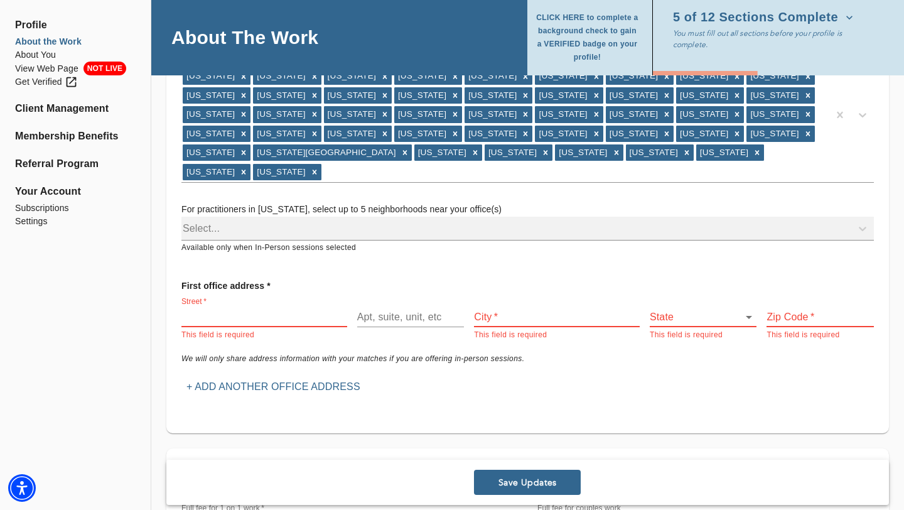
click at [211, 307] on input "text" at bounding box center [264, 317] width 166 height 20
click at [315, 217] on div "Select..." at bounding box center [527, 229] width 693 height 24
click at [278, 217] on div "Select..." at bounding box center [527, 229] width 693 height 24
click at [224, 307] on input "text" at bounding box center [264, 317] width 166 height 20
type input "[STREET_ADDRESS]"
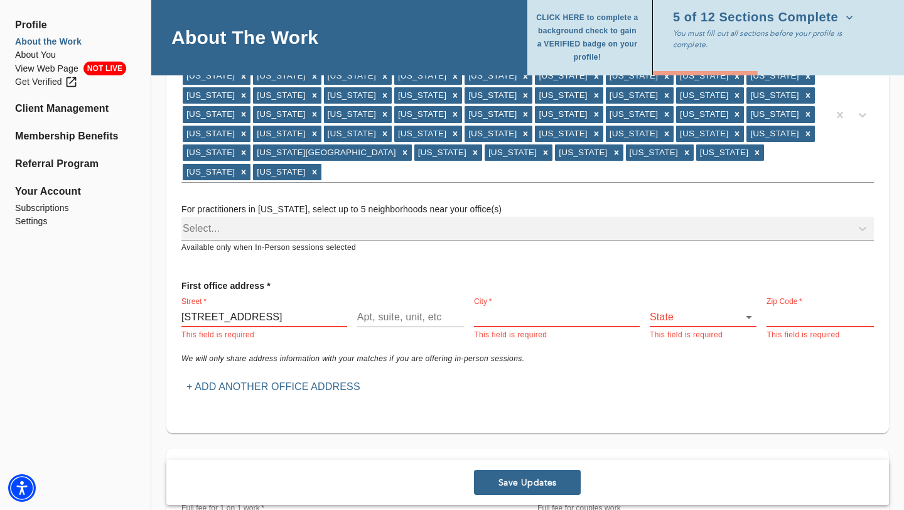
type input "Boise"
type input "83709"
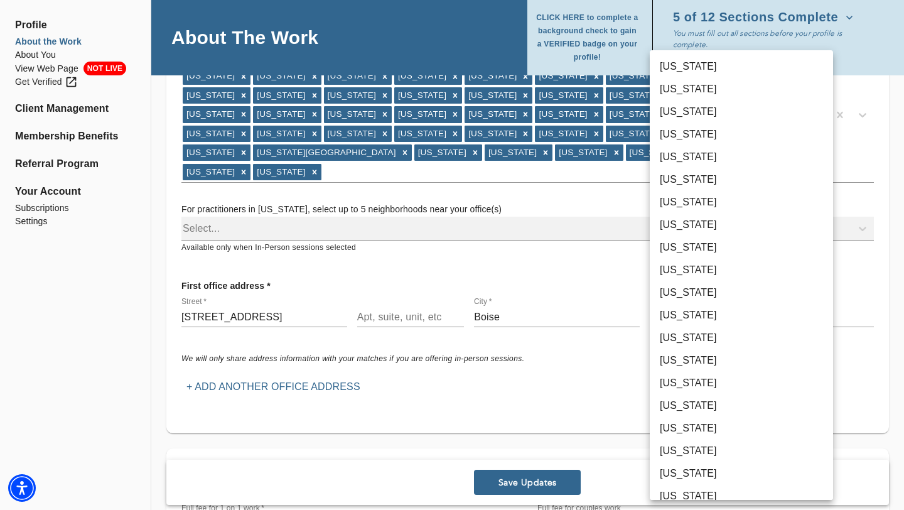
click at [676, 293] on body "for practitioners [PERSON_NAME] log out Profile About the Work About You View W…" at bounding box center [452, 38] width 904 height 510
click at [676, 362] on li "[US_STATE]" at bounding box center [741, 360] width 183 height 23
type input "15"
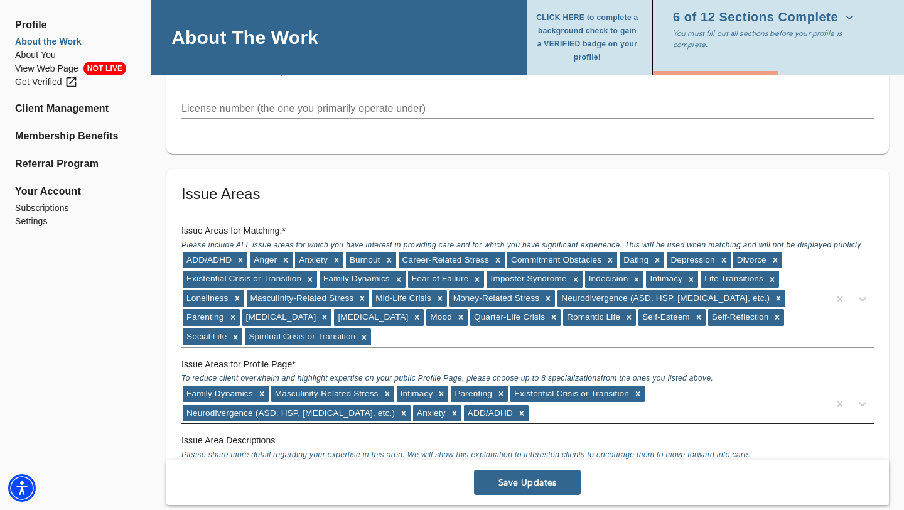
scroll to position [1155, 0]
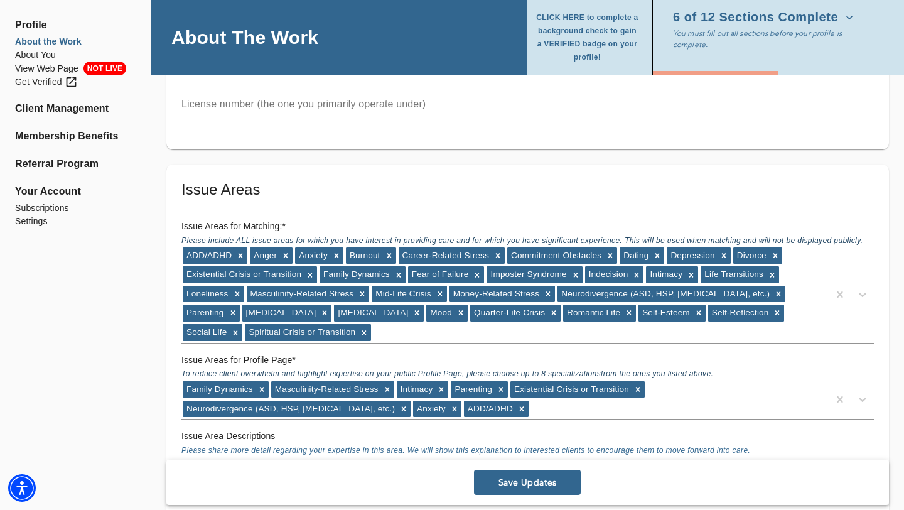
click at [527, 487] on span "Save Updates" at bounding box center [527, 483] width 97 height 12
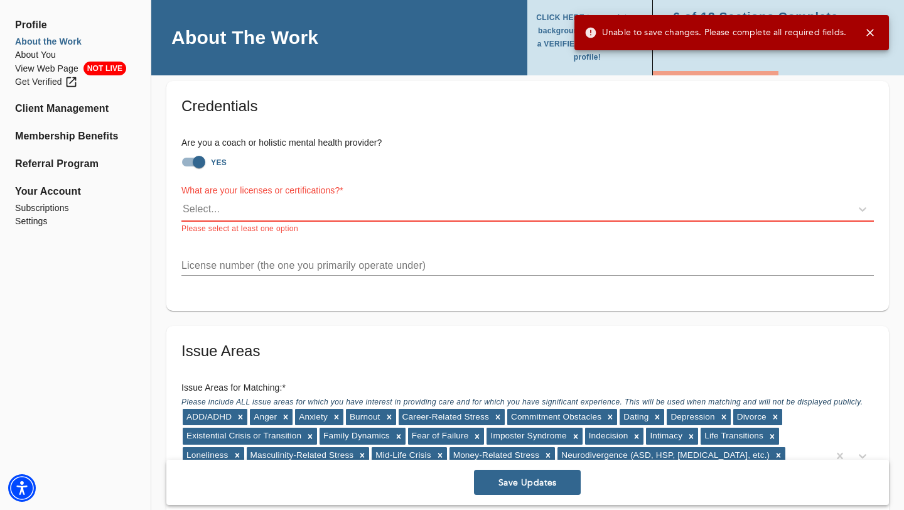
scroll to position [980, 0]
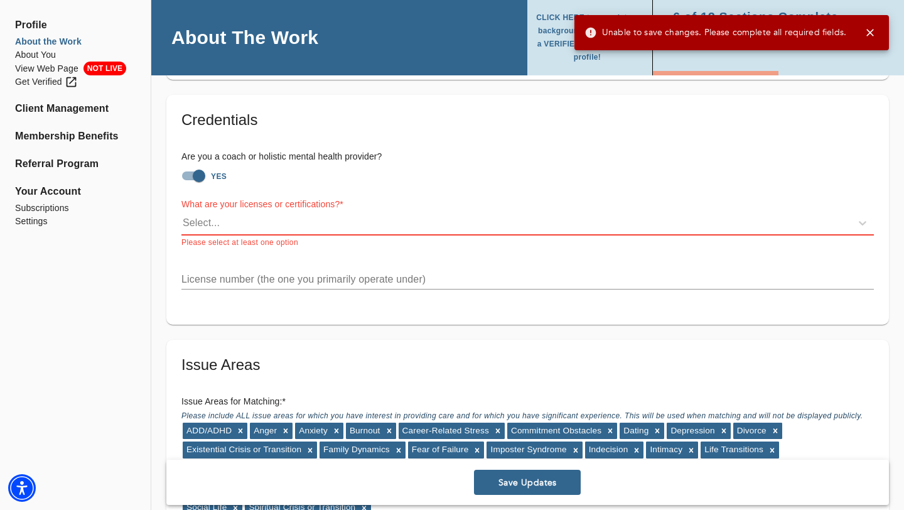
click at [271, 213] on div "Select..." at bounding box center [516, 223] width 670 height 20
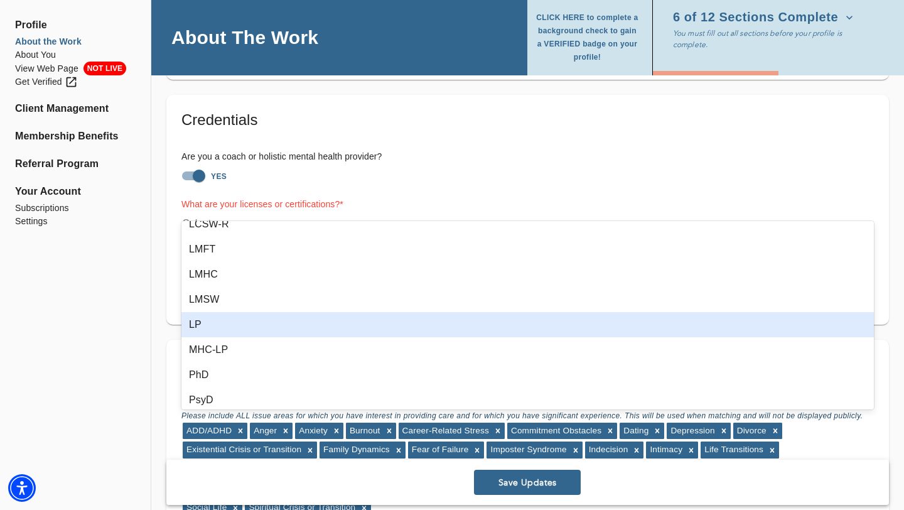
scroll to position [162, 0]
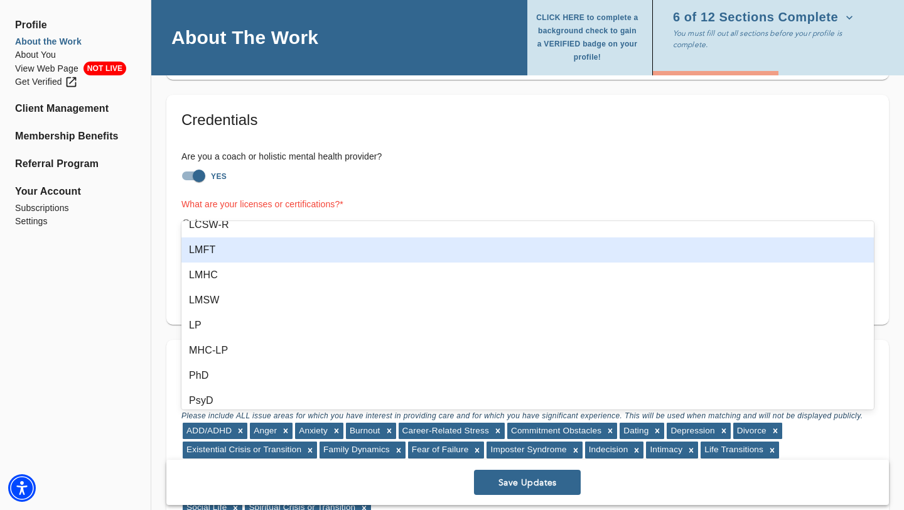
click at [205, 254] on div "LMFT" at bounding box center [527, 249] width 693 height 25
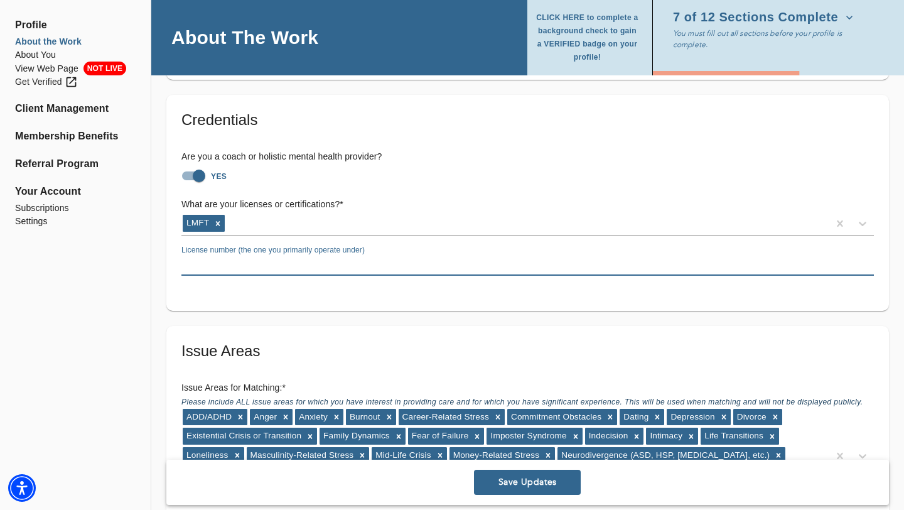
click at [295, 256] on input "text" at bounding box center [527, 266] width 693 height 20
type input "lmft-10296"
click at [861, 217] on icon at bounding box center [862, 223] width 13 height 13
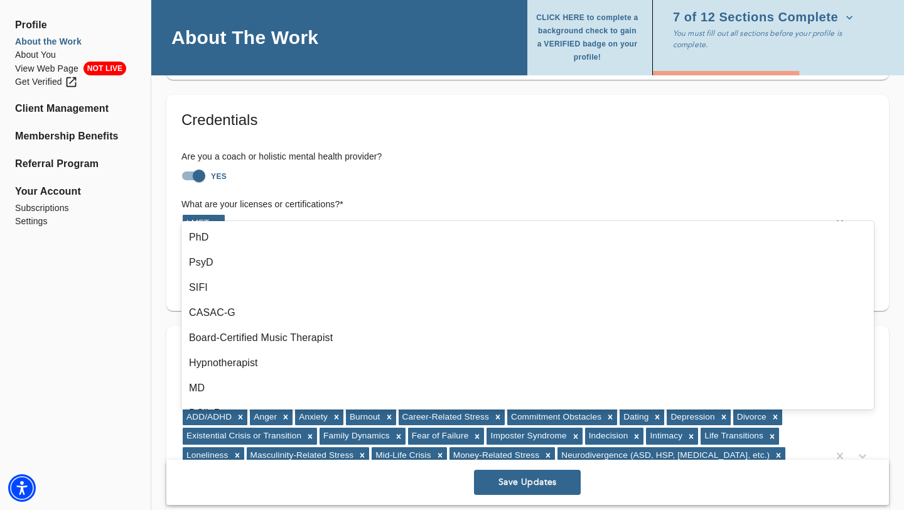
scroll to position [60, 0]
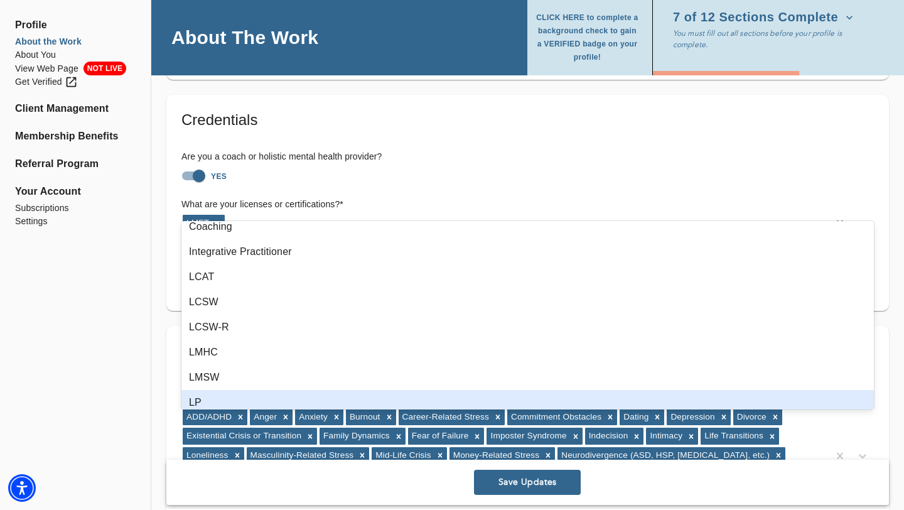
click at [555, 483] on span "Save Updates" at bounding box center [527, 483] width 97 height 12
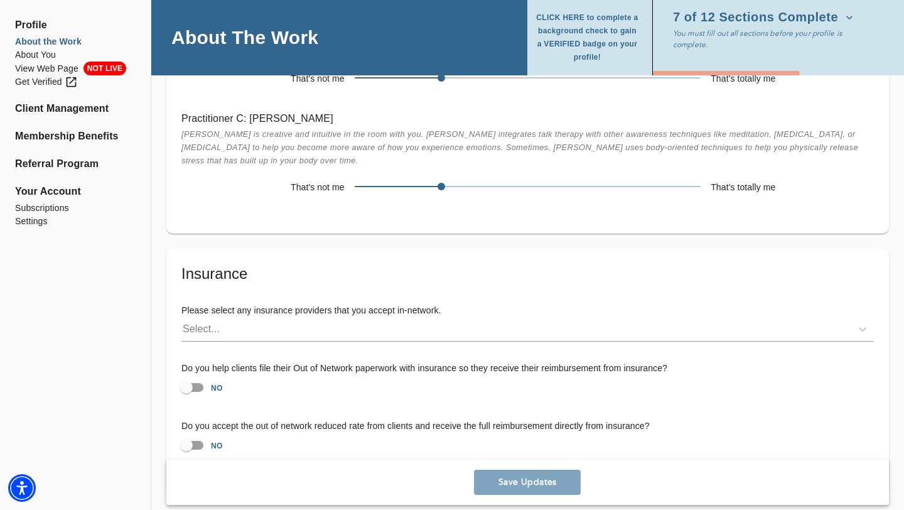
scroll to position [3064, 0]
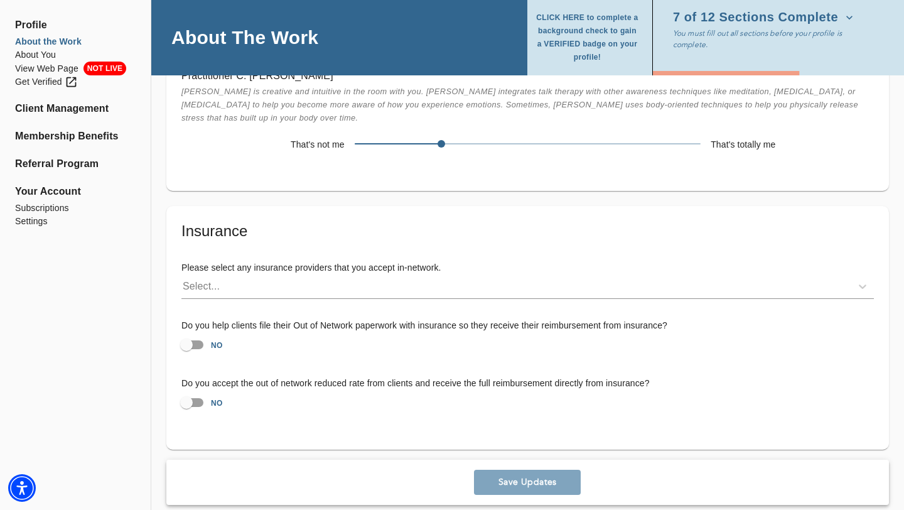
click at [530, 474] on div "Save Updates" at bounding box center [527, 482] width 723 height 45
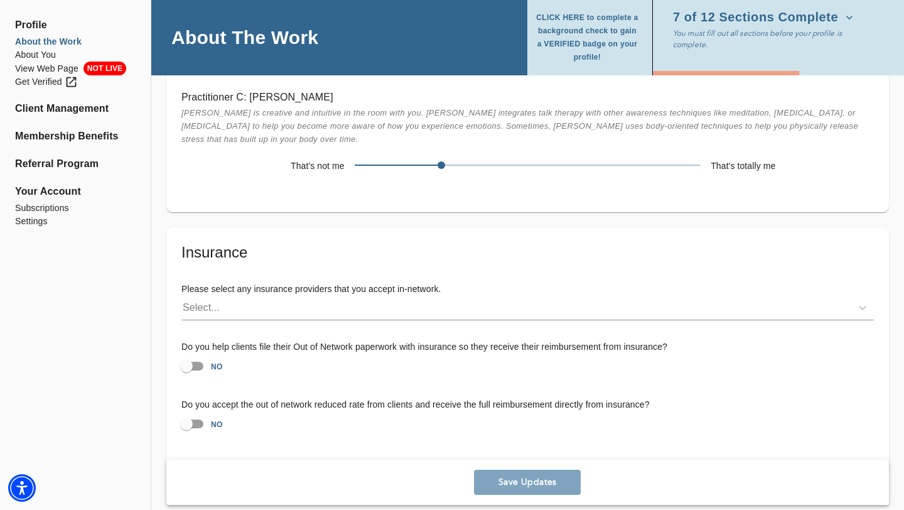
scroll to position [3052, 0]
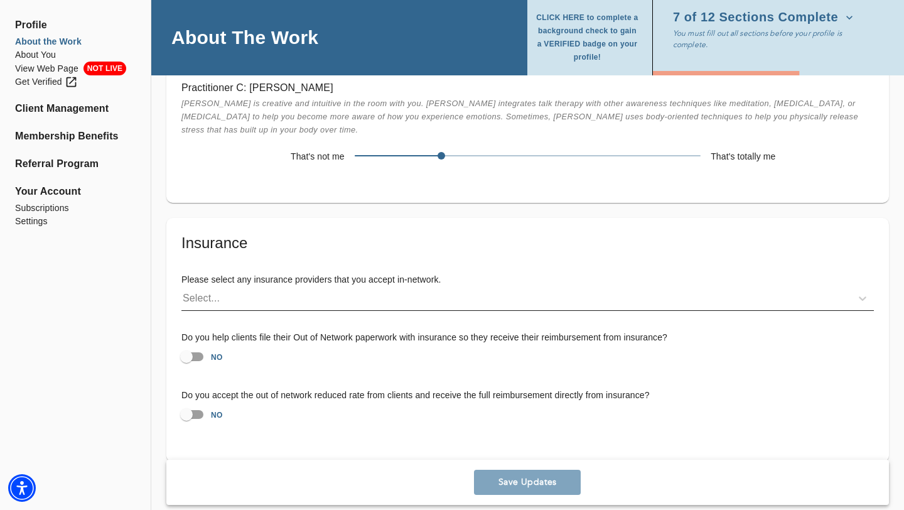
click at [644, 288] on div "Select..." at bounding box center [516, 298] width 670 height 20
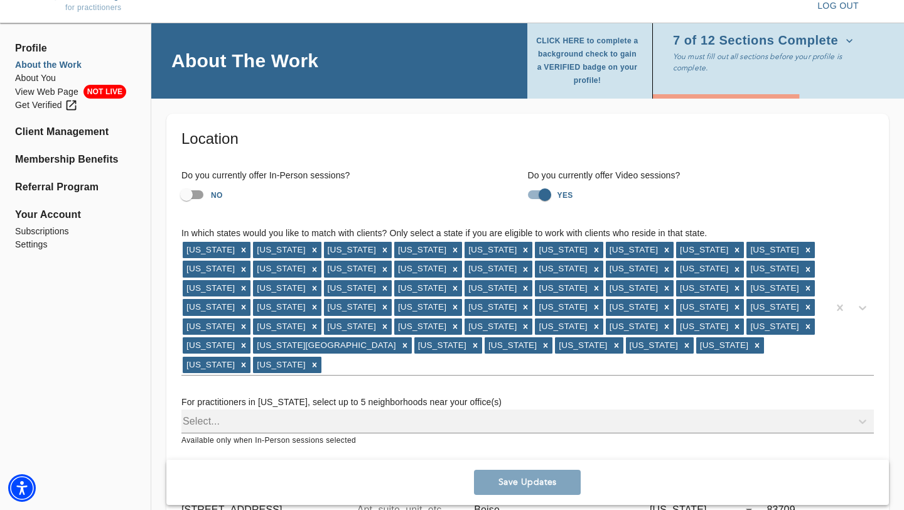
scroll to position [0, 0]
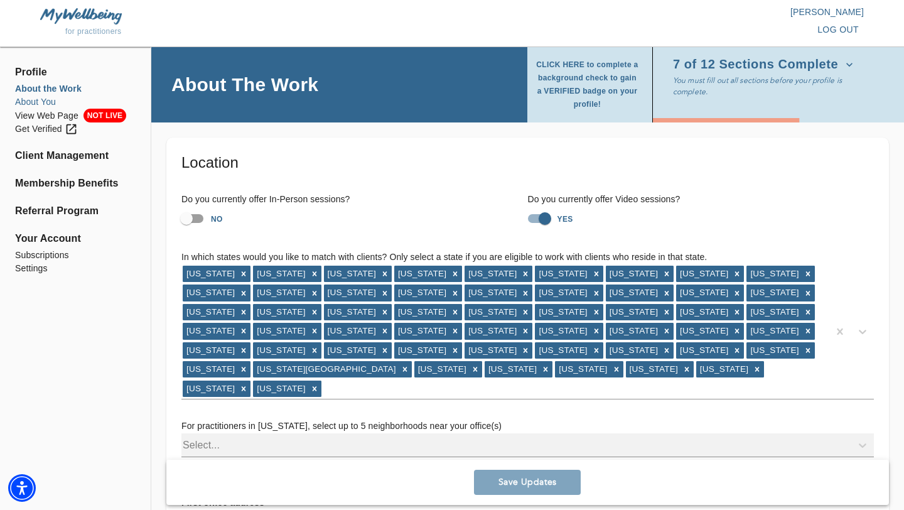
click at [43, 101] on li "About You" at bounding box center [75, 101] width 121 height 13
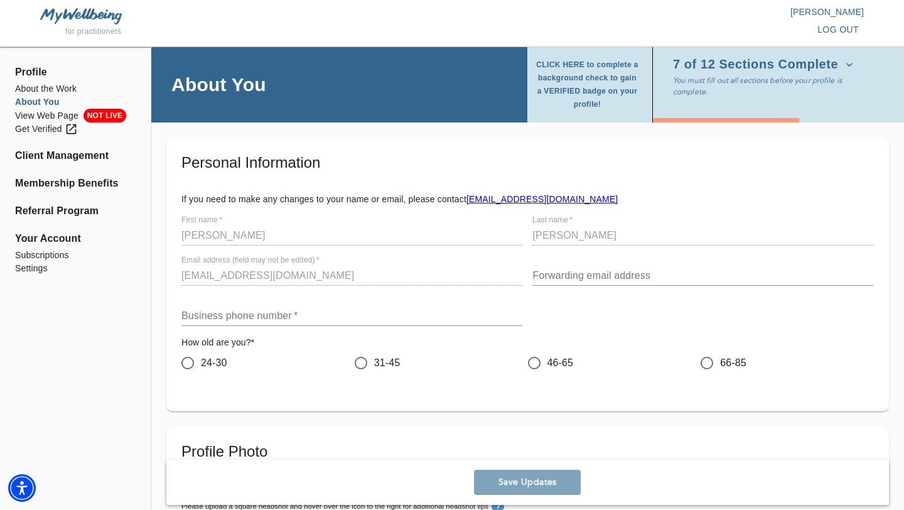
click at [569, 275] on input "text" at bounding box center [702, 276] width 341 height 20
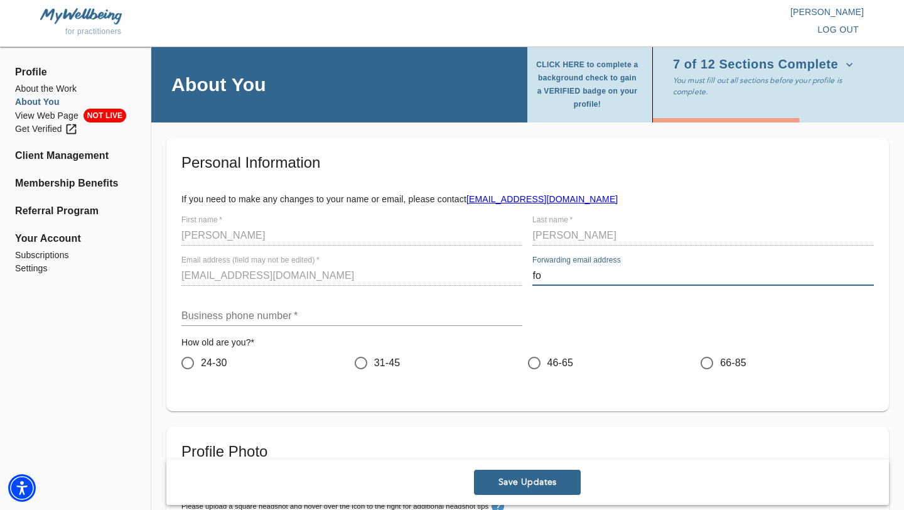
type input "f"
type input "[PERSON_NAME][EMAIL_ADDRESS][DOMAIN_NAME]"
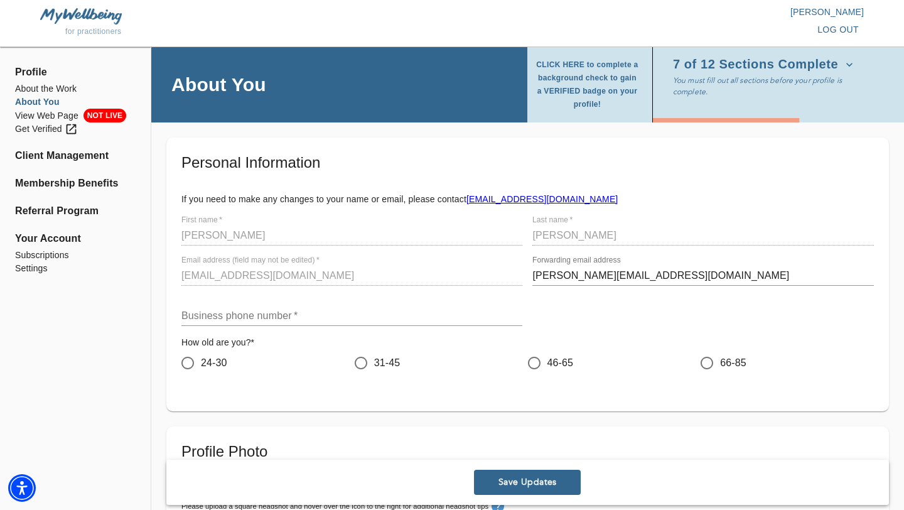
click at [559, 203] on link "[EMAIL_ADDRESS][DOMAIN_NAME]" at bounding box center [542, 199] width 151 height 10
drag, startPoint x: 583, startPoint y: 200, endPoint x: 468, endPoint y: 203, distance: 114.9
click at [468, 203] on p "If you need to make any changes to your name or email, please contact [EMAIL_AD…" at bounding box center [527, 199] width 693 height 13
copy link "[EMAIL_ADDRESS][DOMAIN_NAME]"
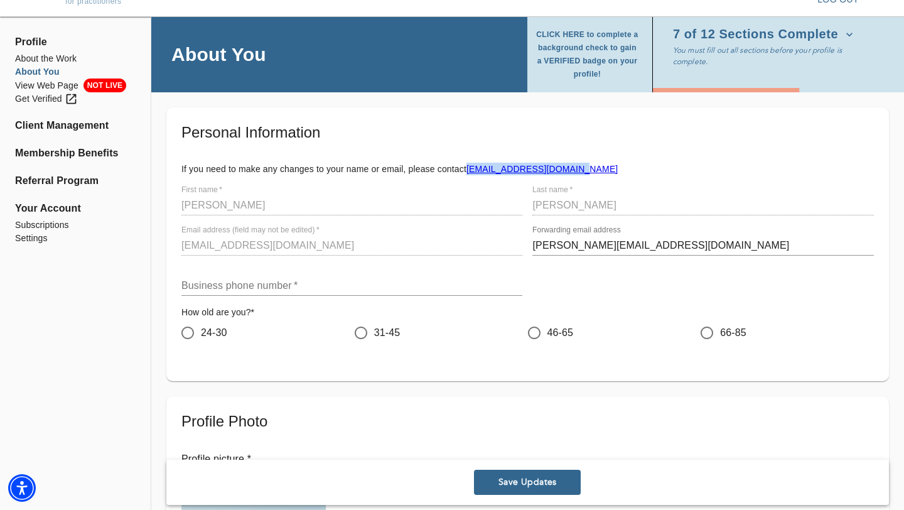
scroll to position [32, 0]
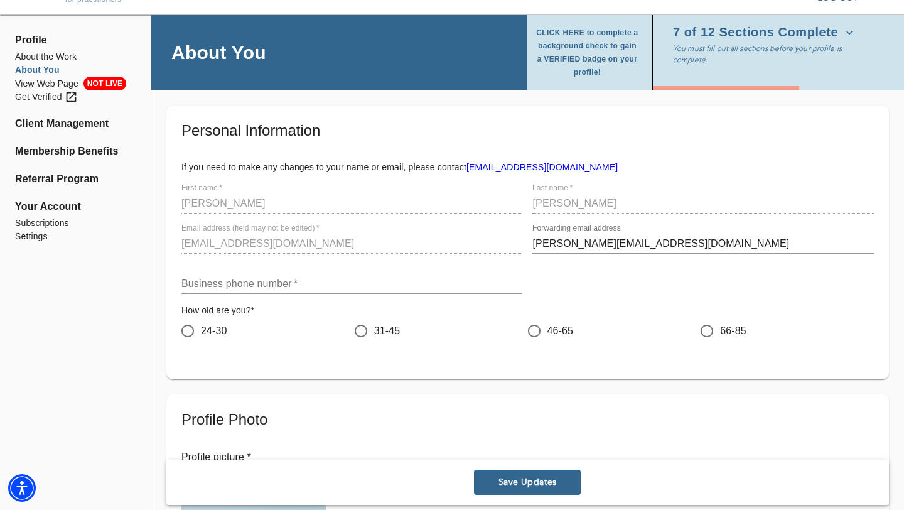
click at [278, 281] on input "text" at bounding box center [351, 284] width 341 height 20
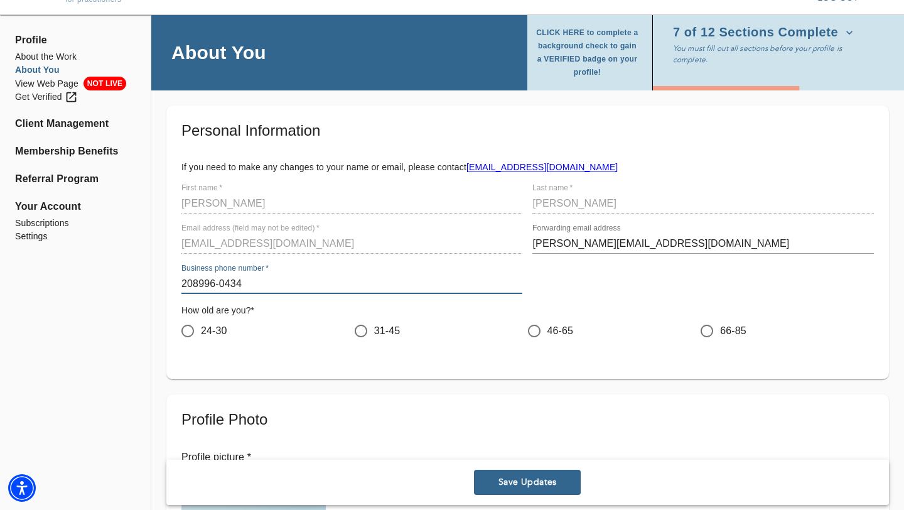
click at [198, 283] on input "208996-0434" at bounding box center [351, 284] width 341 height 20
type input "[PHONE_NUMBER]"
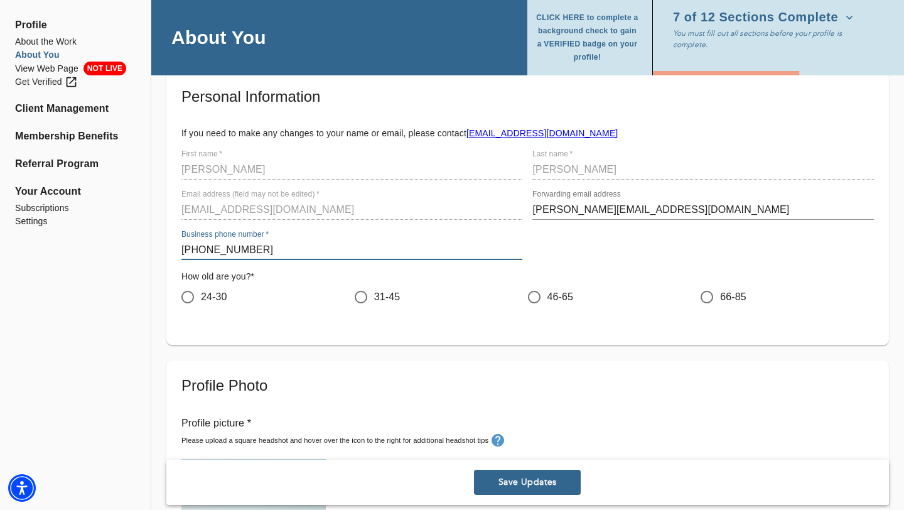
scroll to position [0, 0]
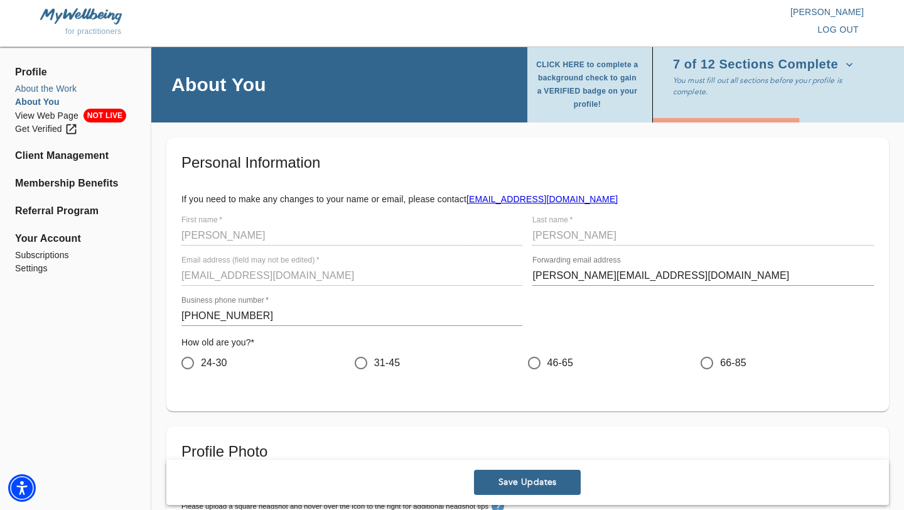
click at [43, 88] on li "About the Work" at bounding box center [75, 88] width 121 height 13
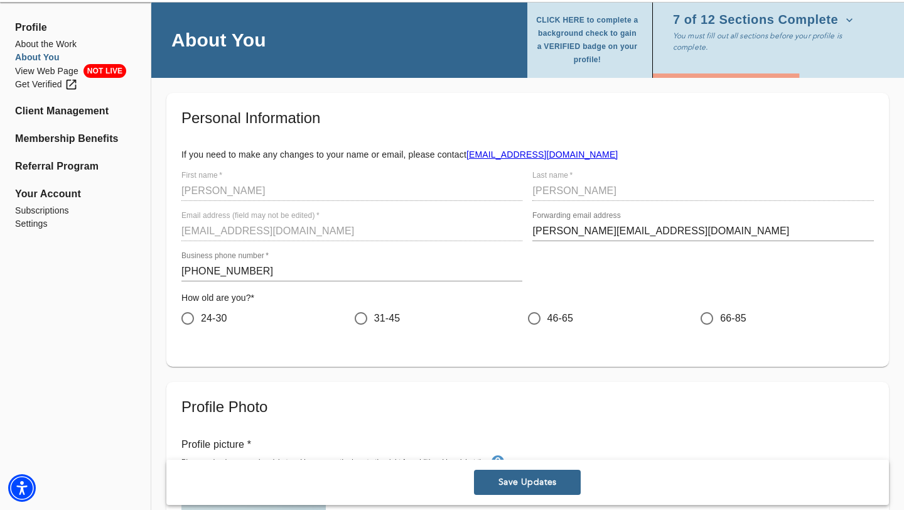
scroll to position [44, 0]
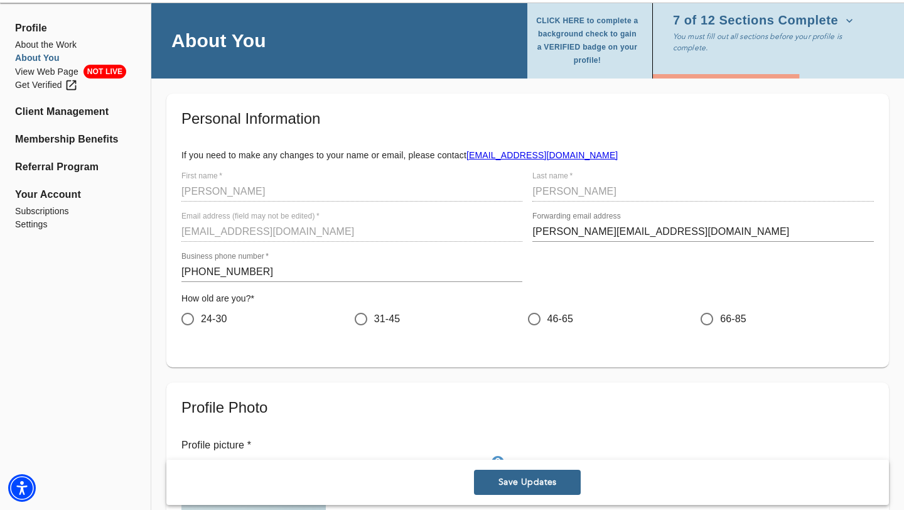
click at [535, 318] on input "46-65" at bounding box center [534, 319] width 26 height 26
radio input "true"
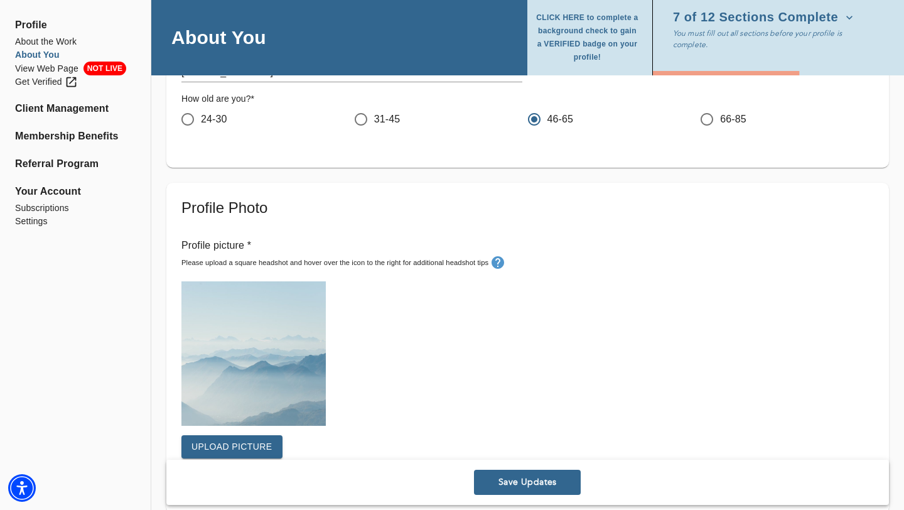
scroll to position [251, 0]
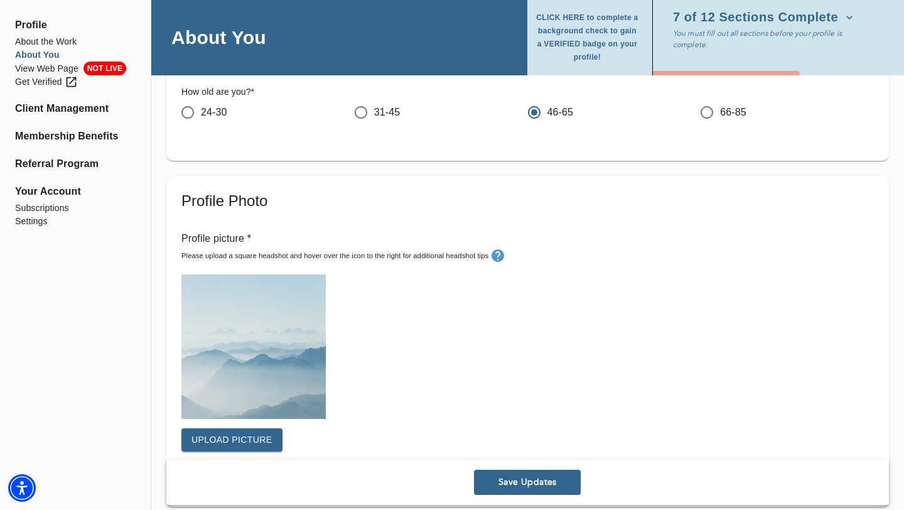
click at [234, 440] on span "Upload picture" at bounding box center [231, 440] width 81 height 16
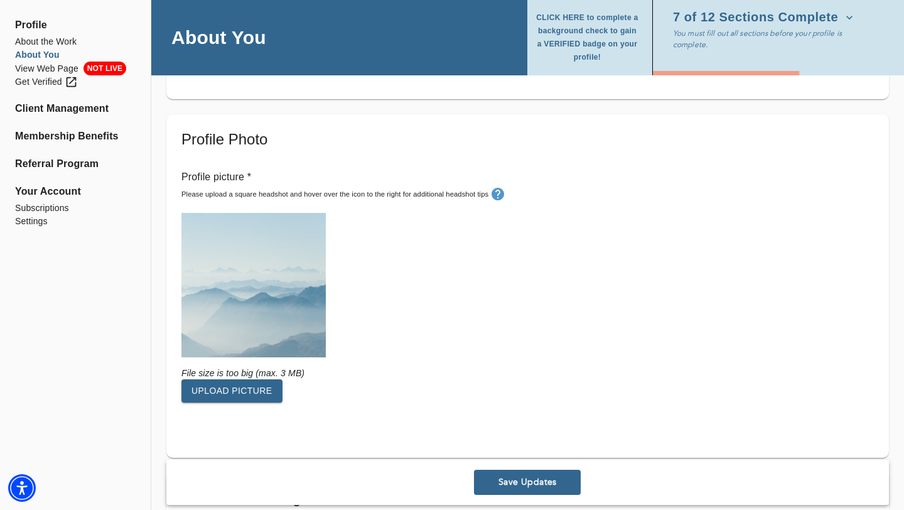
scroll to position [315, 0]
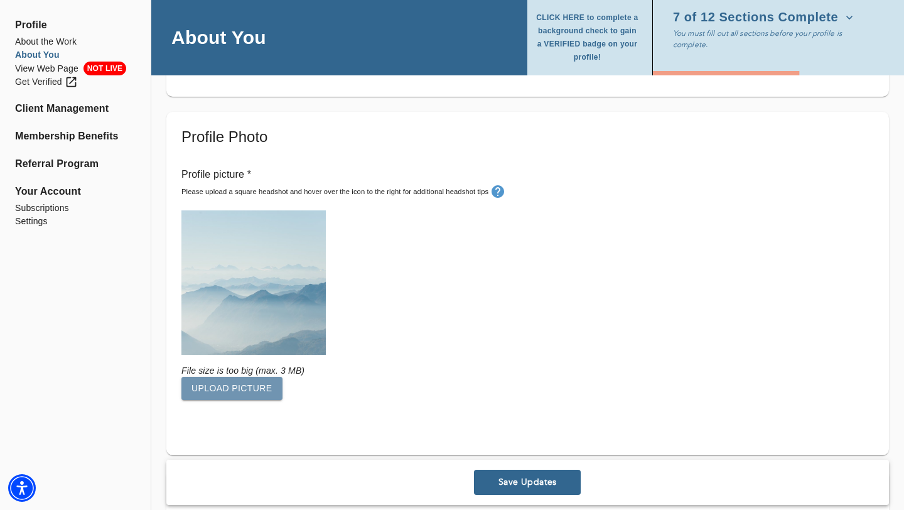
click at [237, 389] on span "Upload picture" at bounding box center [231, 388] width 81 height 16
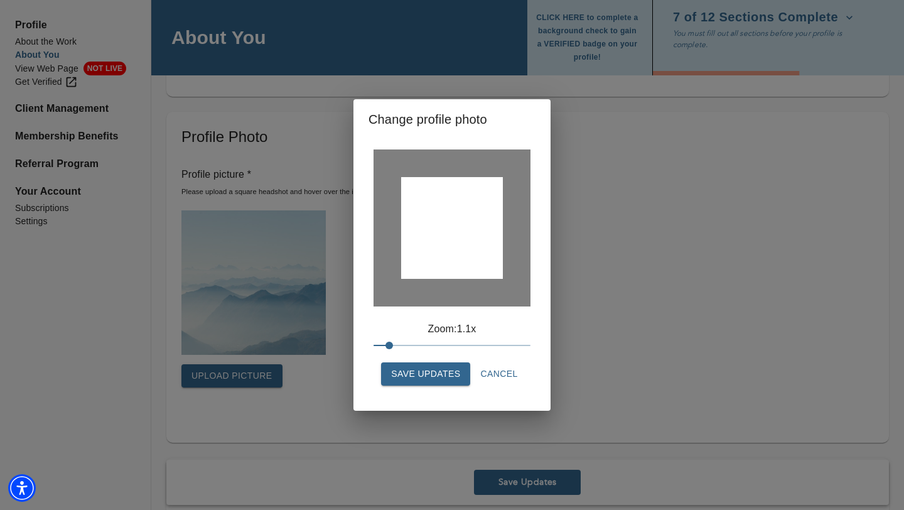
drag, startPoint x: 374, startPoint y: 347, endPoint x: 382, endPoint y: 346, distance: 7.6
click at [386, 346] on span at bounding box center [390, 346] width 8 height 8
drag, startPoint x: 390, startPoint y: 345, endPoint x: 377, endPoint y: 345, distance: 12.6
click at [377, 345] on span at bounding box center [374, 346] width 8 height 8
click at [438, 374] on span "Save Updates" at bounding box center [425, 374] width 69 height 16
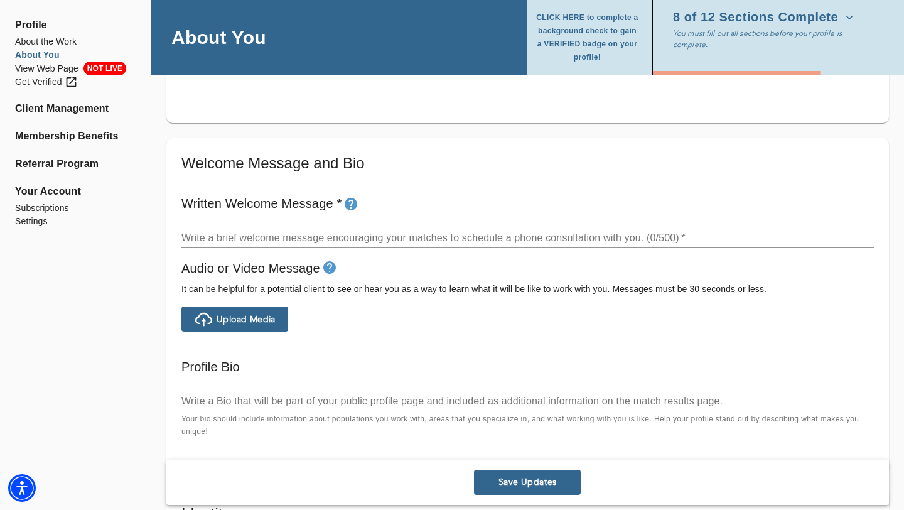
scroll to position [635, 0]
click at [312, 239] on textarea at bounding box center [527, 237] width 693 height 12
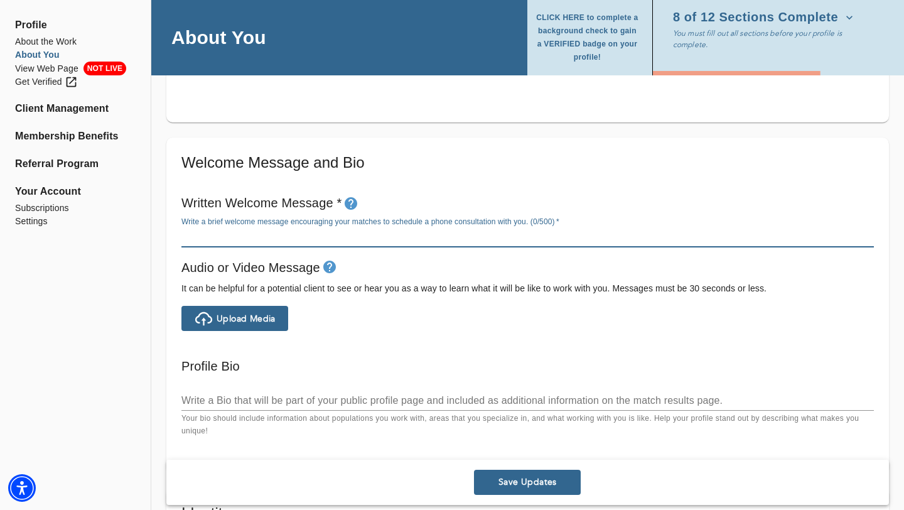
click at [291, 237] on textarea at bounding box center [527, 237] width 693 height 12
paste textarea "Opening Statement Life doesn’t come with a manual, and sometimes the tools you’…"
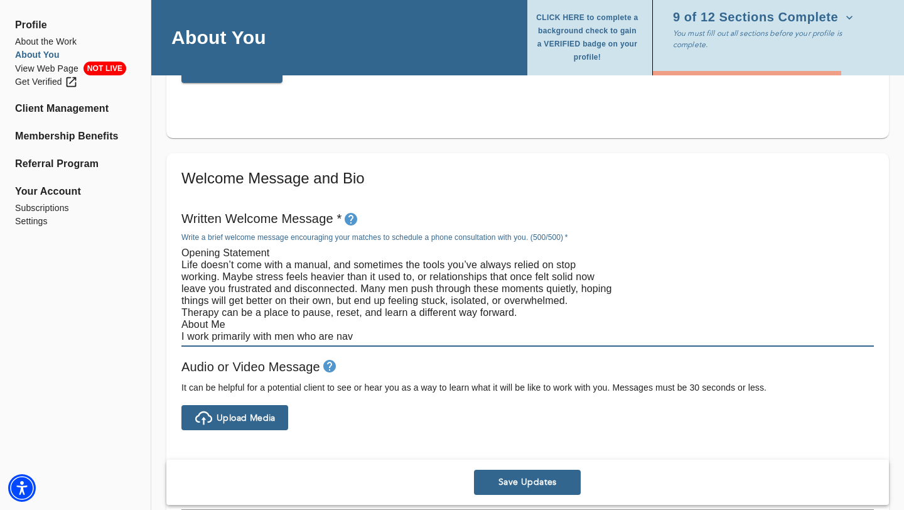
scroll to position [622, 0]
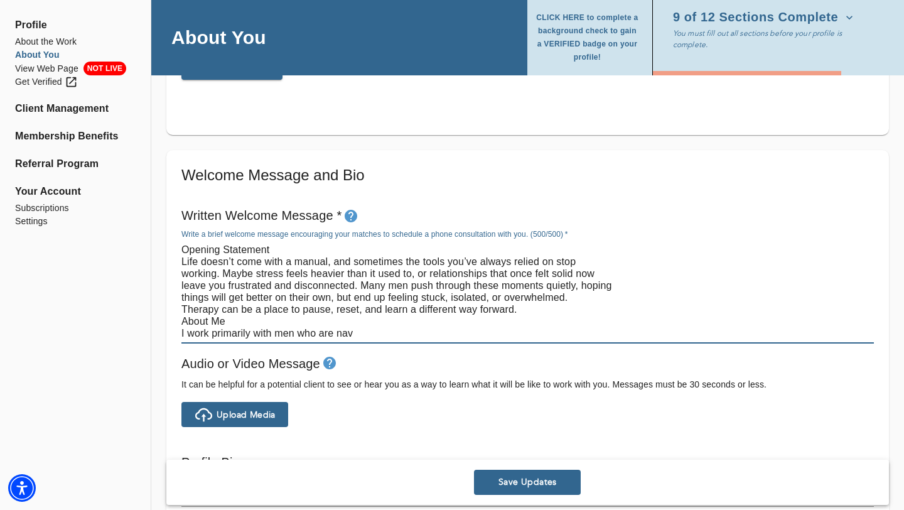
click at [272, 249] on textarea "Opening Statement Life doesn’t come with a manual, and sometimes the tools you’…" at bounding box center [527, 291] width 693 height 95
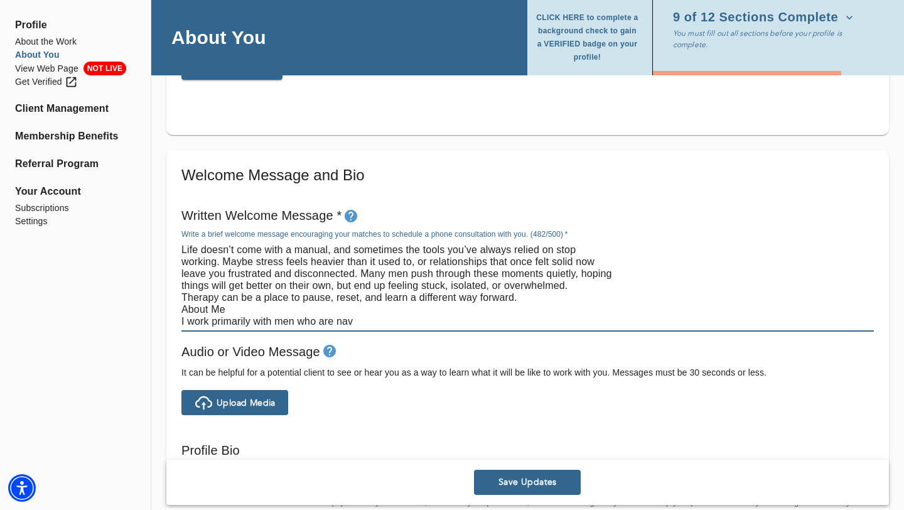
type textarea "Life doesn’t come with a manual, and sometimes the tools you’ve always relied o…"
click at [259, 401] on span "Upload Media" at bounding box center [246, 403] width 59 height 12
